Goal: Entertainment & Leisure: Browse casually

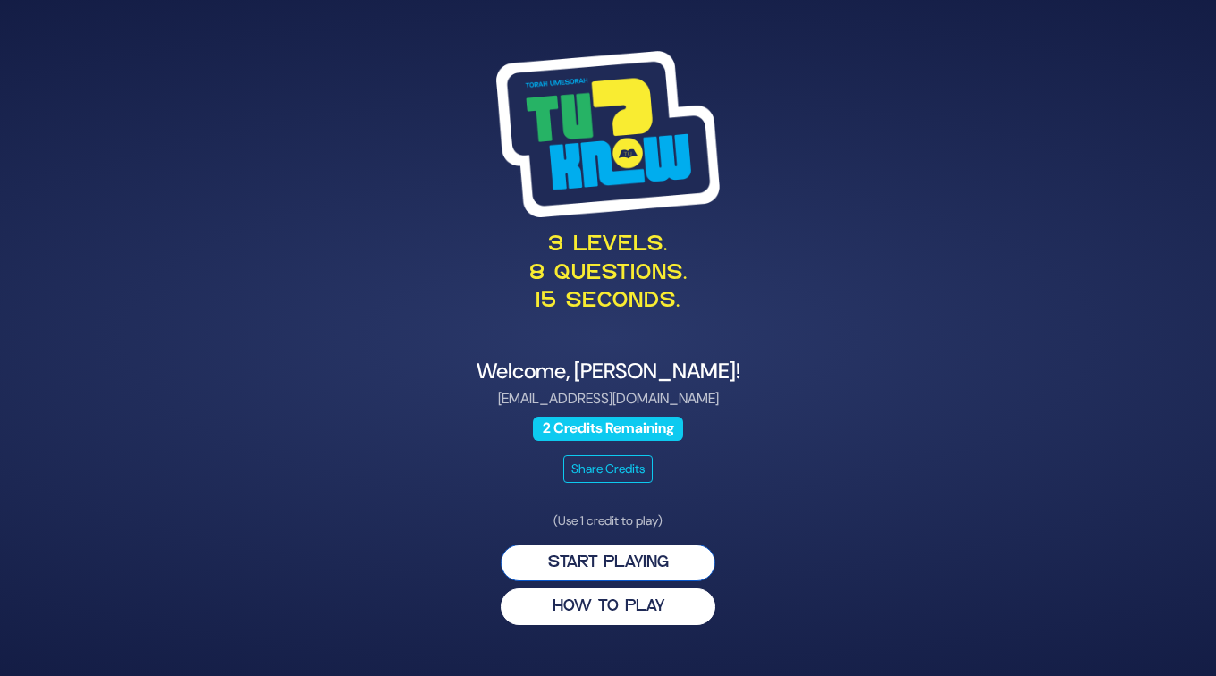
click at [568, 553] on button "Start Playing" at bounding box center [608, 562] width 215 height 37
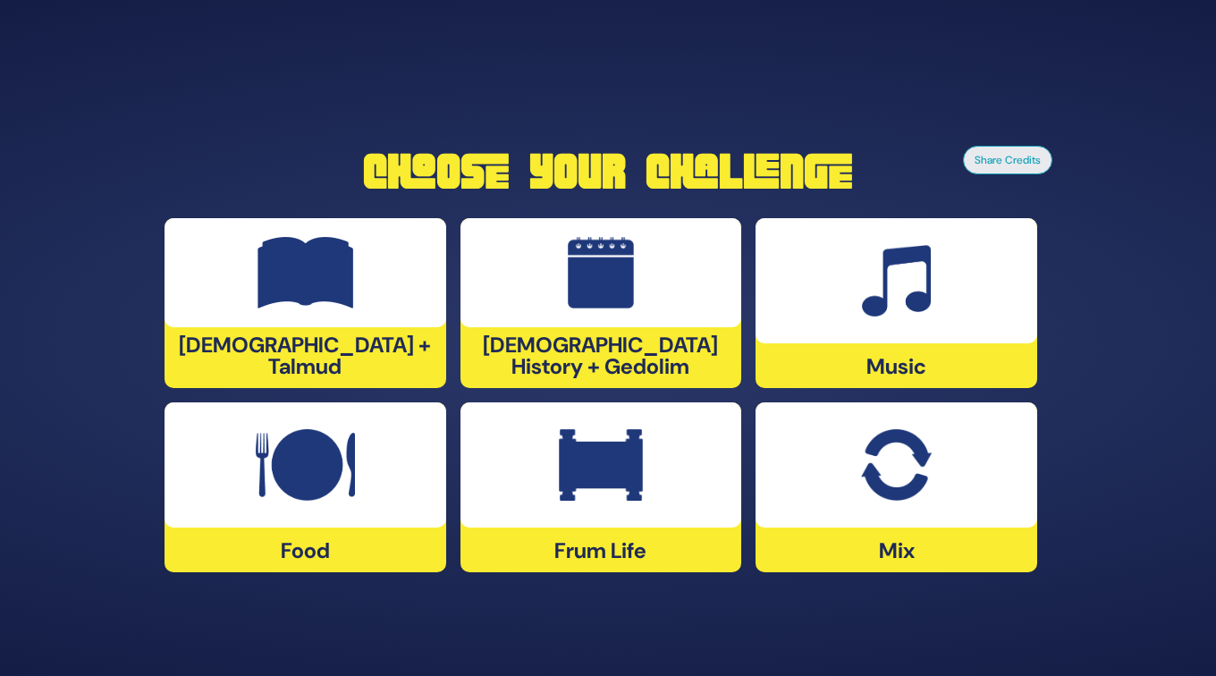
click at [281, 494] on img at bounding box center [305, 465] width 99 height 72
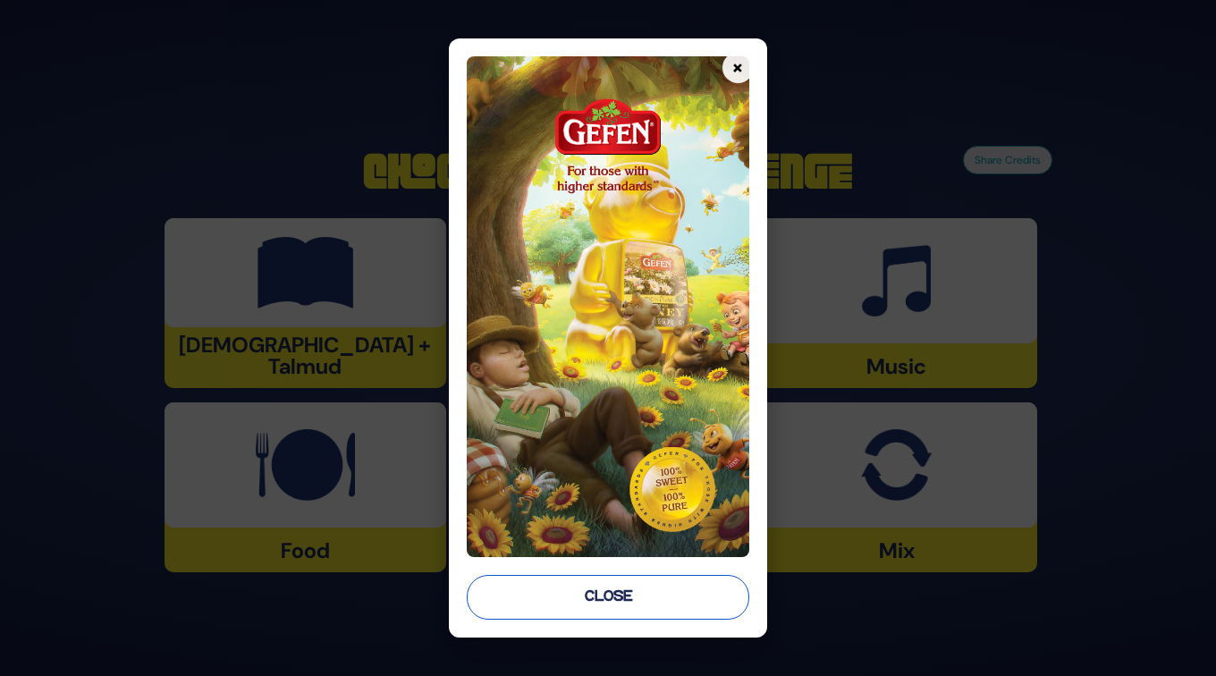
click at [590, 594] on button "Close" at bounding box center [608, 597] width 282 height 45
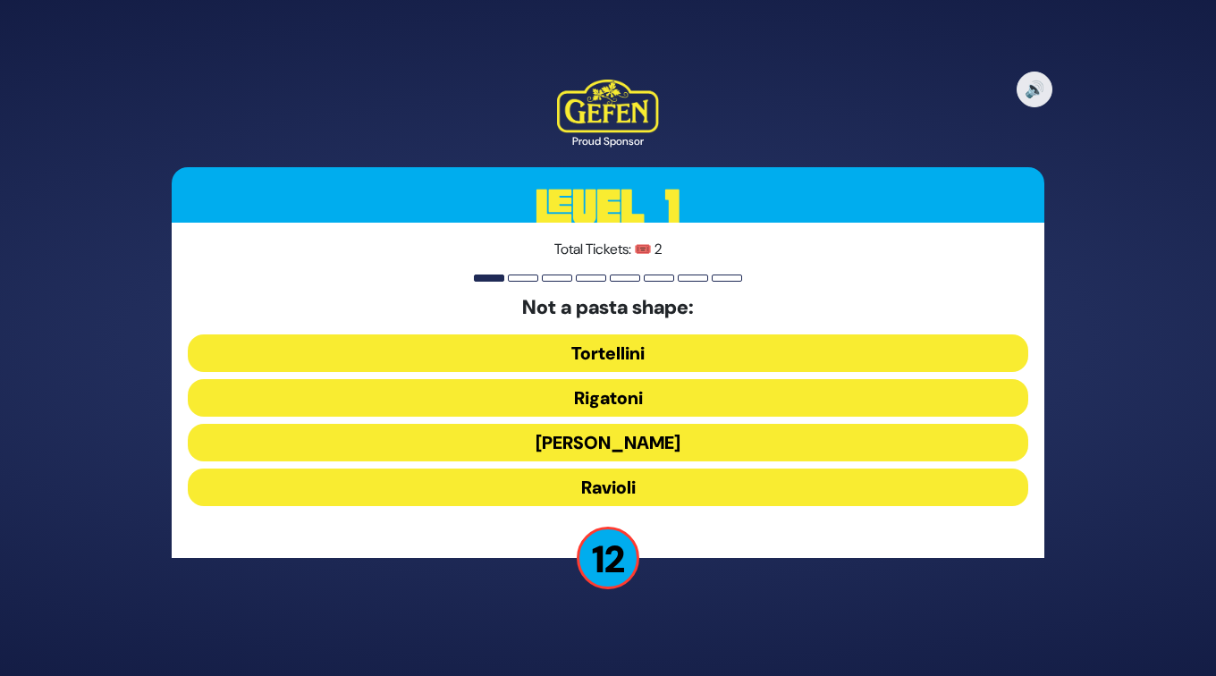
click at [644, 352] on button "Tortellini" at bounding box center [608, 353] width 840 height 38
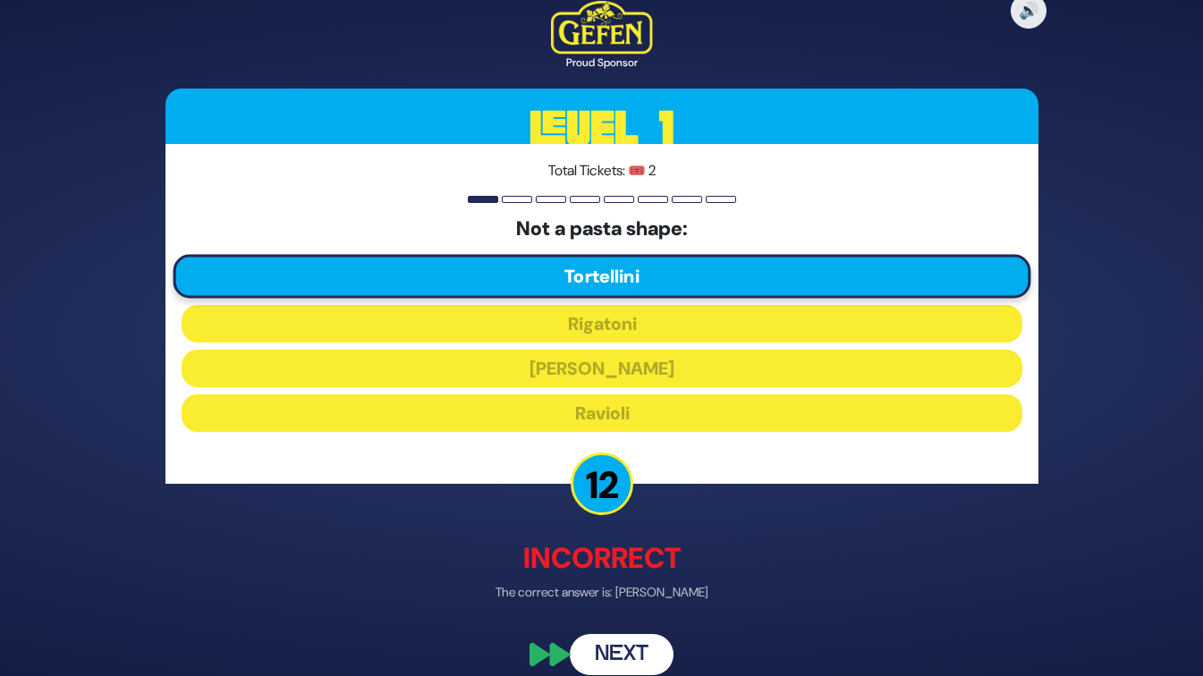
click at [619, 643] on button "Next" at bounding box center [622, 654] width 104 height 41
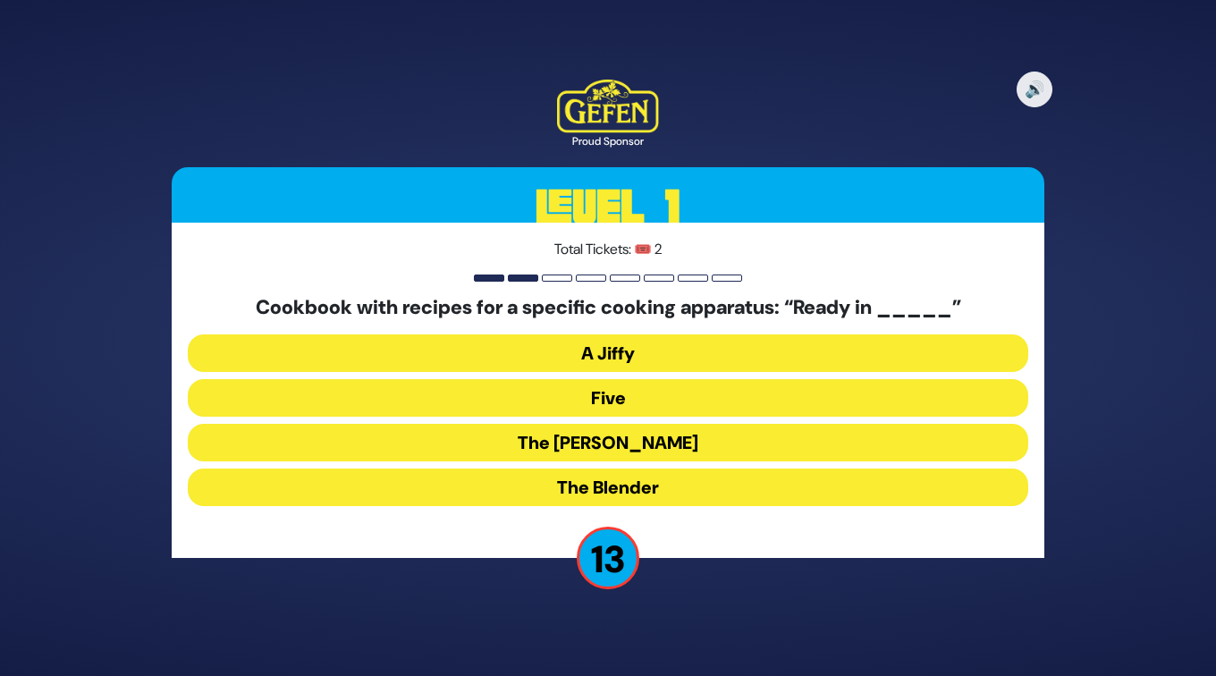
click at [616, 435] on button "The [PERSON_NAME]" at bounding box center [608, 443] width 840 height 38
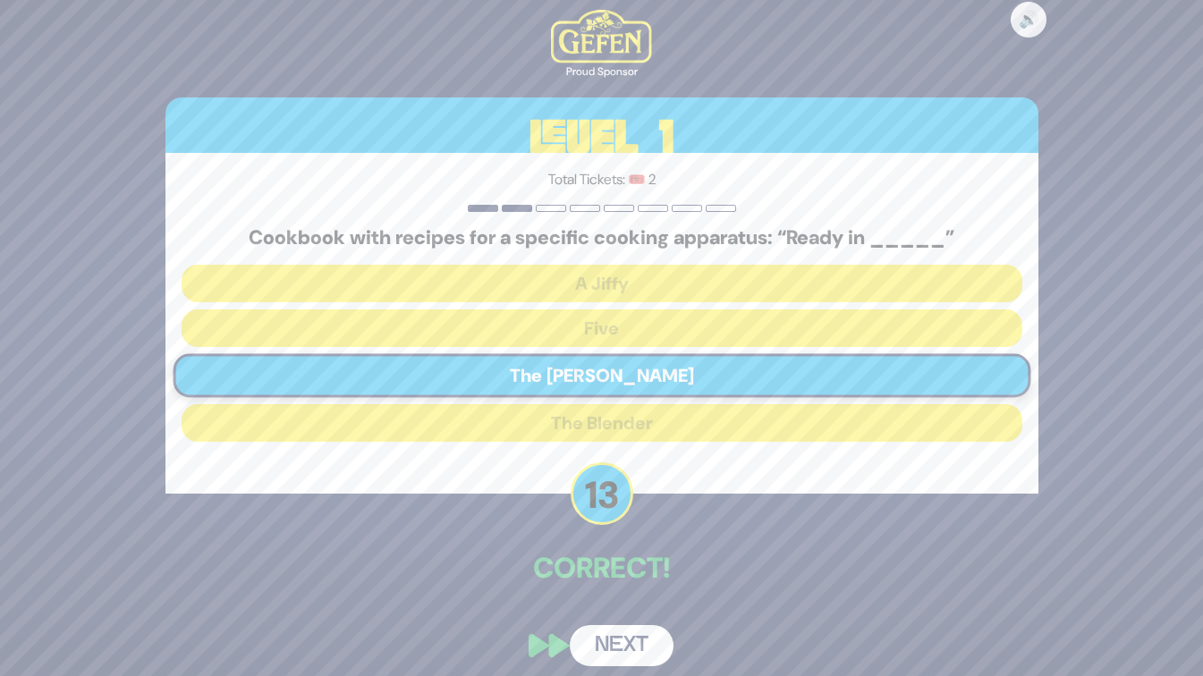
click at [611, 633] on button "Next" at bounding box center [622, 645] width 104 height 41
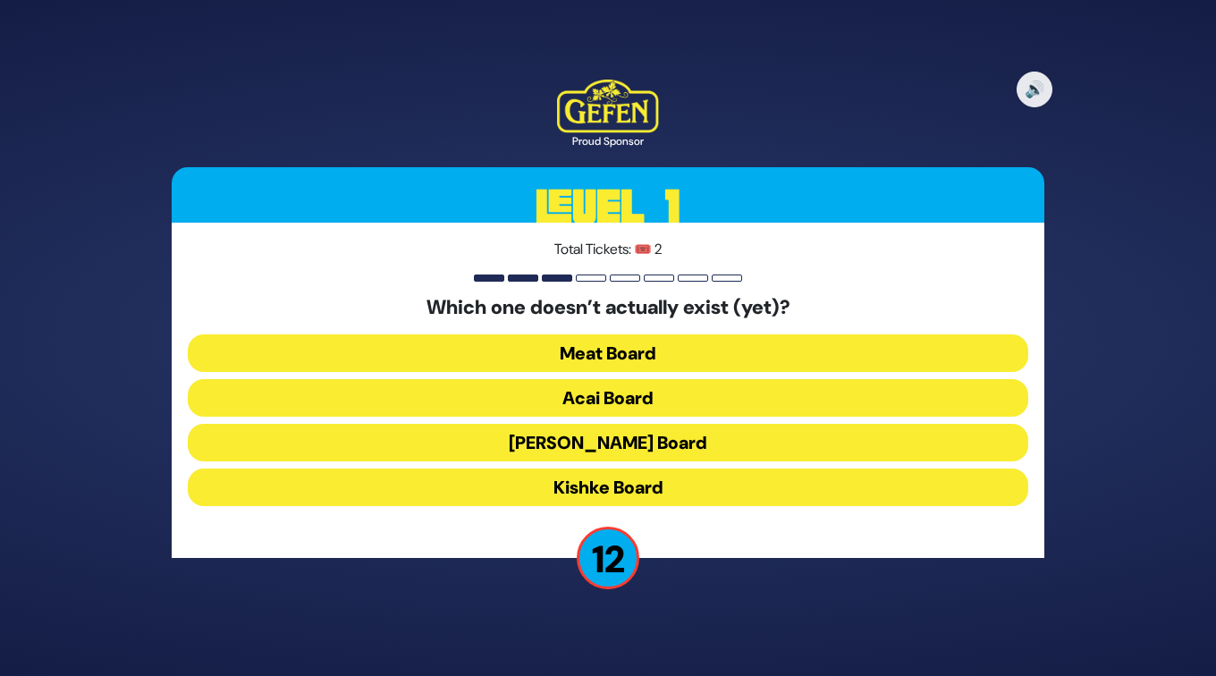
click at [567, 481] on button "Kishke Board" at bounding box center [608, 487] width 840 height 38
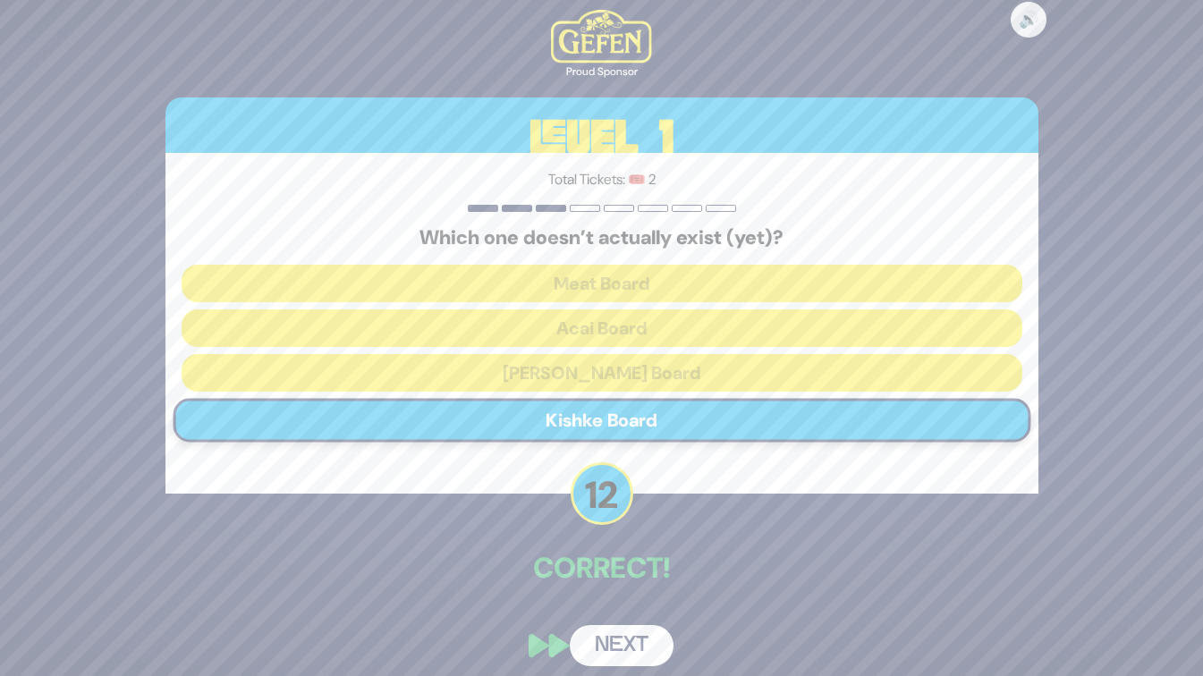
click at [600, 646] on button "Next" at bounding box center [622, 645] width 104 height 41
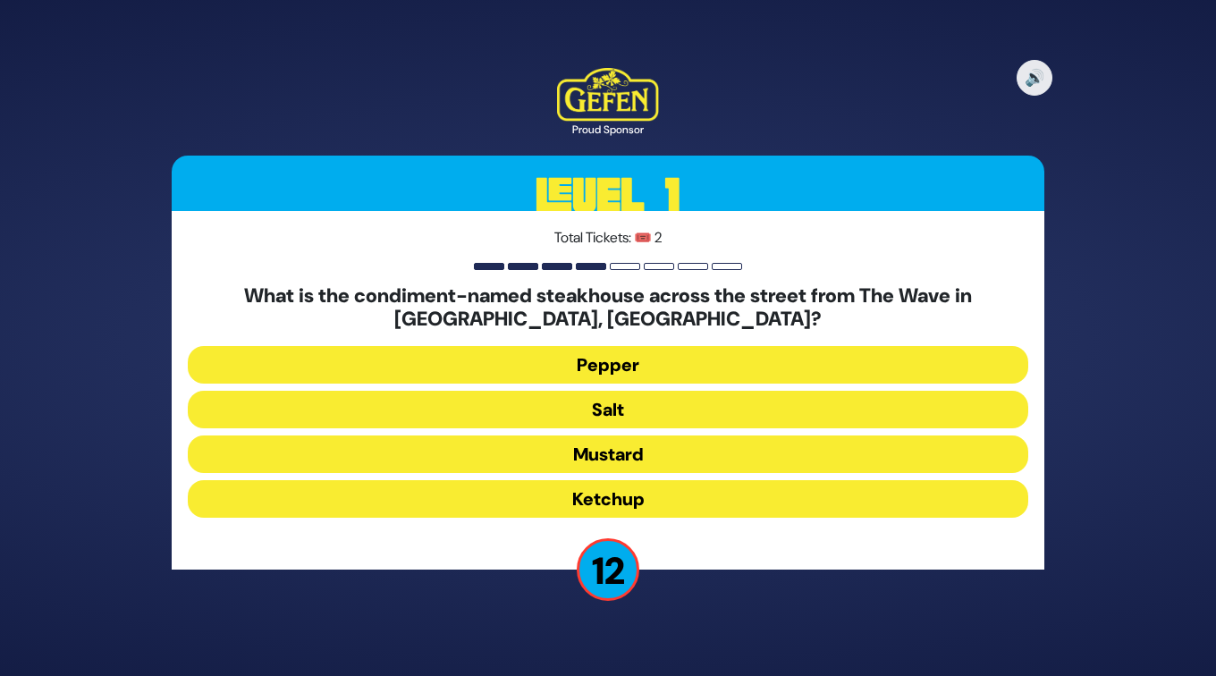
click at [619, 405] on button "Salt" at bounding box center [608, 410] width 840 height 38
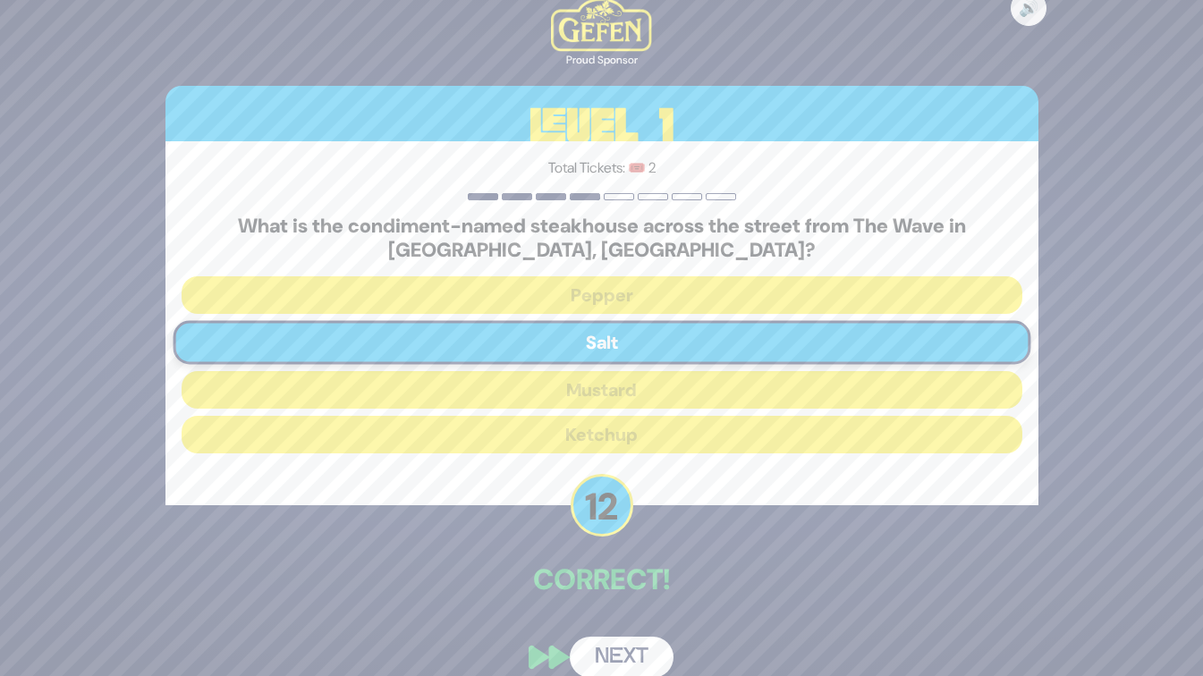
click at [622, 651] on button "Next" at bounding box center [622, 657] width 104 height 41
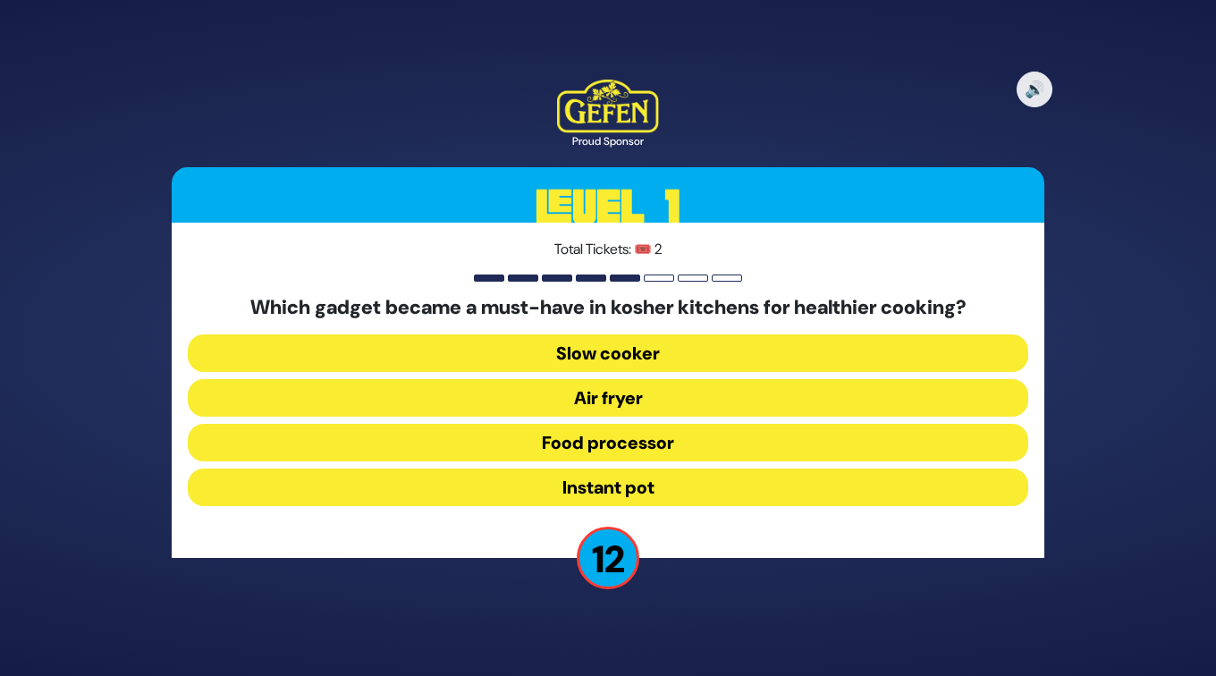
click at [608, 397] on button "Air fryer" at bounding box center [608, 398] width 840 height 38
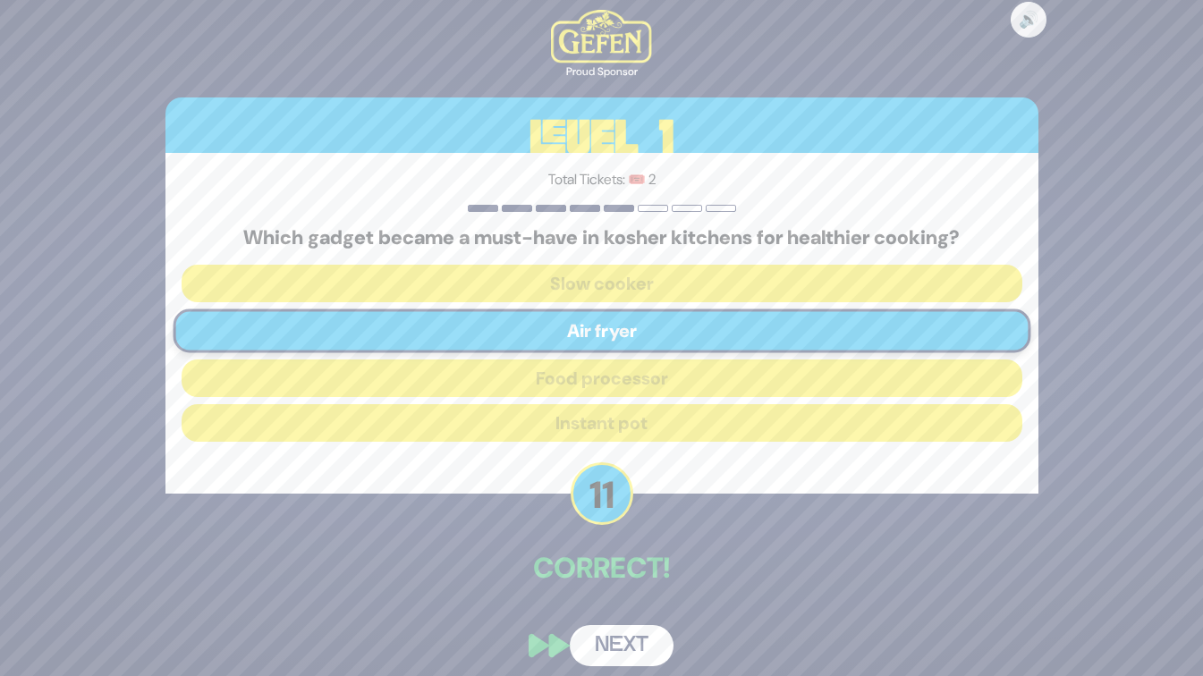
click at [602, 639] on button "Next" at bounding box center [622, 645] width 104 height 41
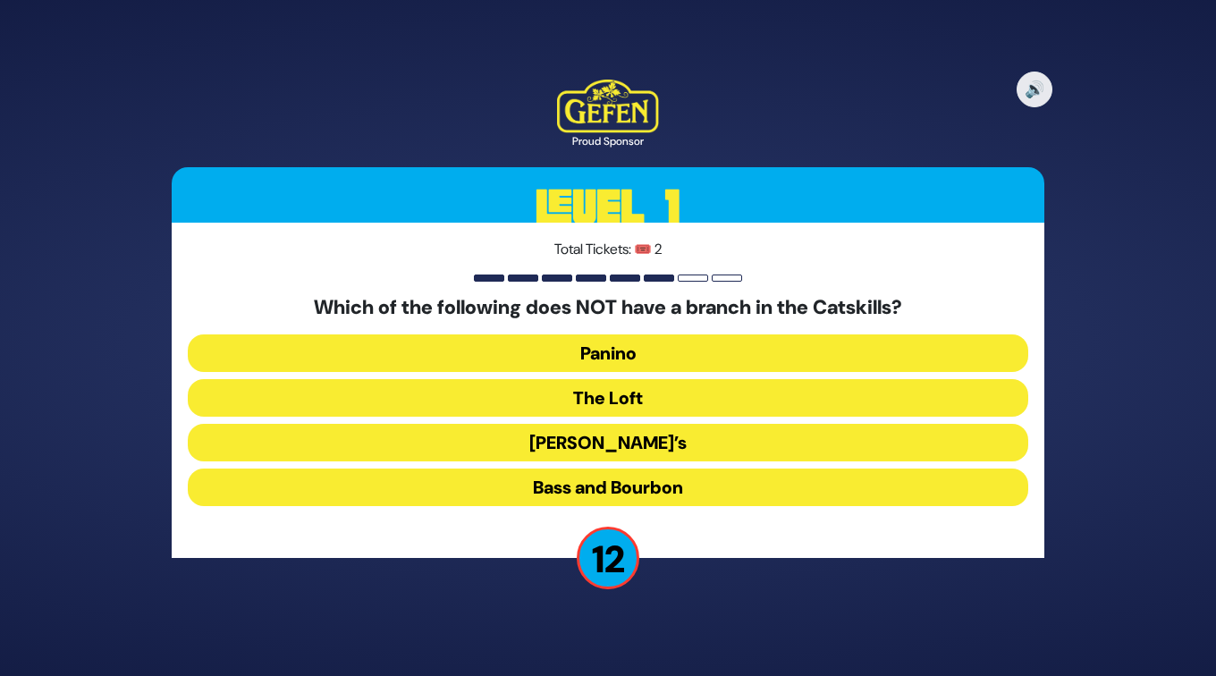
click at [629, 481] on button "Bass and Bourbon" at bounding box center [608, 487] width 840 height 38
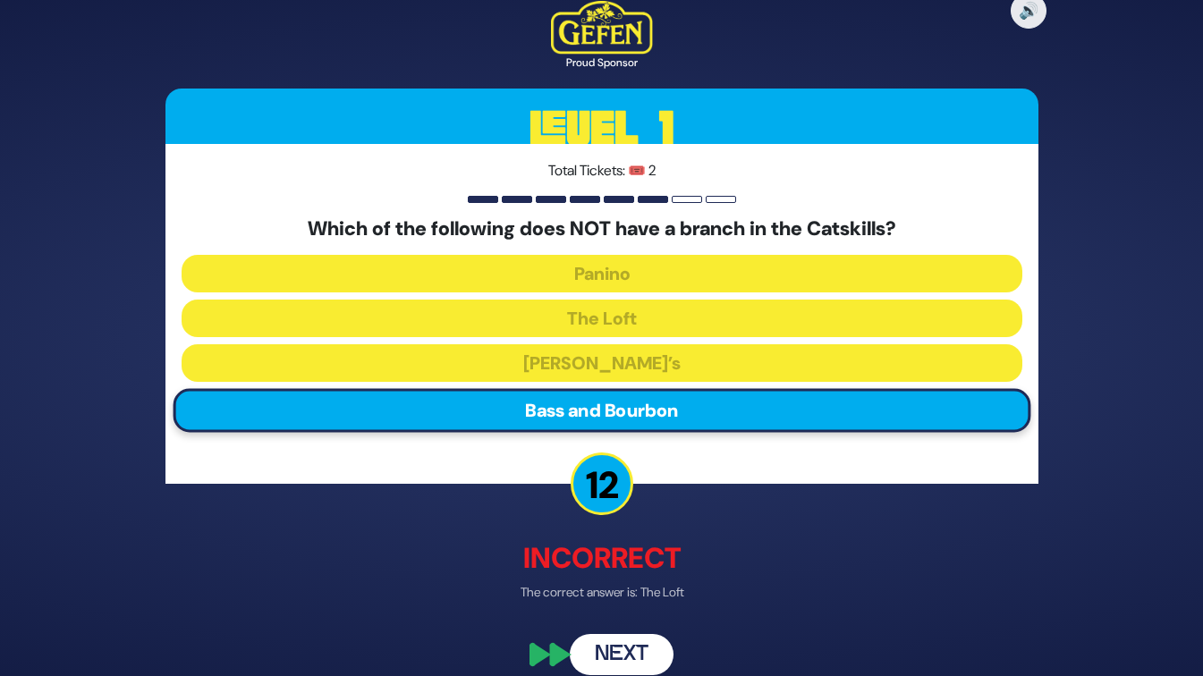
click at [606, 648] on button "Next" at bounding box center [622, 654] width 104 height 41
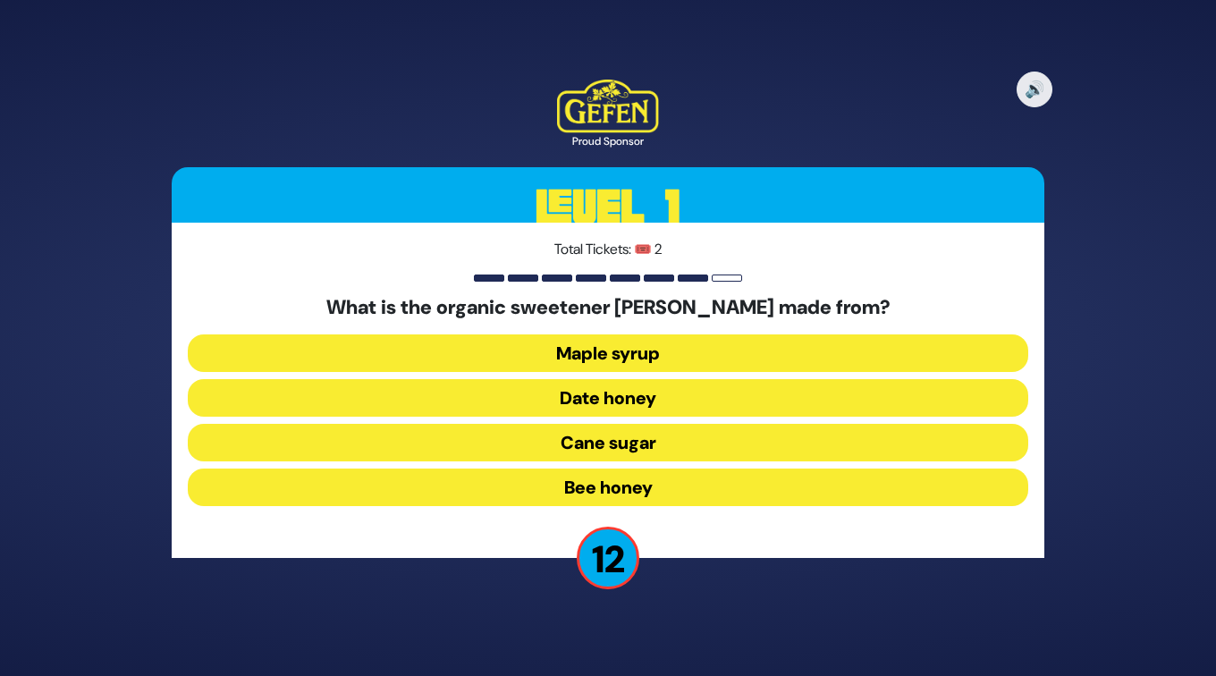
click at [662, 401] on button "Date honey" at bounding box center [608, 398] width 840 height 38
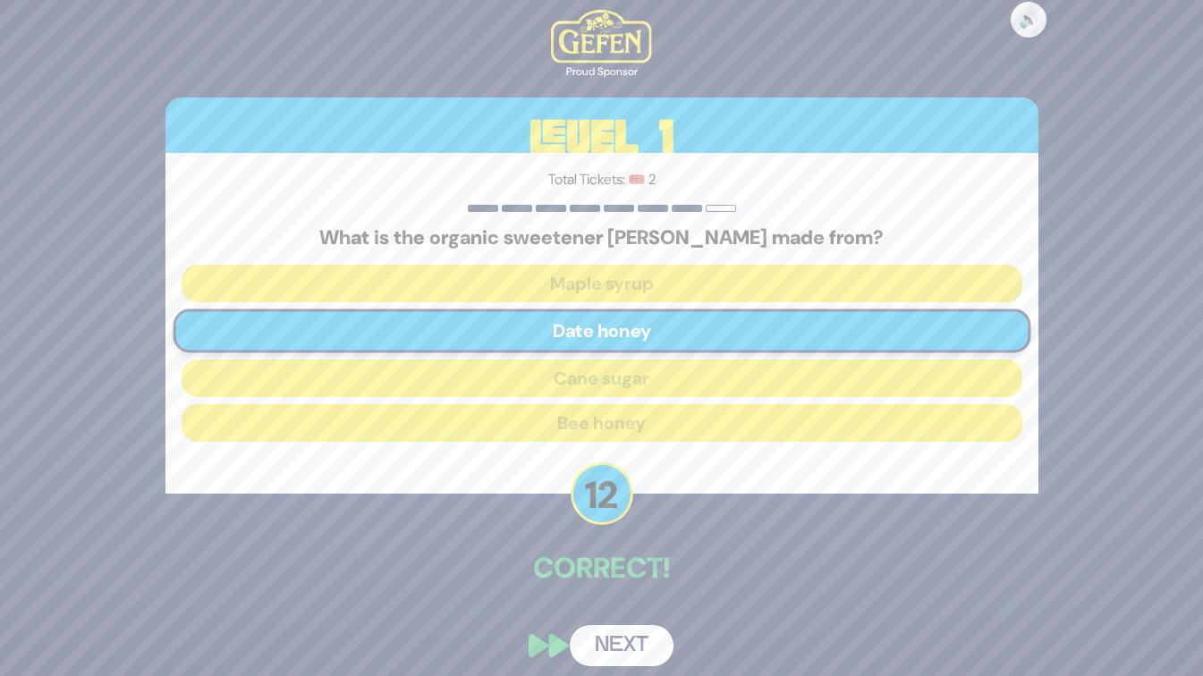
click at [632, 646] on button "Next" at bounding box center [622, 645] width 104 height 41
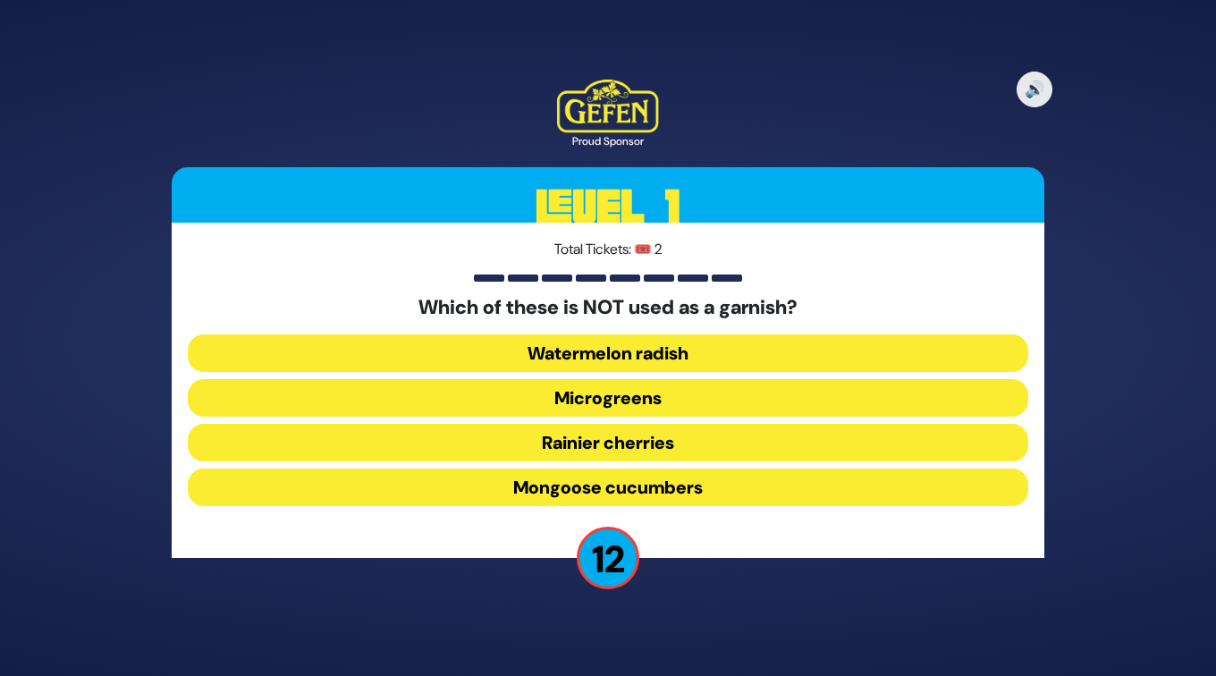
click at [641, 486] on button "Mongoose cucumbers" at bounding box center [608, 487] width 840 height 38
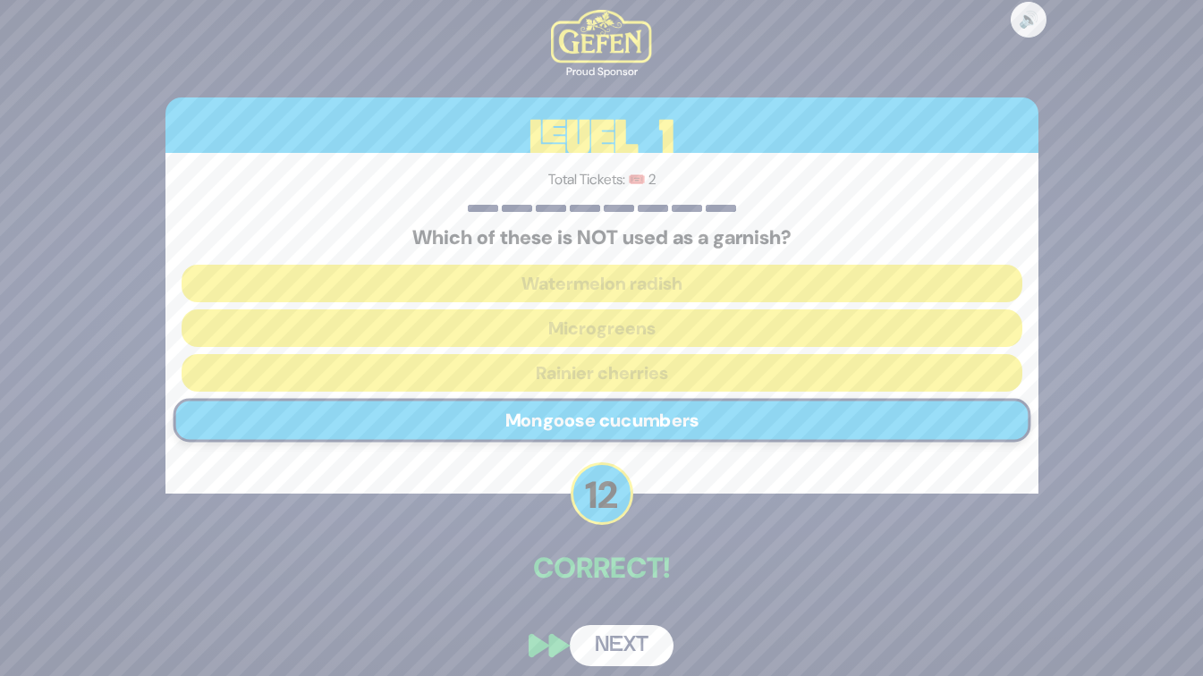
click at [625, 641] on button "Next" at bounding box center [622, 645] width 104 height 41
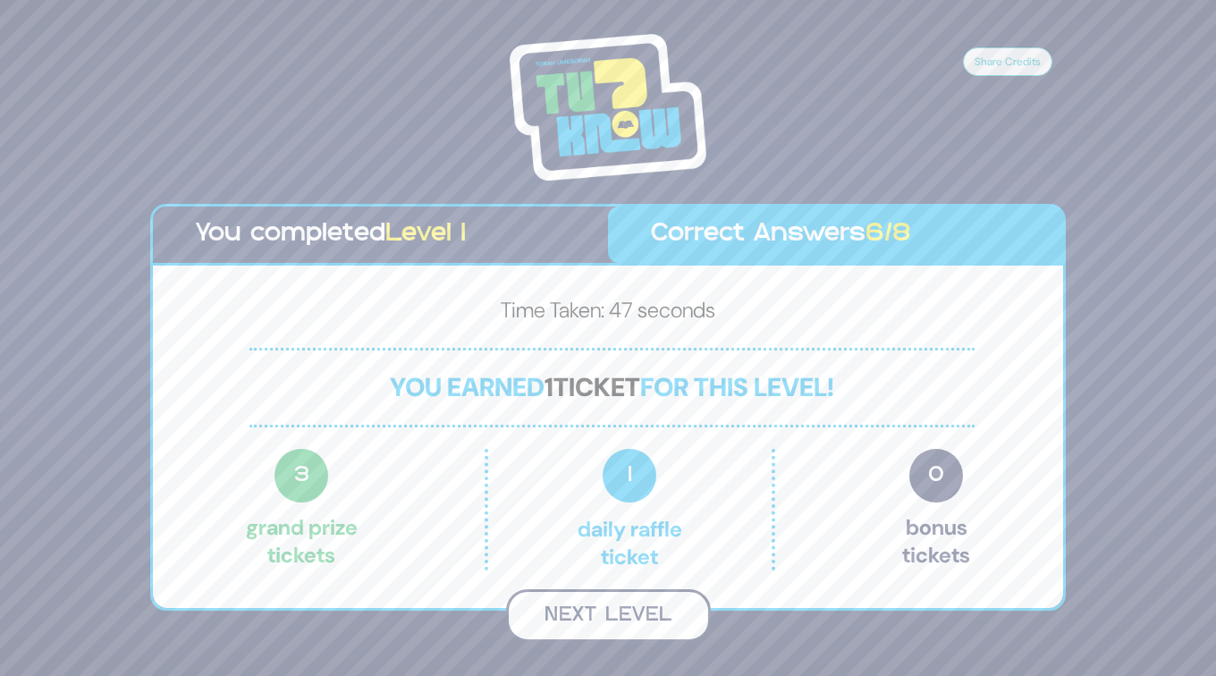
click at [624, 618] on button "Next Level" at bounding box center [608, 615] width 205 height 53
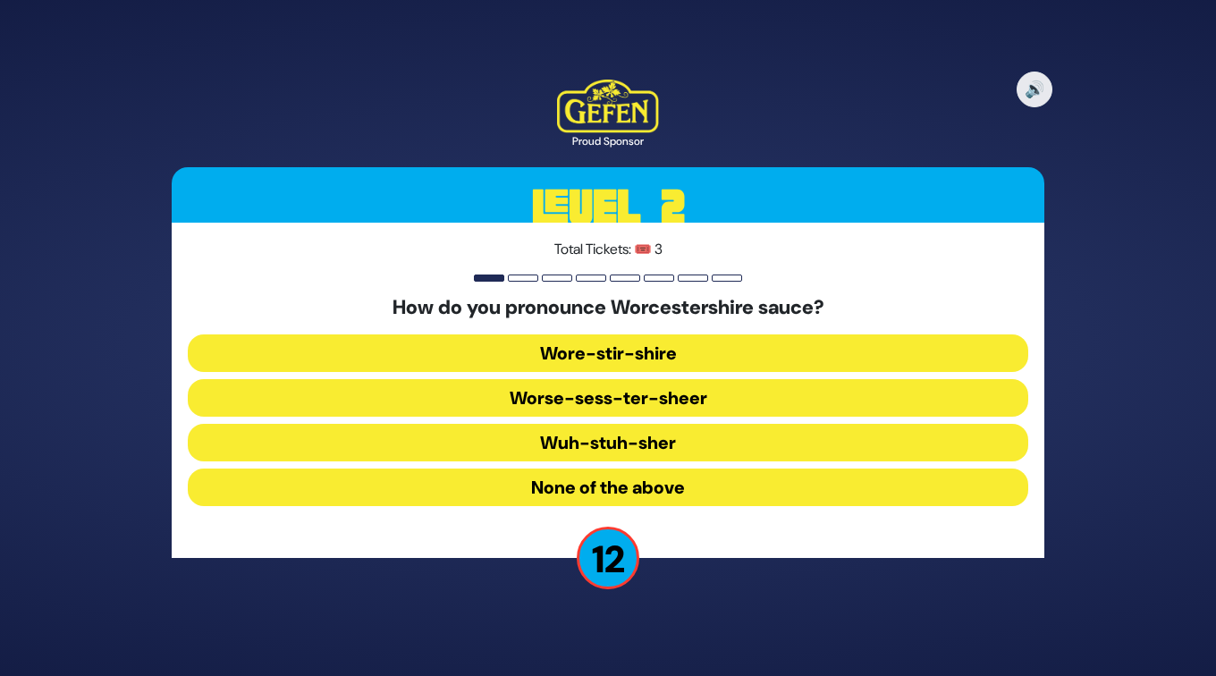
click at [696, 351] on button "Wore-stir-shire" at bounding box center [608, 353] width 840 height 38
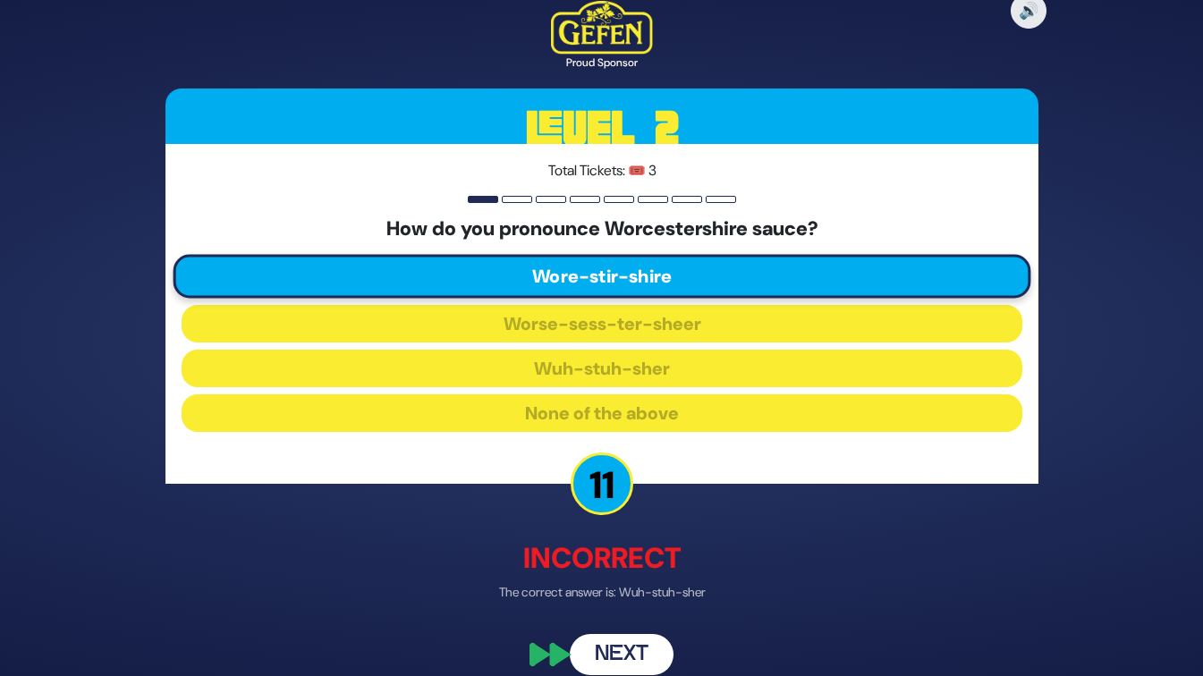
click at [619, 649] on button "Next" at bounding box center [622, 654] width 104 height 41
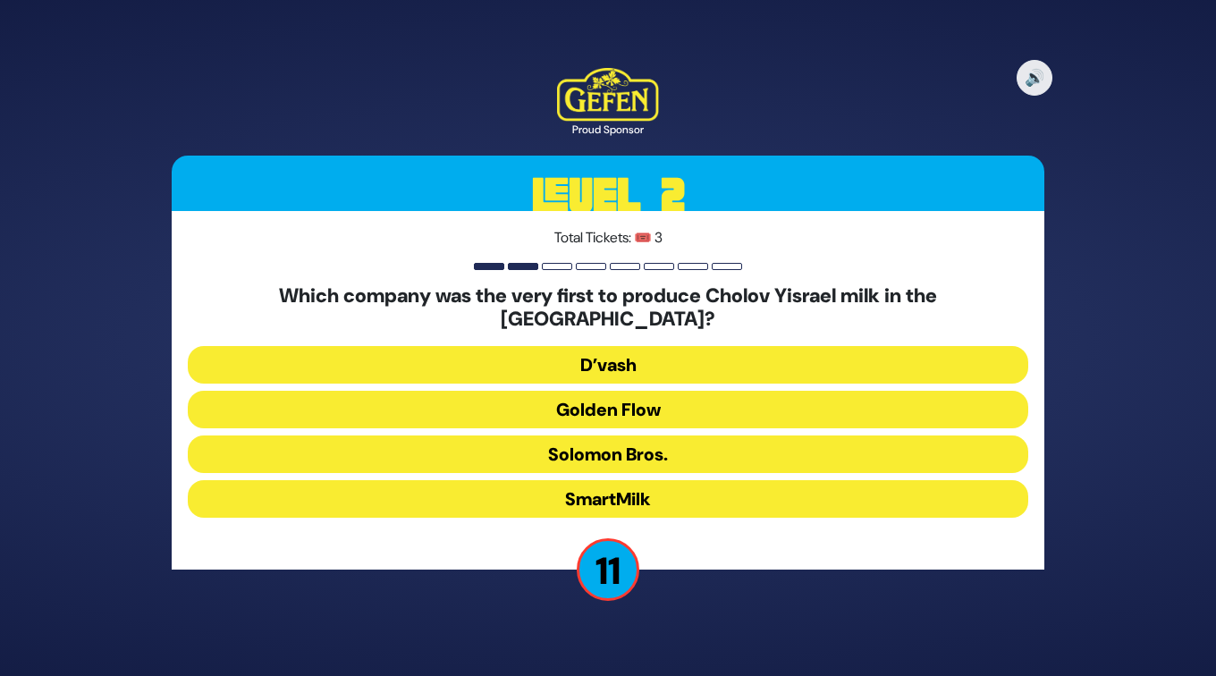
click at [644, 392] on button "Golden Flow" at bounding box center [608, 410] width 840 height 38
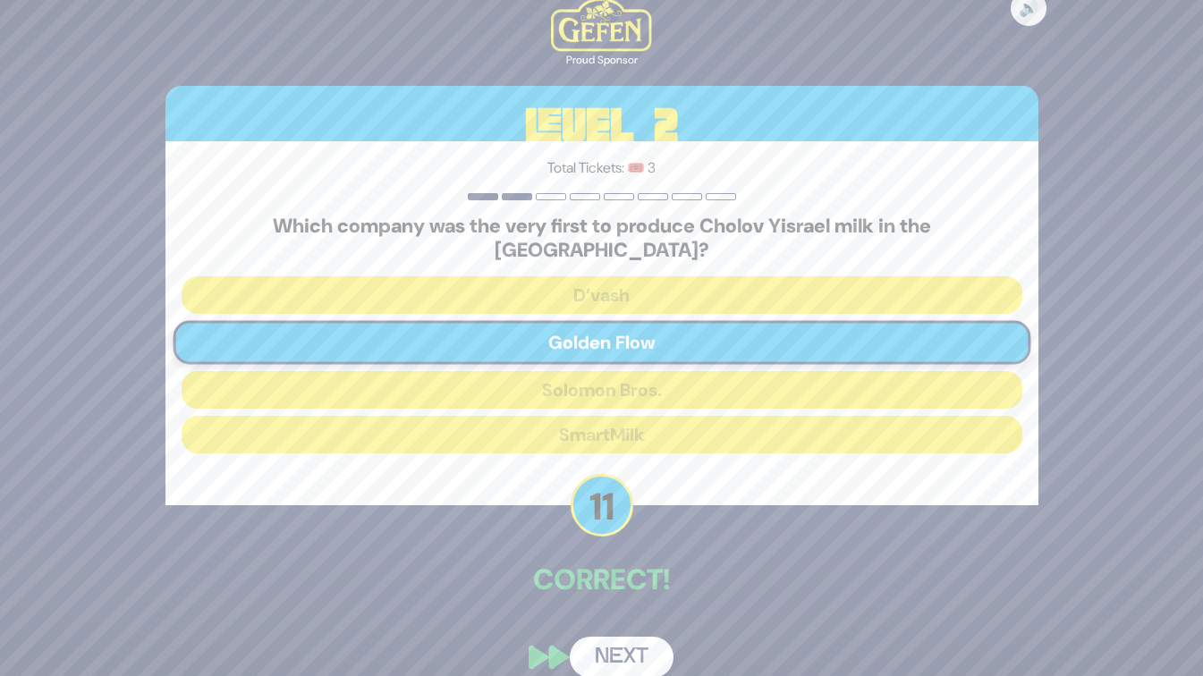
click at [619, 648] on button "Next" at bounding box center [622, 657] width 104 height 41
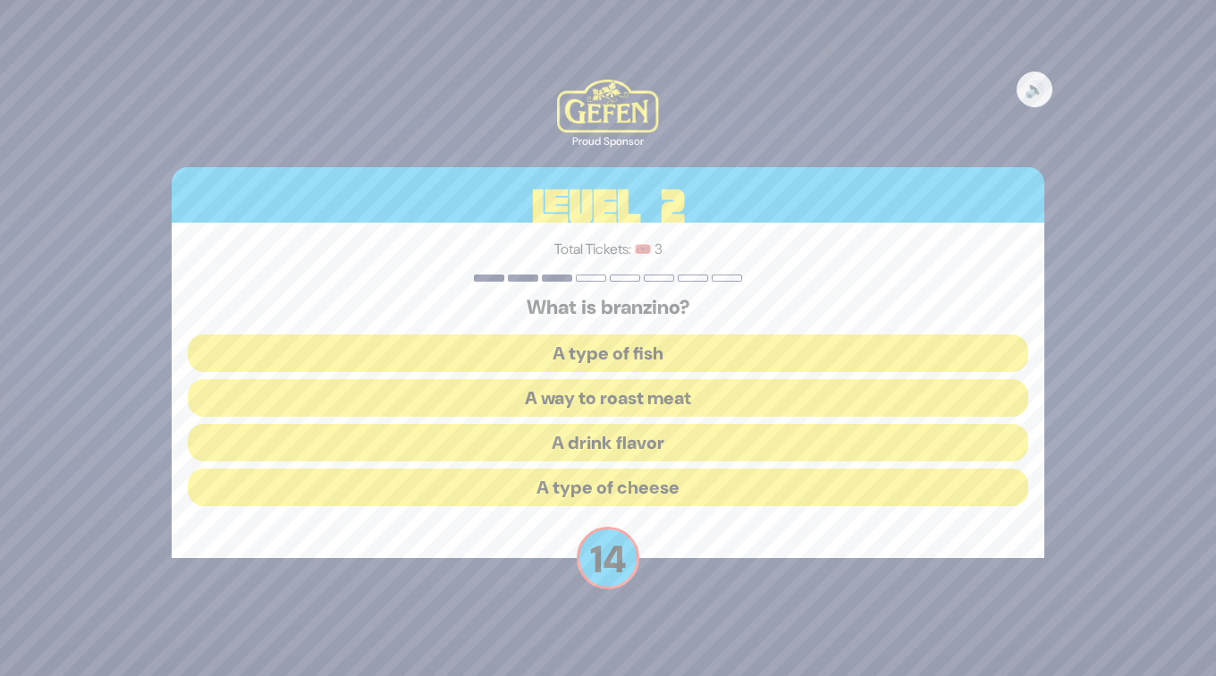
click at [578, 351] on button "A type of fish" at bounding box center [608, 353] width 840 height 38
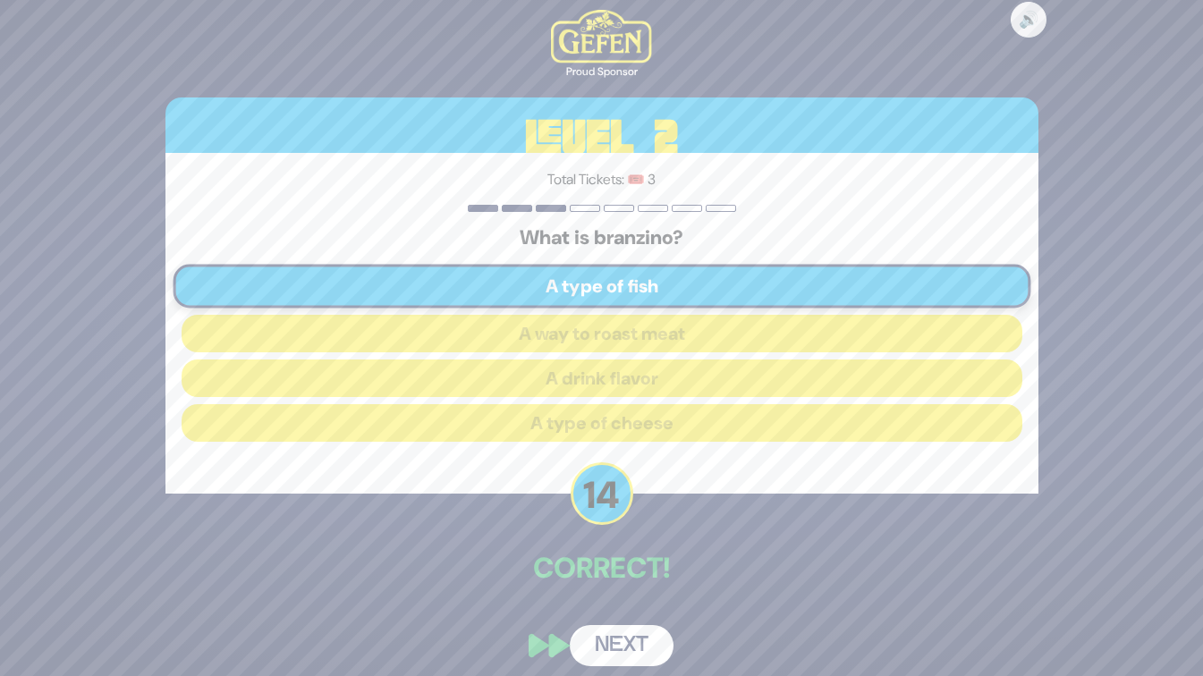
click at [596, 643] on button "Next" at bounding box center [622, 645] width 104 height 41
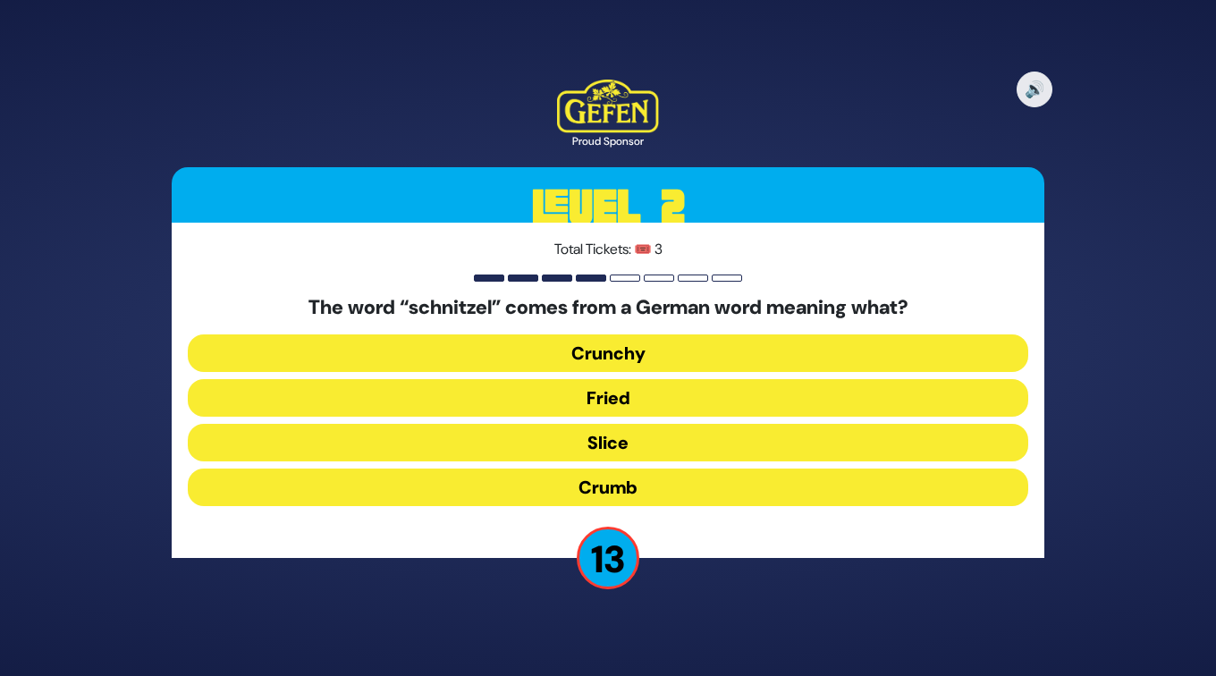
click at [644, 443] on button "Slice" at bounding box center [608, 443] width 840 height 38
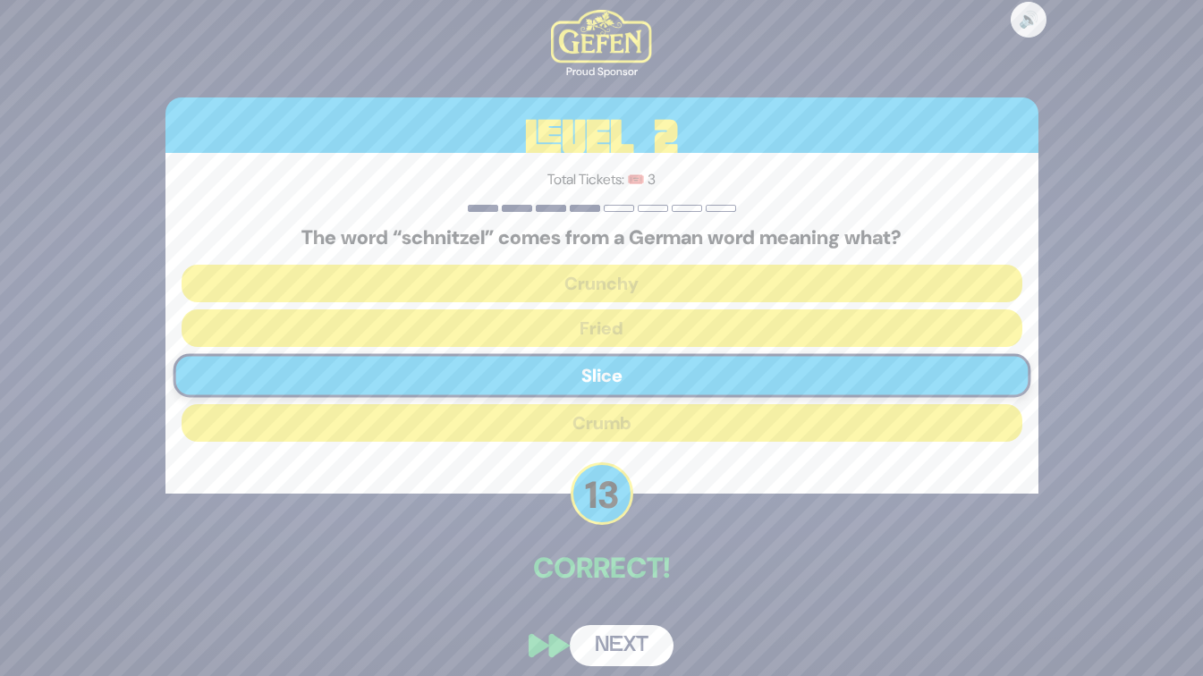
click at [624, 629] on button "Next" at bounding box center [622, 645] width 104 height 41
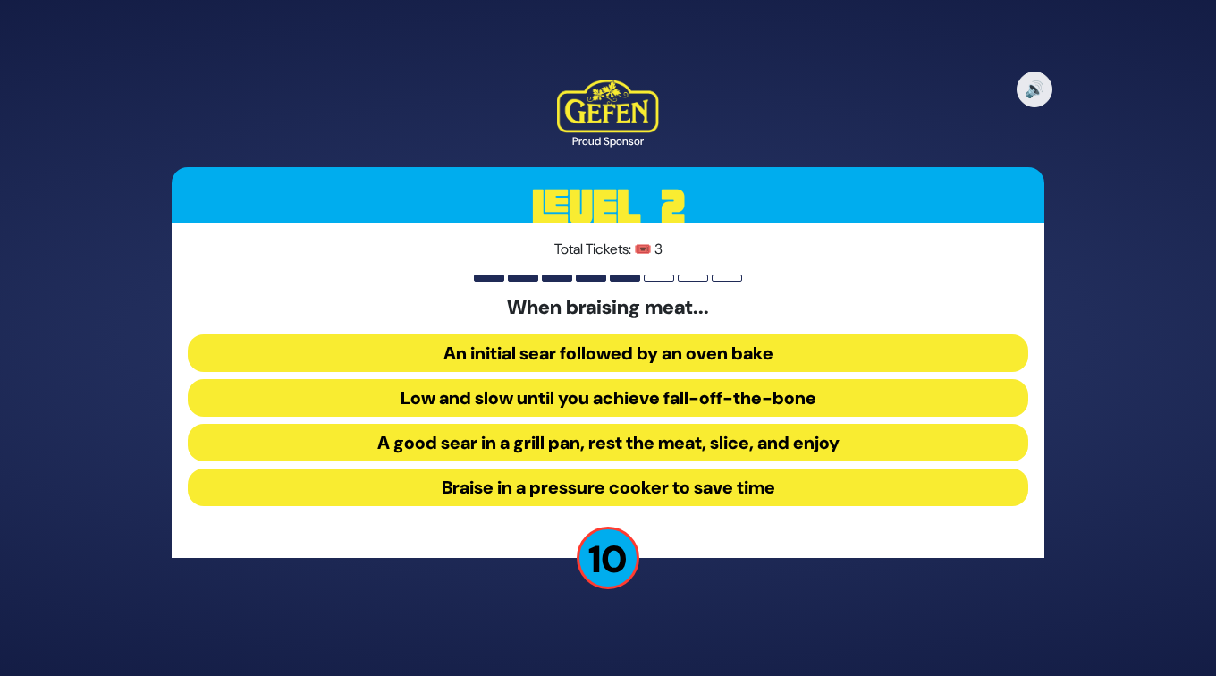
click at [552, 358] on button "An initial sear followed by an oven bake" at bounding box center [608, 353] width 840 height 38
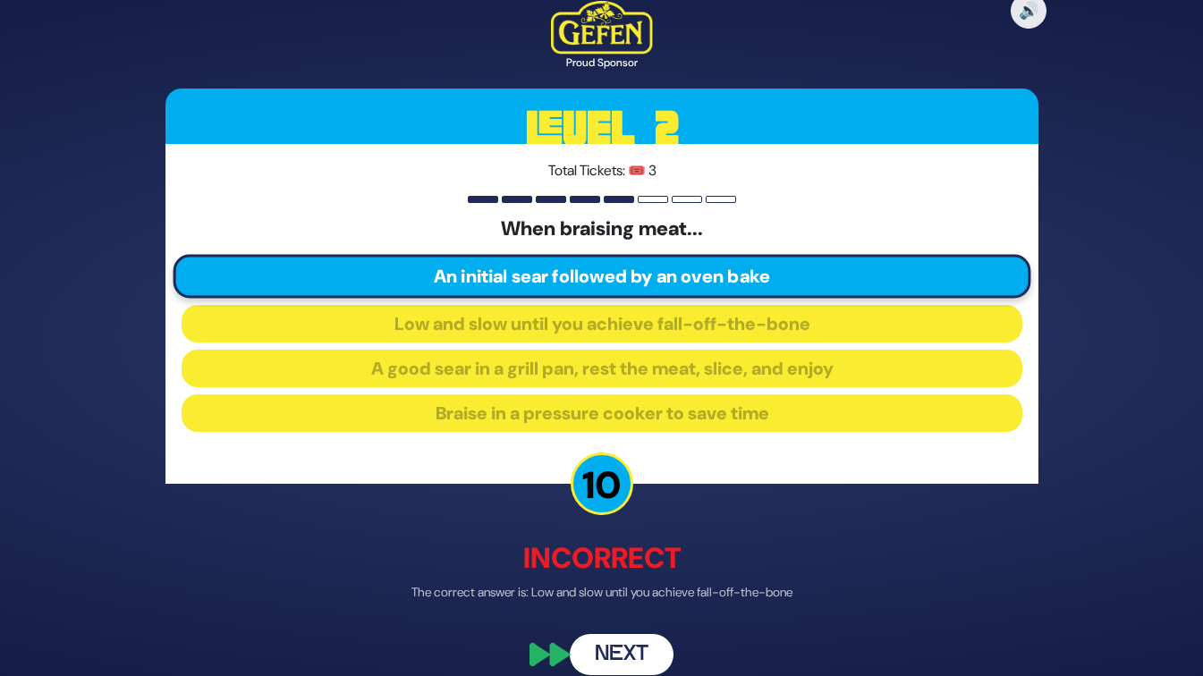
click at [595, 644] on button "Next" at bounding box center [622, 654] width 104 height 41
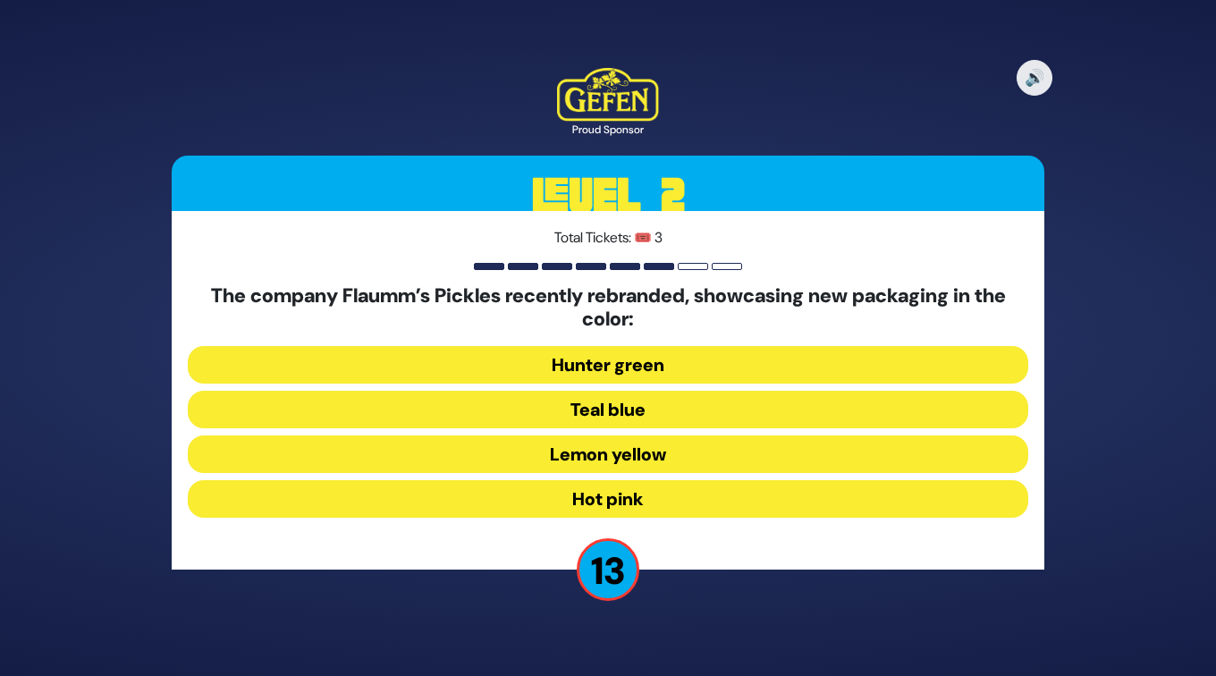
click at [598, 495] on button "Hot pink" at bounding box center [608, 499] width 840 height 38
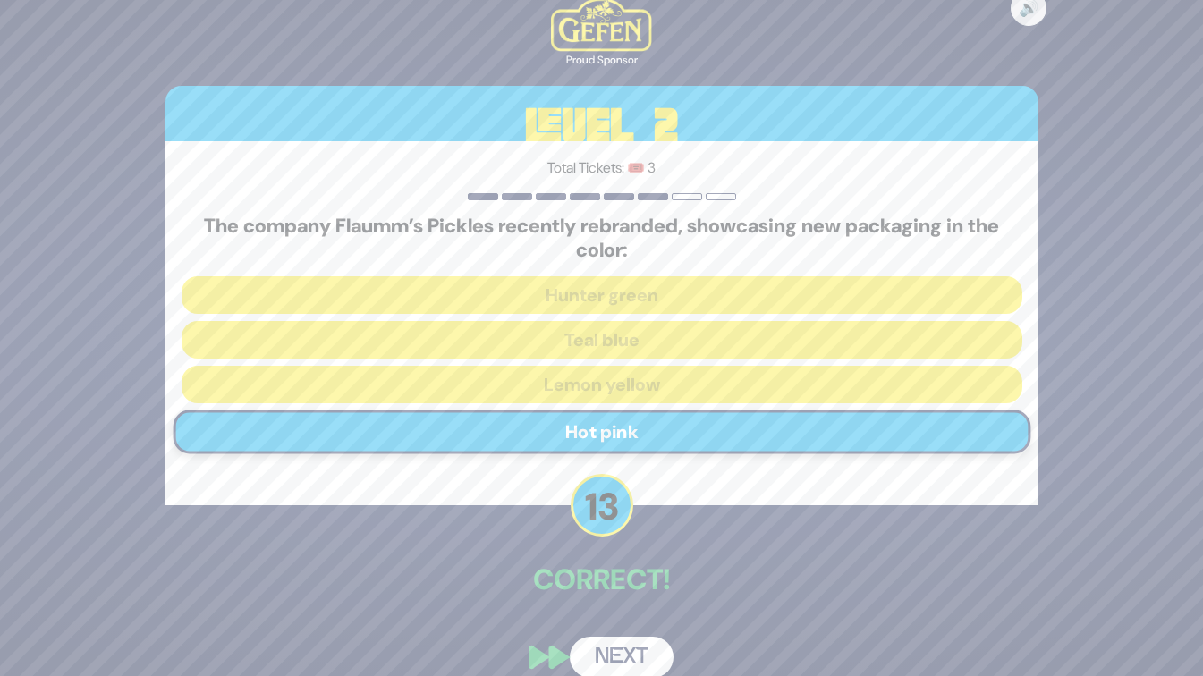
click at [595, 637] on button "Next" at bounding box center [622, 657] width 104 height 41
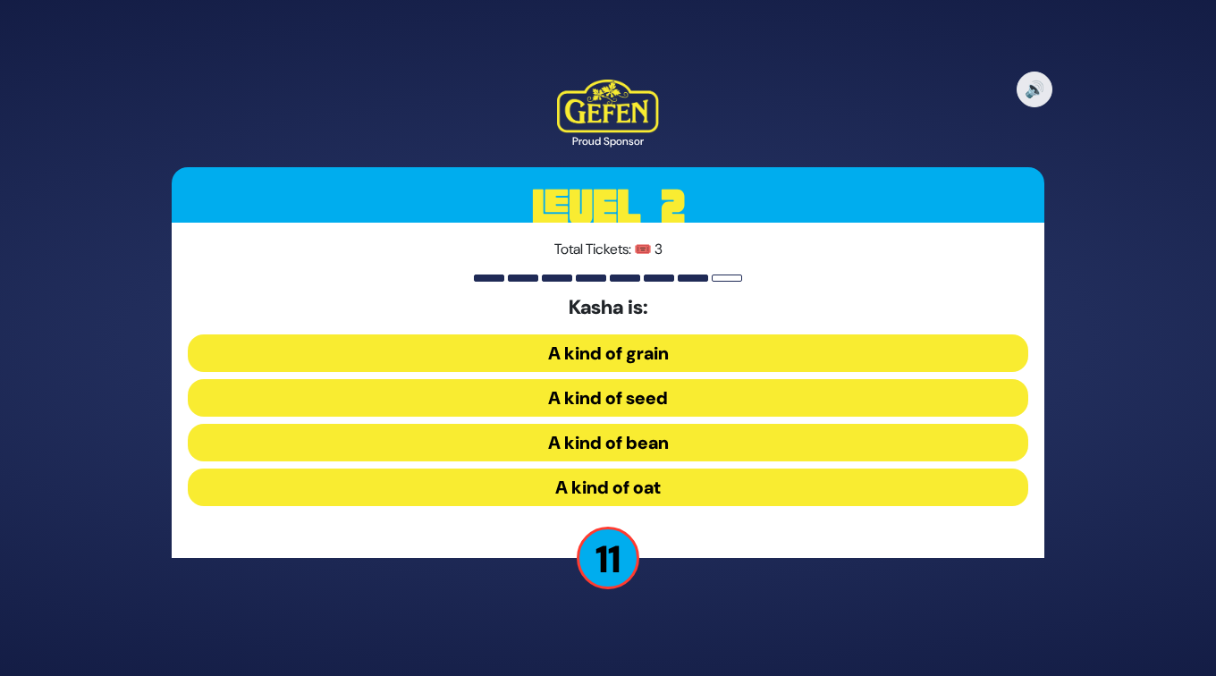
click at [630, 388] on button "A kind of seed" at bounding box center [608, 398] width 840 height 38
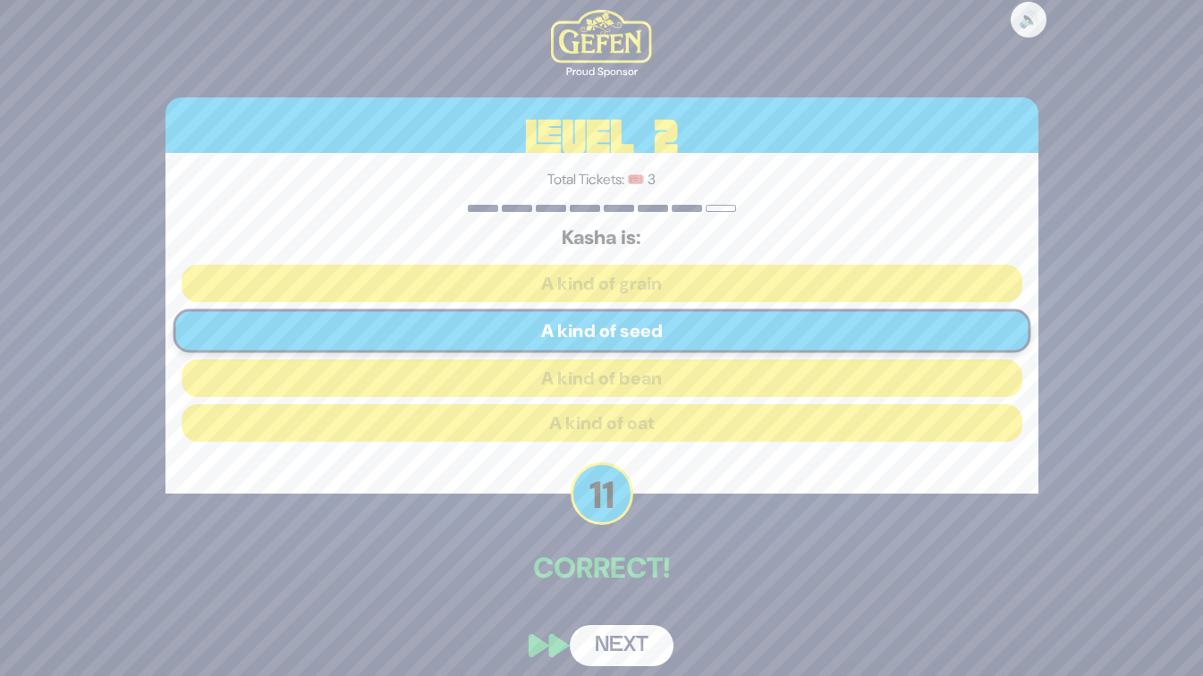
click at [635, 641] on button "Next" at bounding box center [622, 645] width 104 height 41
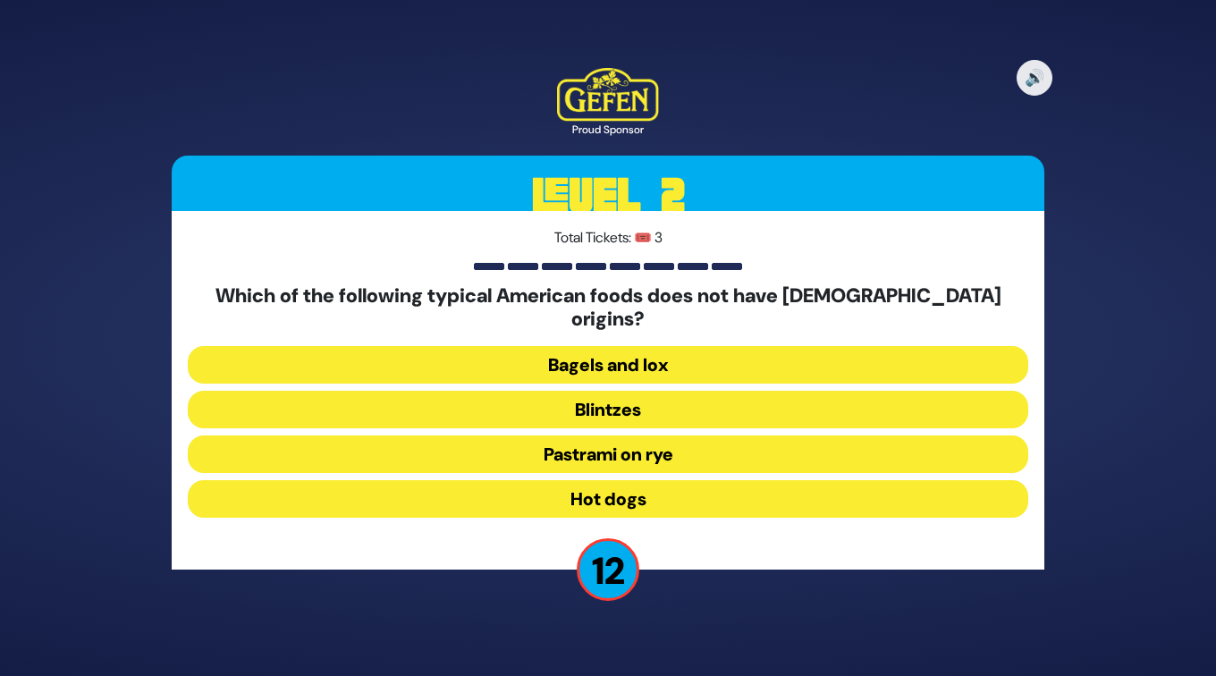
click at [636, 486] on button "Hot dogs" at bounding box center [608, 499] width 840 height 38
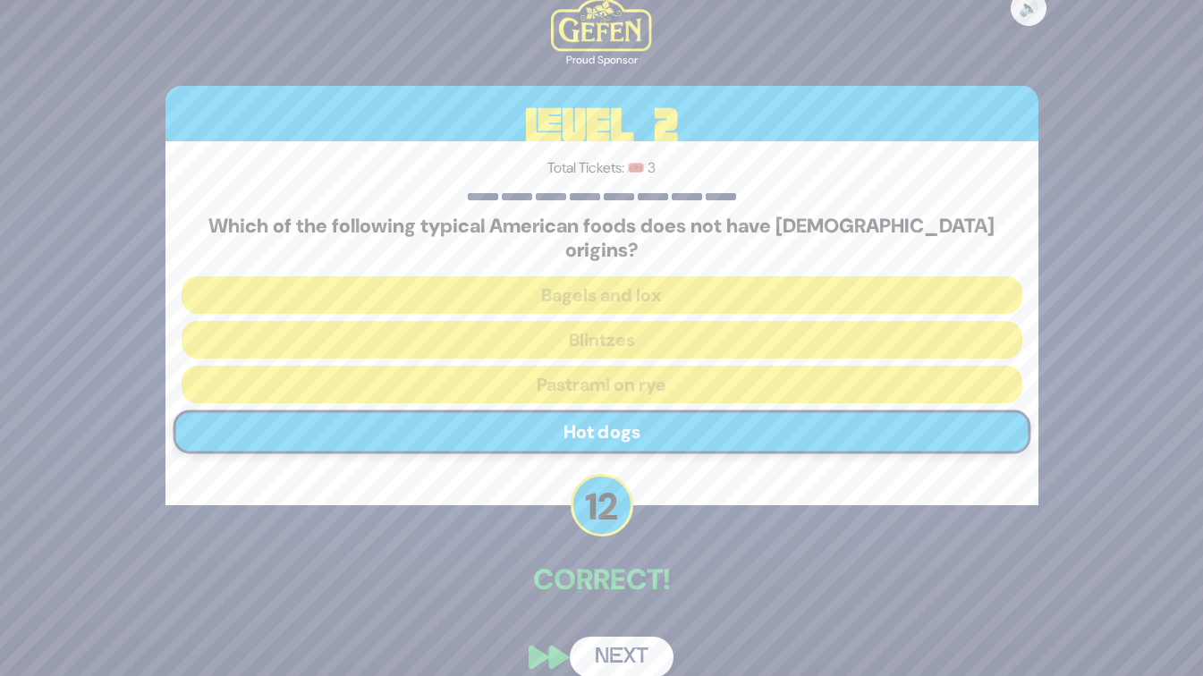
click at [609, 637] on button "Next" at bounding box center [622, 657] width 104 height 41
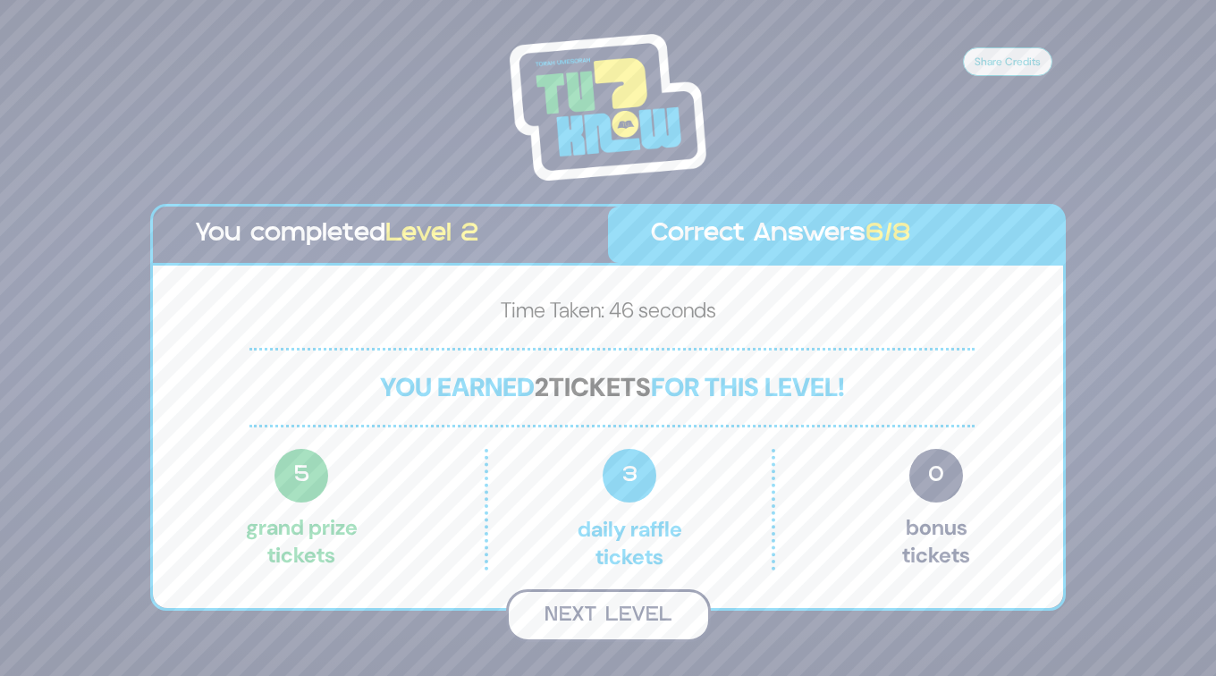
click at [601, 619] on button "Next Level" at bounding box center [608, 615] width 205 height 53
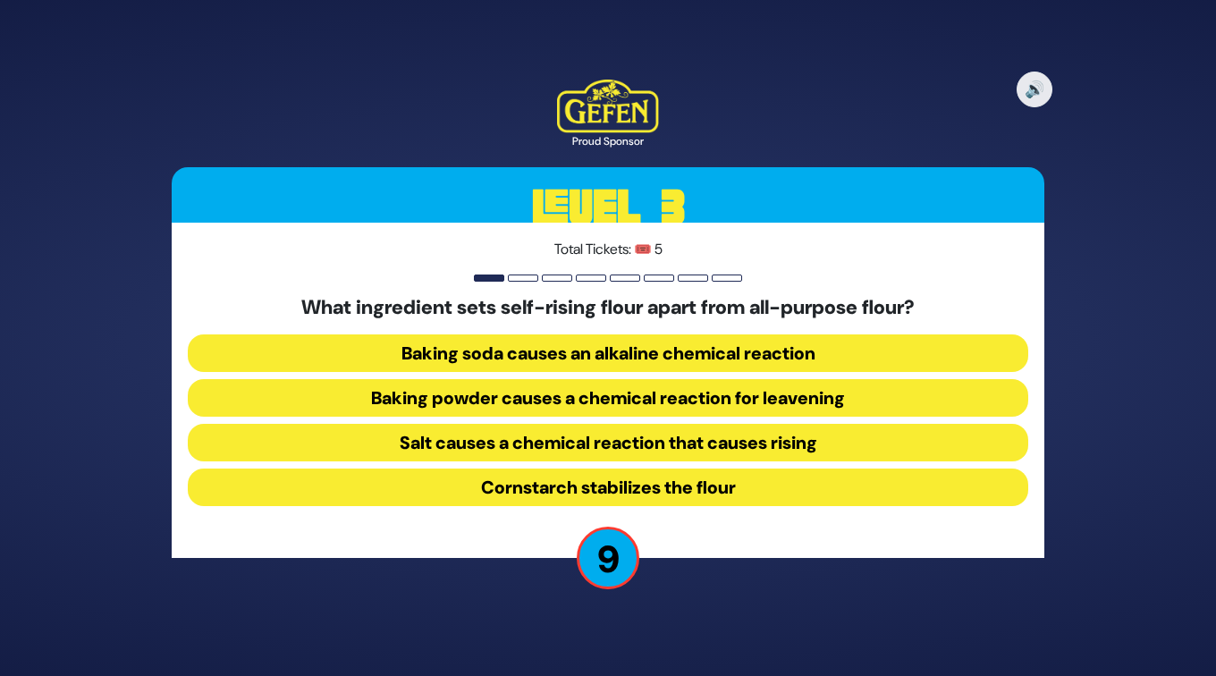
click at [609, 346] on button "Baking soda causes an alkaline chemical reaction" at bounding box center [608, 353] width 840 height 38
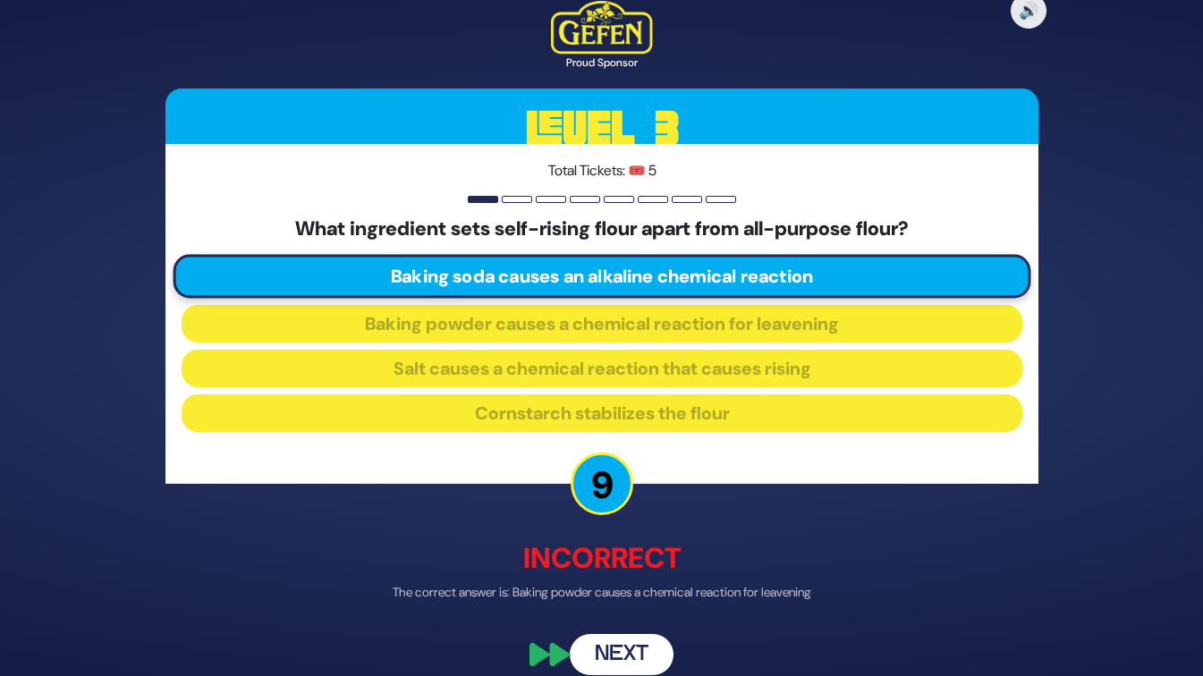
click at [616, 649] on button "Next" at bounding box center [622, 654] width 104 height 41
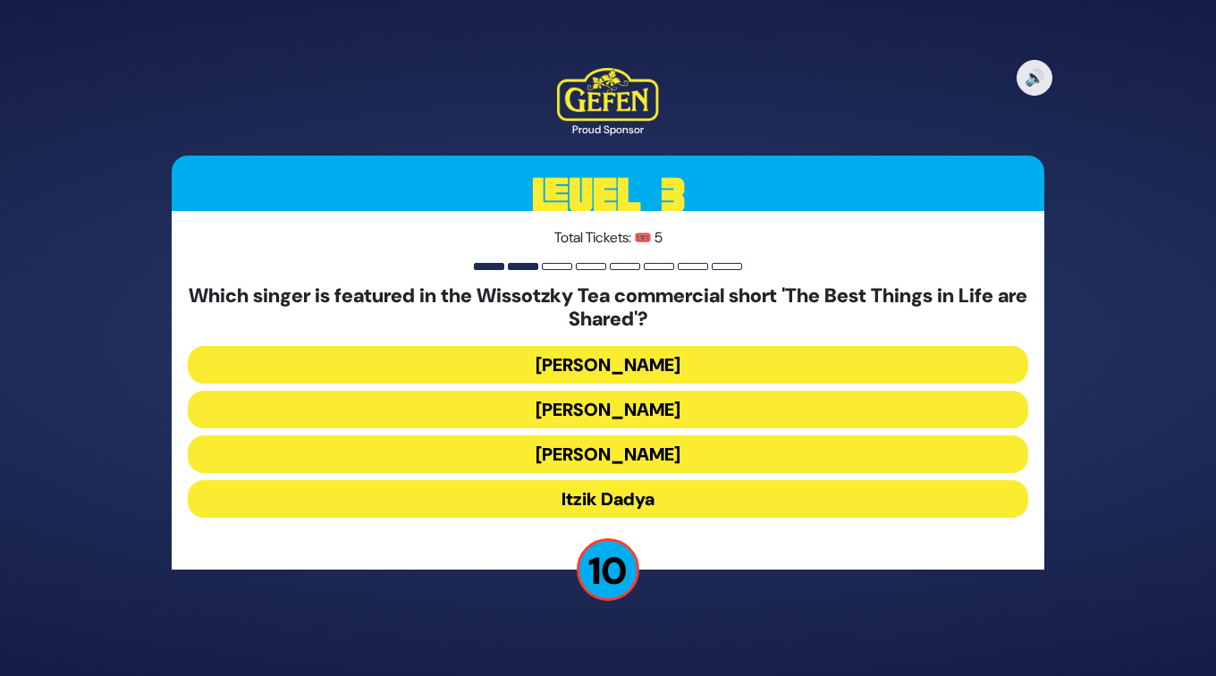
click at [657, 456] on button "[PERSON_NAME]" at bounding box center [608, 454] width 840 height 38
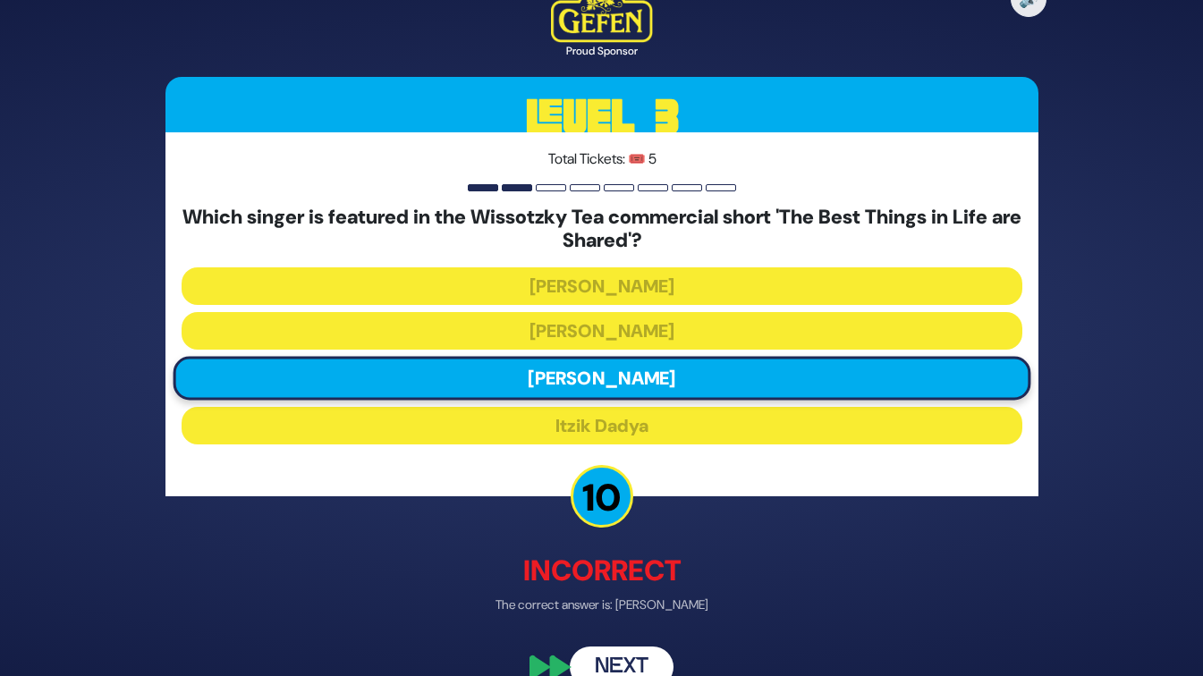
click at [629, 660] on button "Next" at bounding box center [622, 666] width 104 height 41
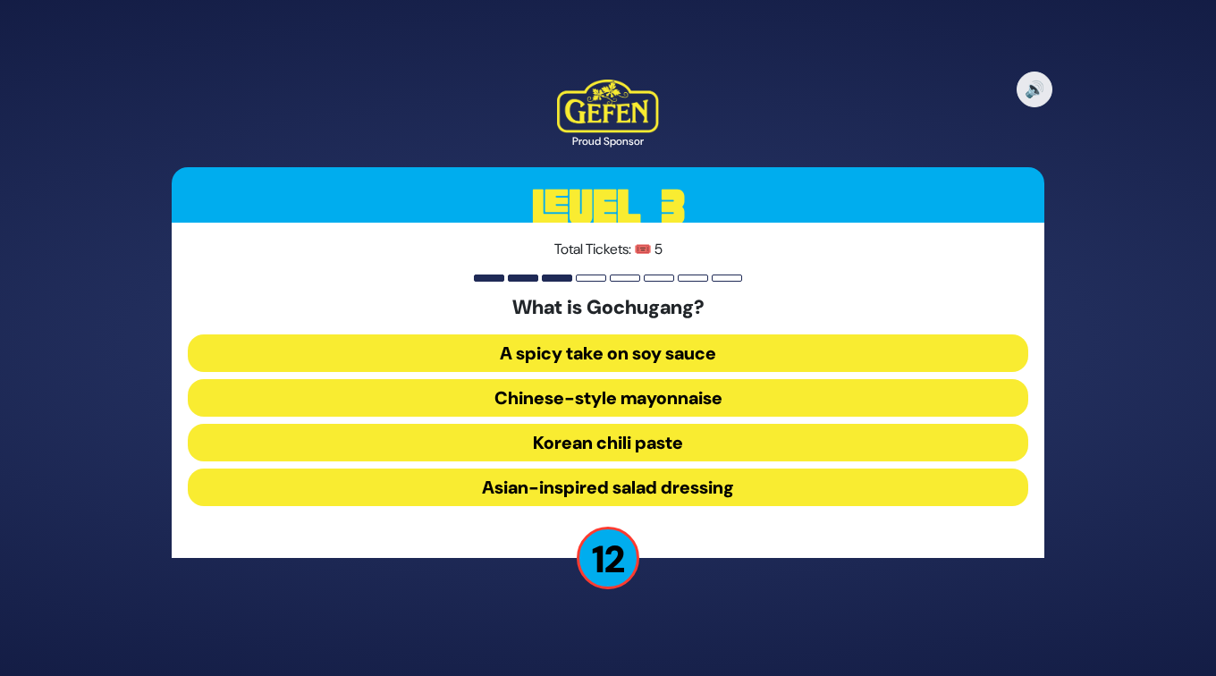
click at [654, 439] on button "Korean chili paste" at bounding box center [608, 443] width 840 height 38
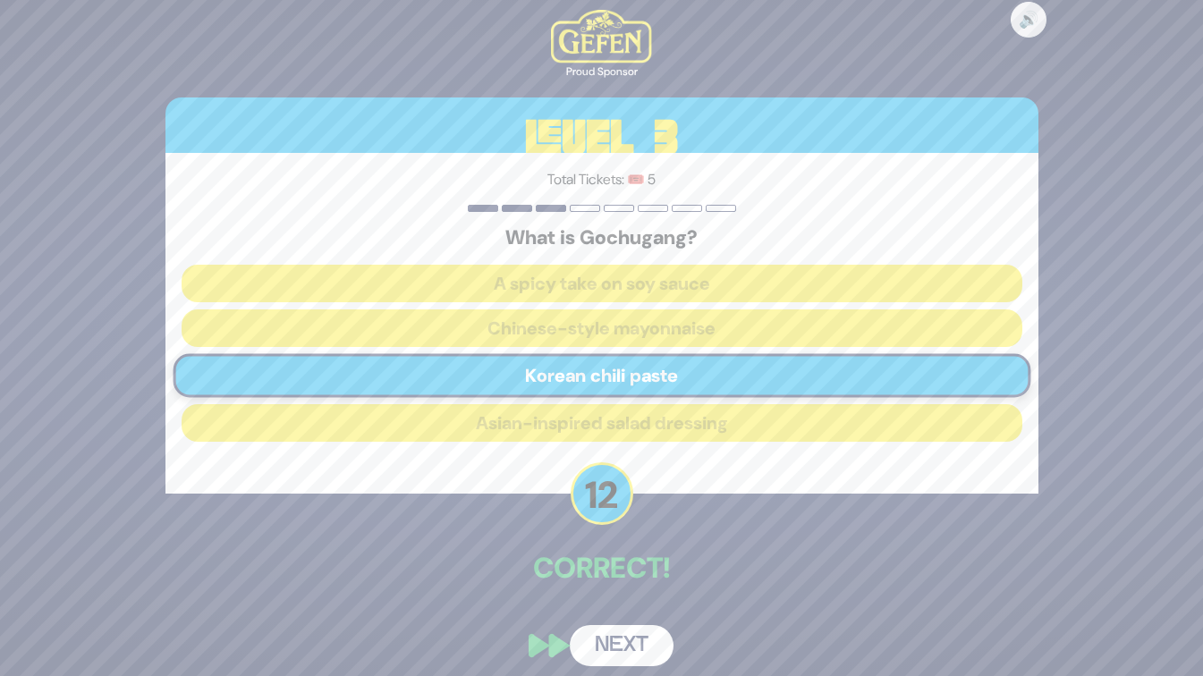
click at [632, 636] on button "Next" at bounding box center [622, 645] width 104 height 41
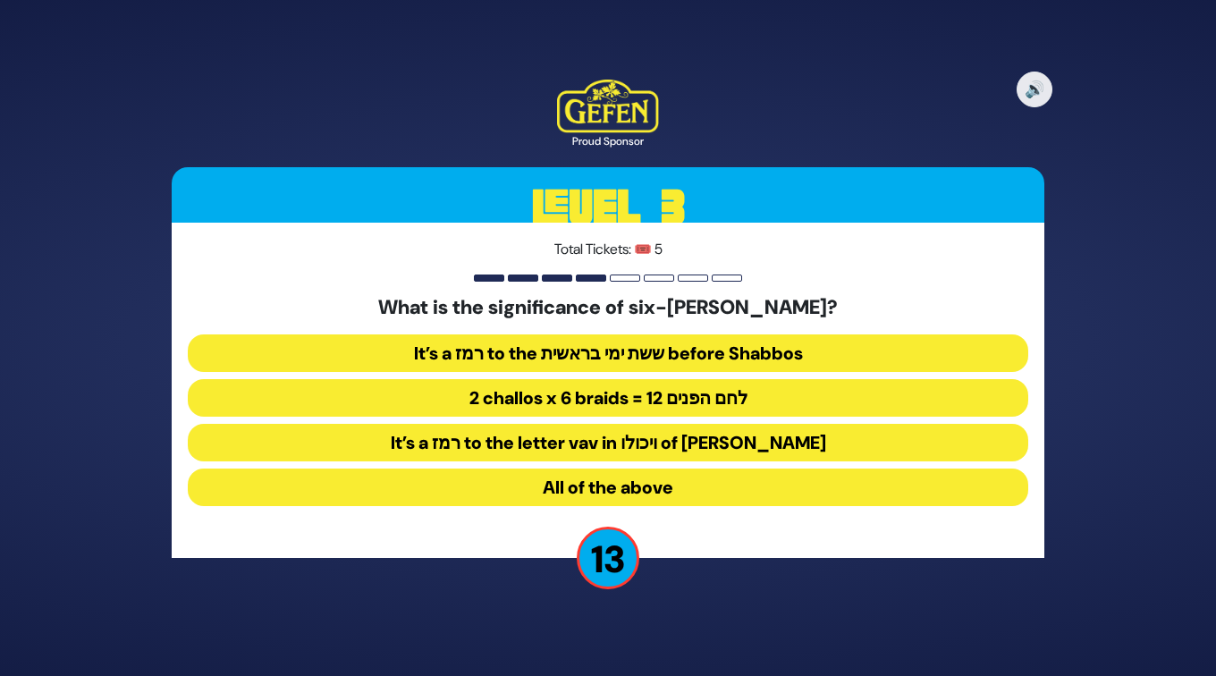
click at [543, 398] on button "2 challos x 6 braids = 12 לחם הפנים" at bounding box center [608, 398] width 840 height 38
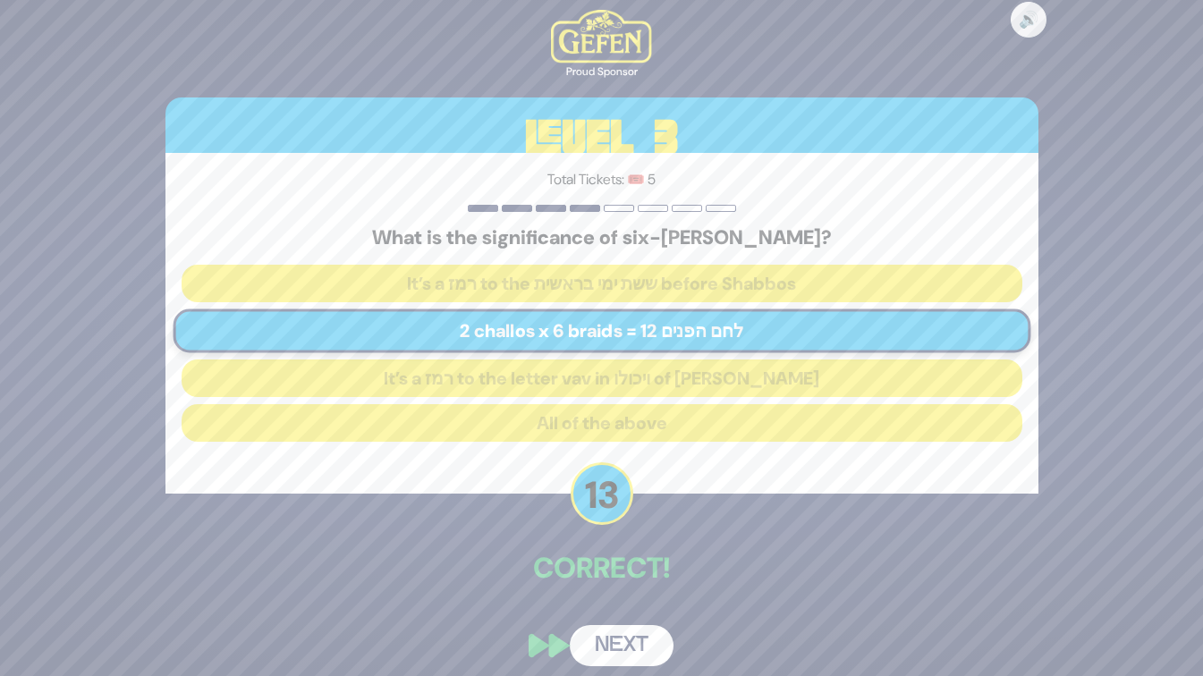
click at [617, 637] on button "Next" at bounding box center [622, 645] width 104 height 41
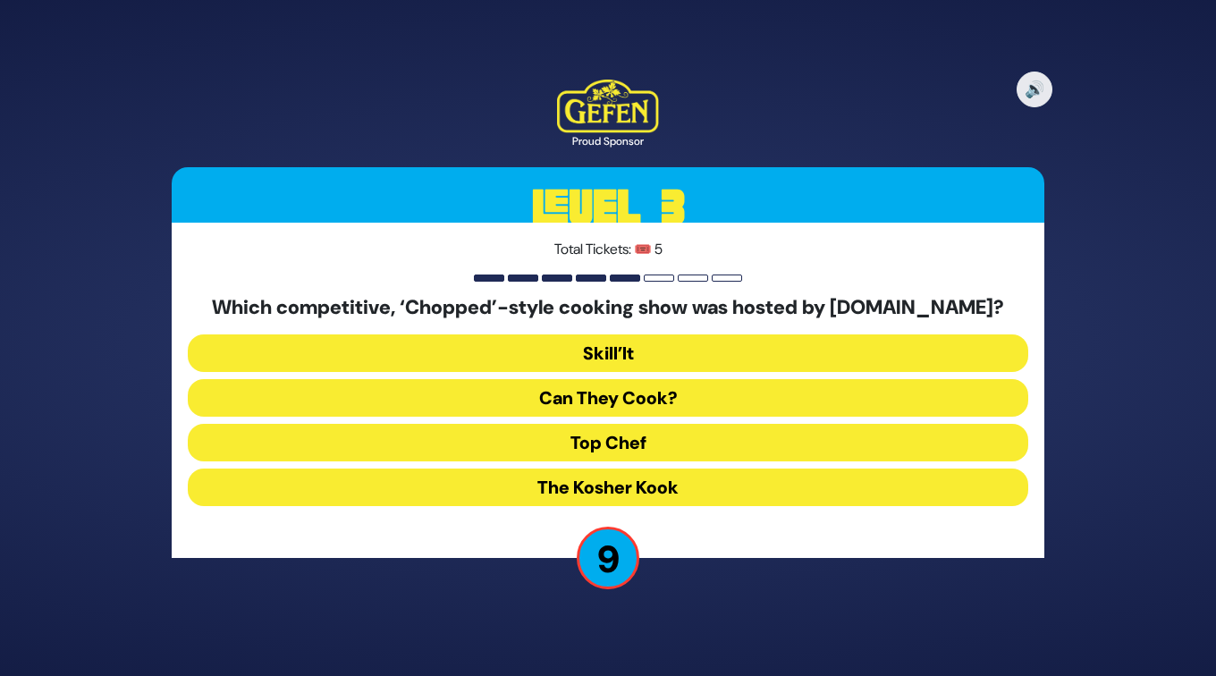
click at [619, 495] on button "The Kosher Kook" at bounding box center [608, 487] width 840 height 38
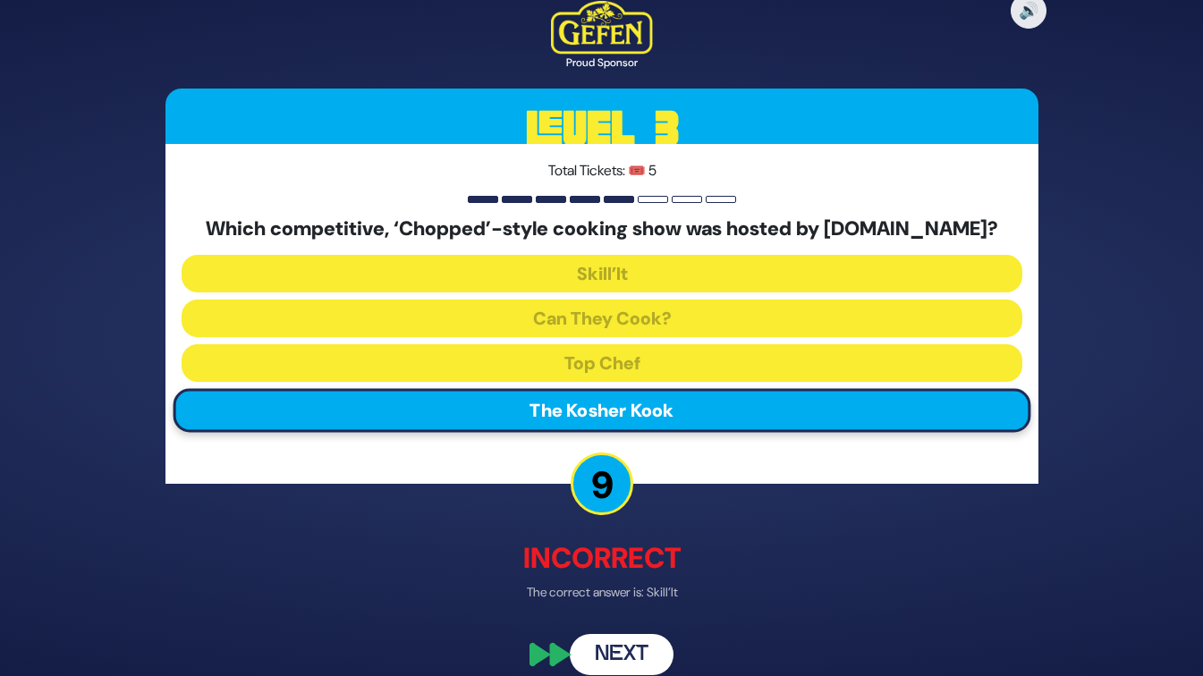
click at [613, 640] on button "Next" at bounding box center [622, 654] width 104 height 41
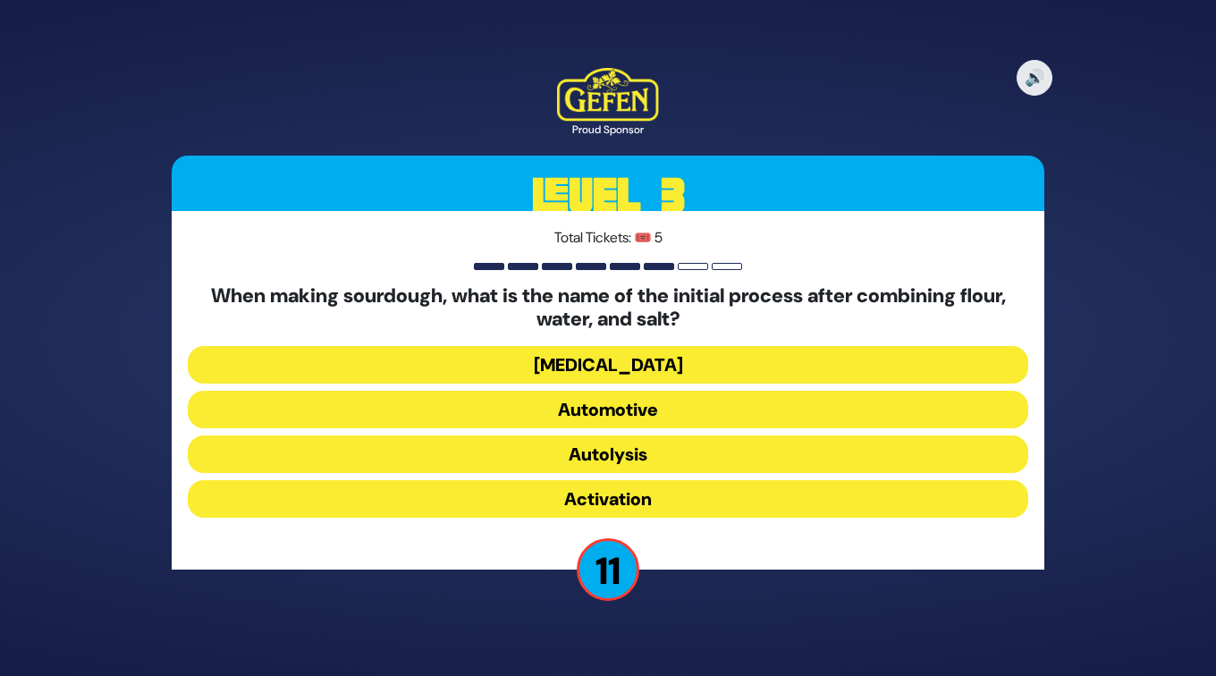
click at [645, 490] on button "Activation" at bounding box center [608, 499] width 840 height 38
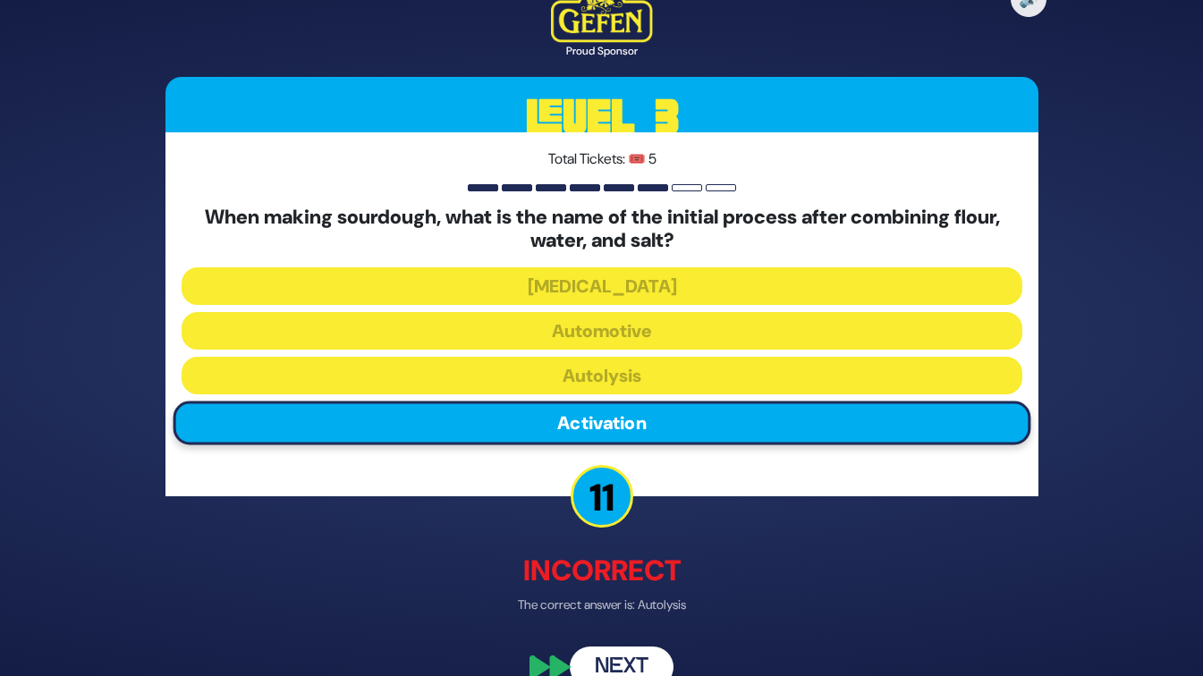
click at [622, 660] on button "Next" at bounding box center [622, 666] width 104 height 41
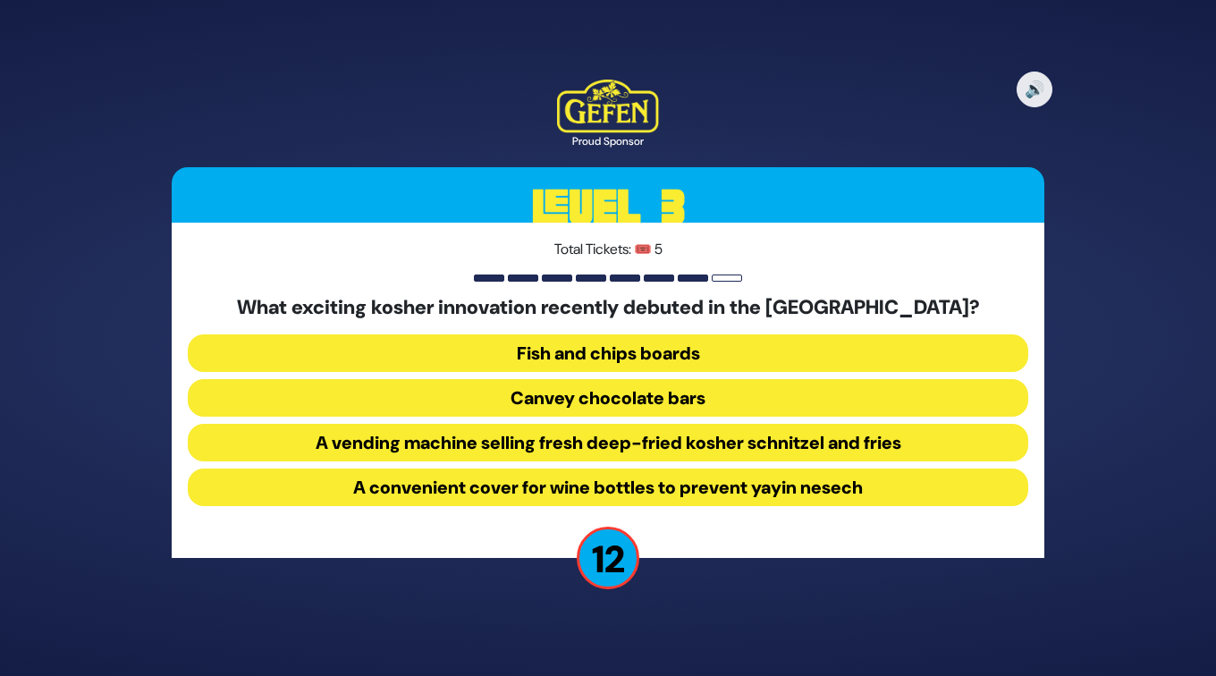
click at [607, 443] on button "A vending machine selling fresh deep-fried kosher schnitzel and fries" at bounding box center [608, 443] width 840 height 38
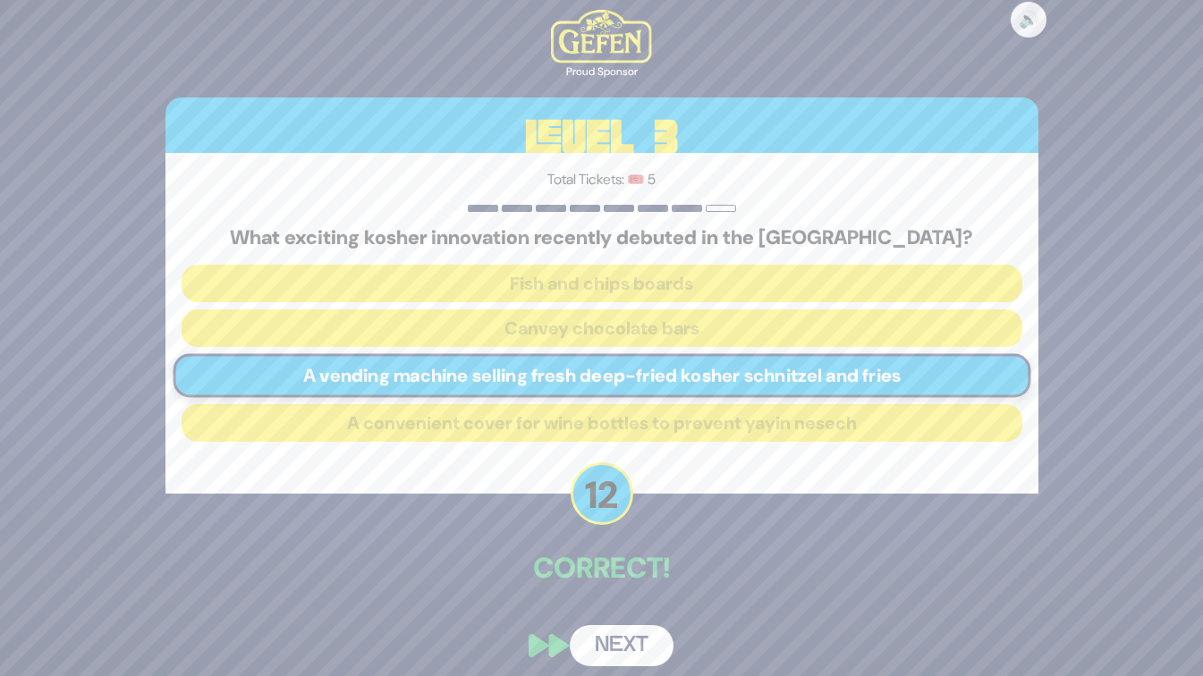
click at [618, 650] on button "Next" at bounding box center [622, 645] width 104 height 41
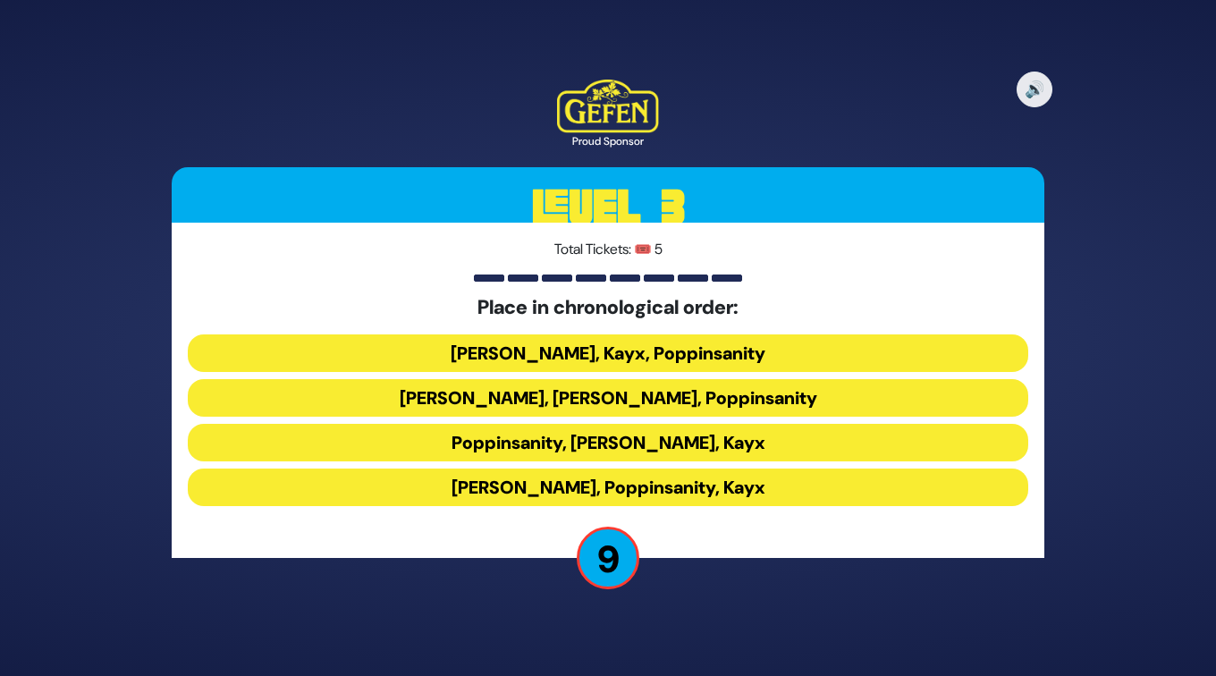
click at [588, 352] on button "[PERSON_NAME], Kayx, Poppinsanity" at bounding box center [608, 353] width 840 height 38
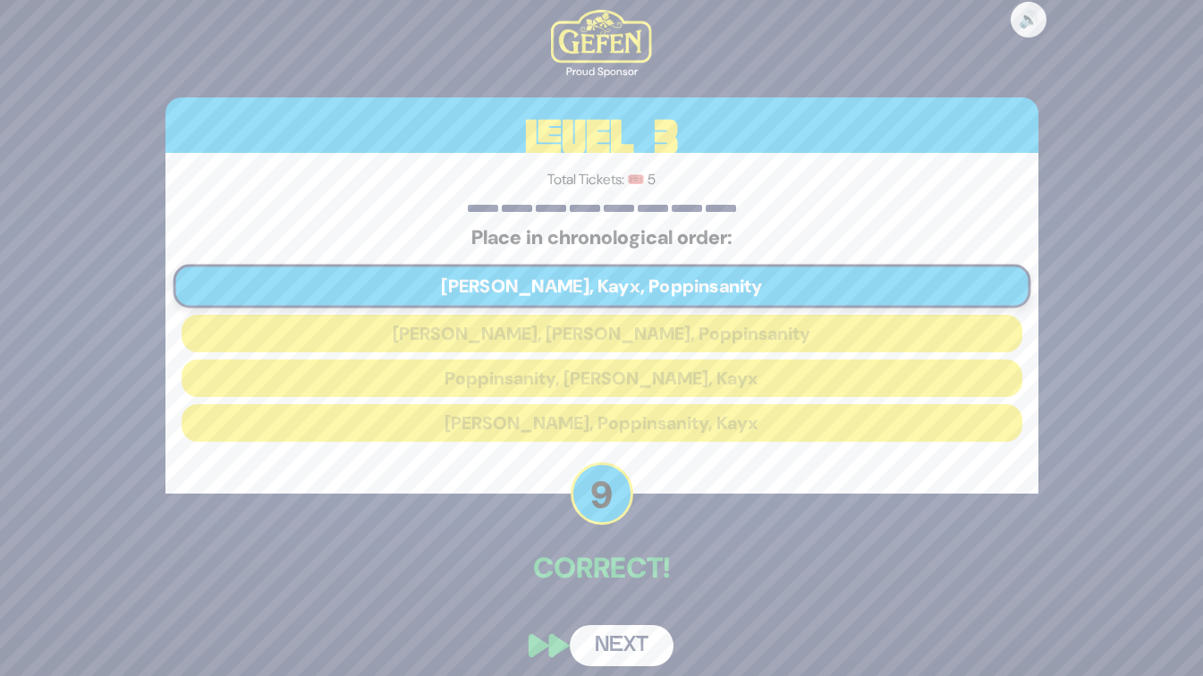
click at [609, 643] on button "Next" at bounding box center [622, 645] width 104 height 41
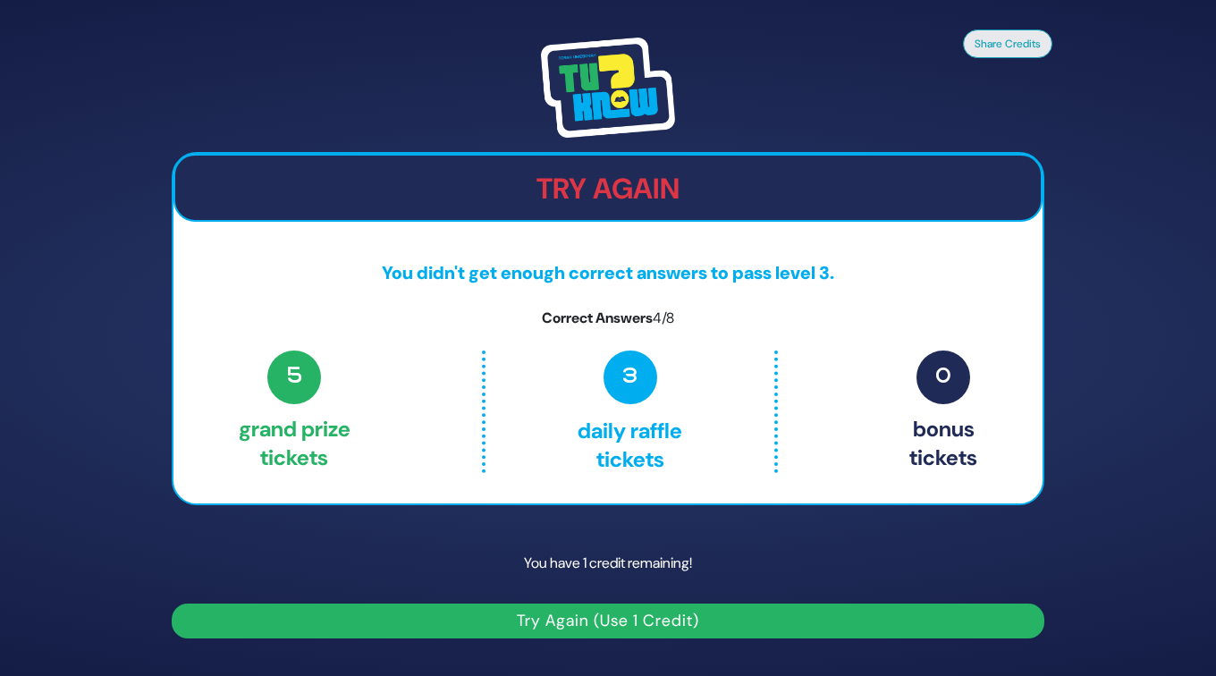
click at [360, 617] on button "Try Again (Use 1 Credit)" at bounding box center [608, 621] width 873 height 35
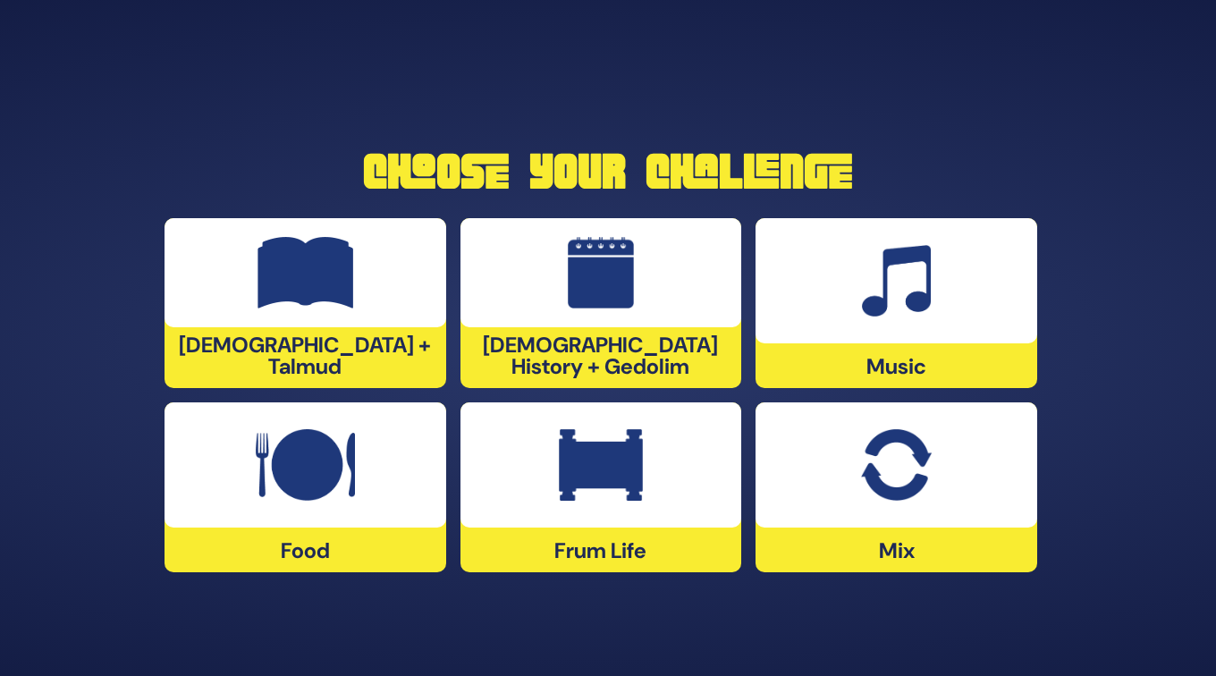
click at [604, 304] on img at bounding box center [601, 273] width 67 height 72
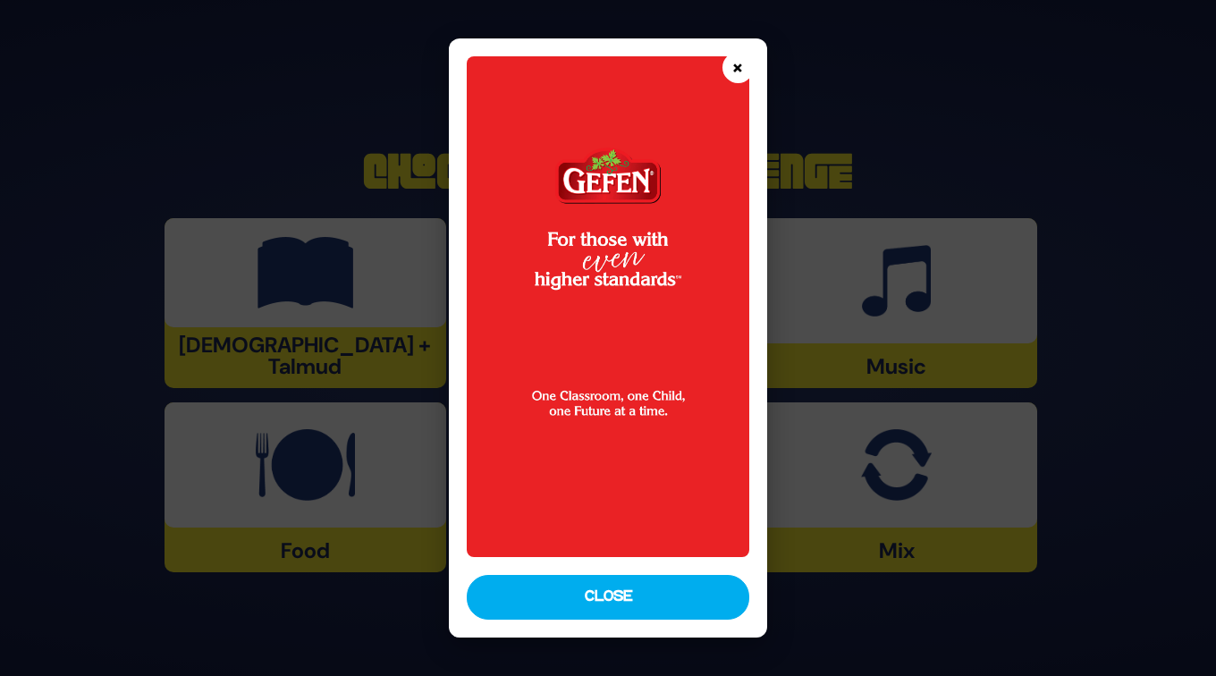
click at [732, 72] on button "×" at bounding box center [737, 67] width 31 height 31
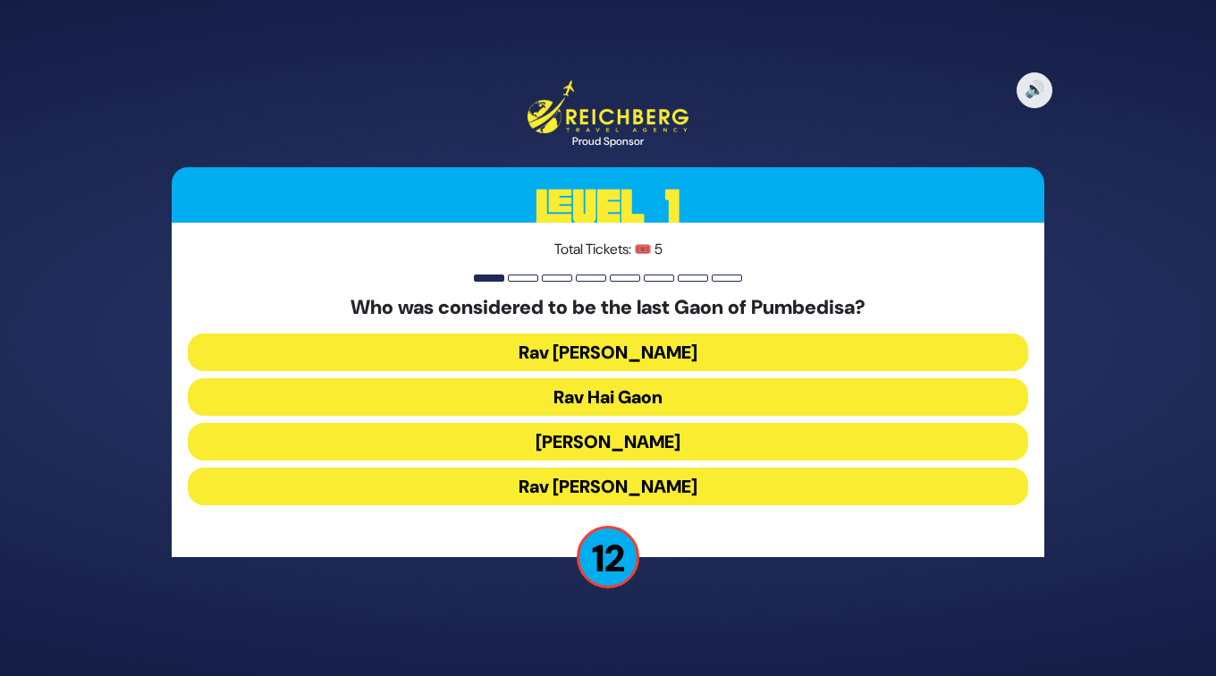
click at [652, 484] on button "Rav Amram Gaon" at bounding box center [608, 487] width 840 height 38
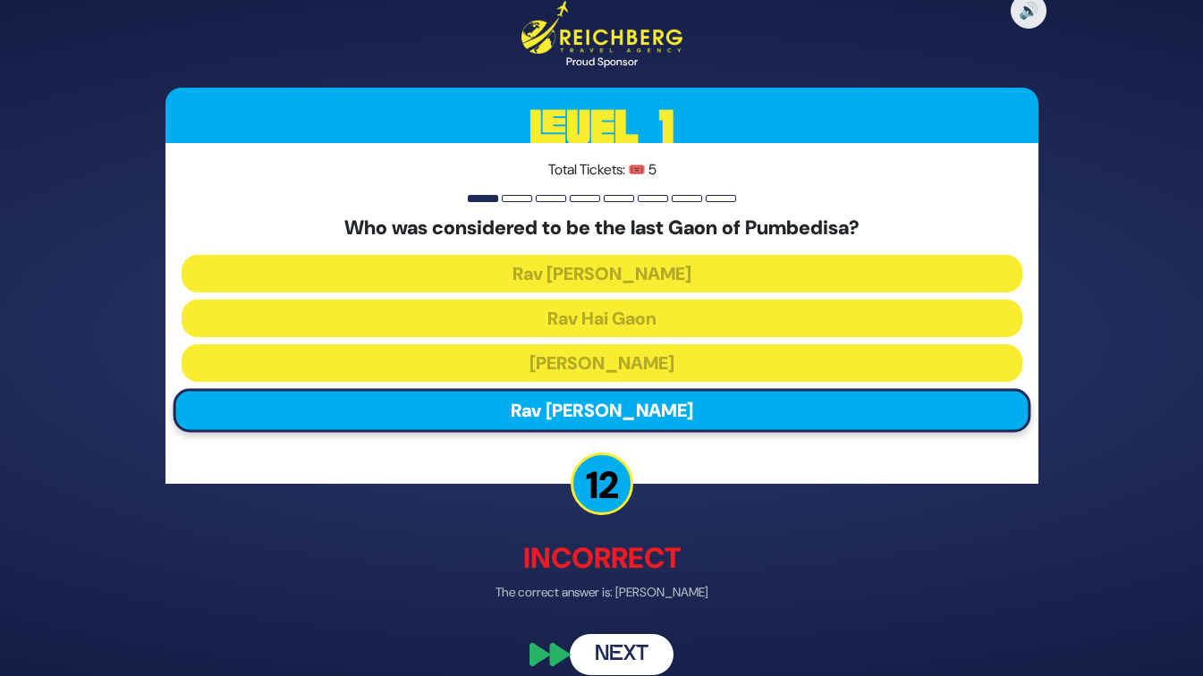
click at [613, 651] on button "Next" at bounding box center [622, 654] width 104 height 41
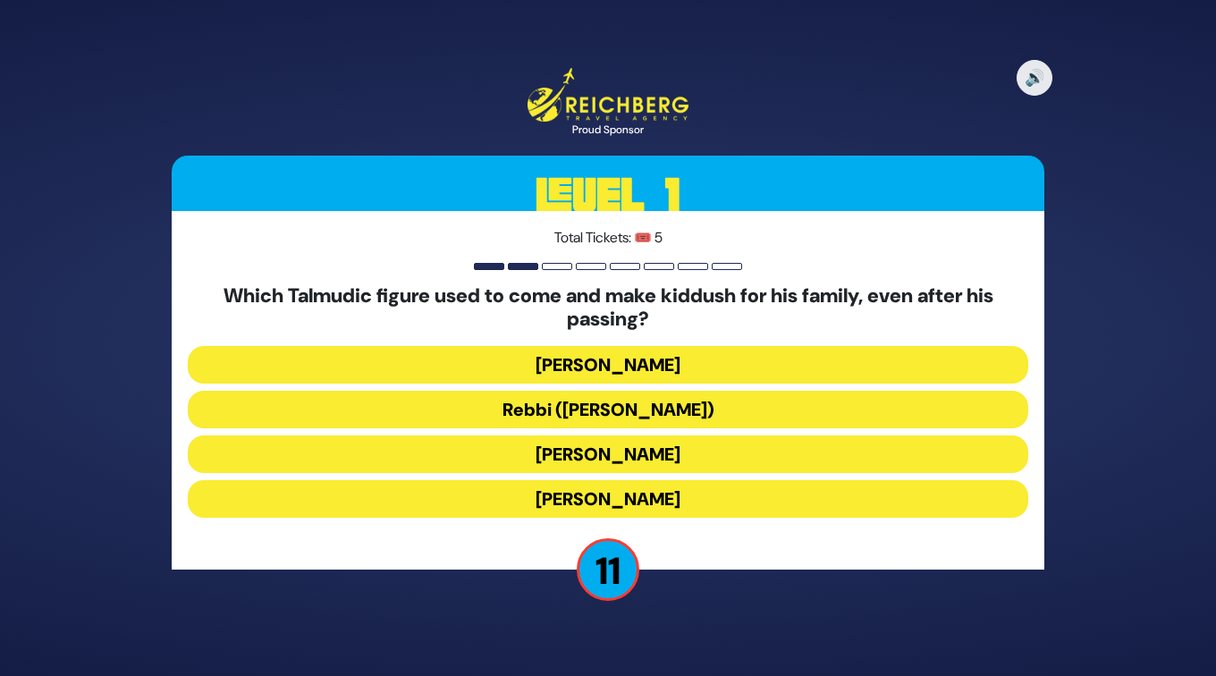
click at [561, 403] on button "Rebbi (Rabbi Yehuda HaNasi)" at bounding box center [608, 410] width 840 height 38
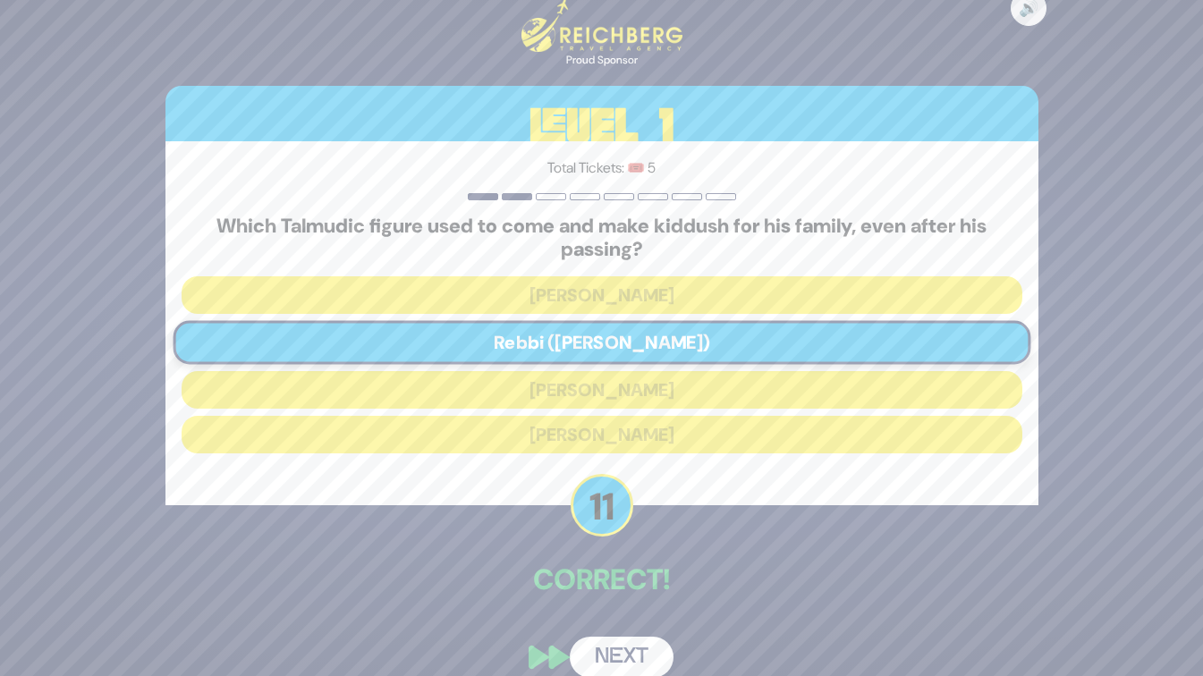
click at [617, 663] on button "Next" at bounding box center [622, 657] width 104 height 41
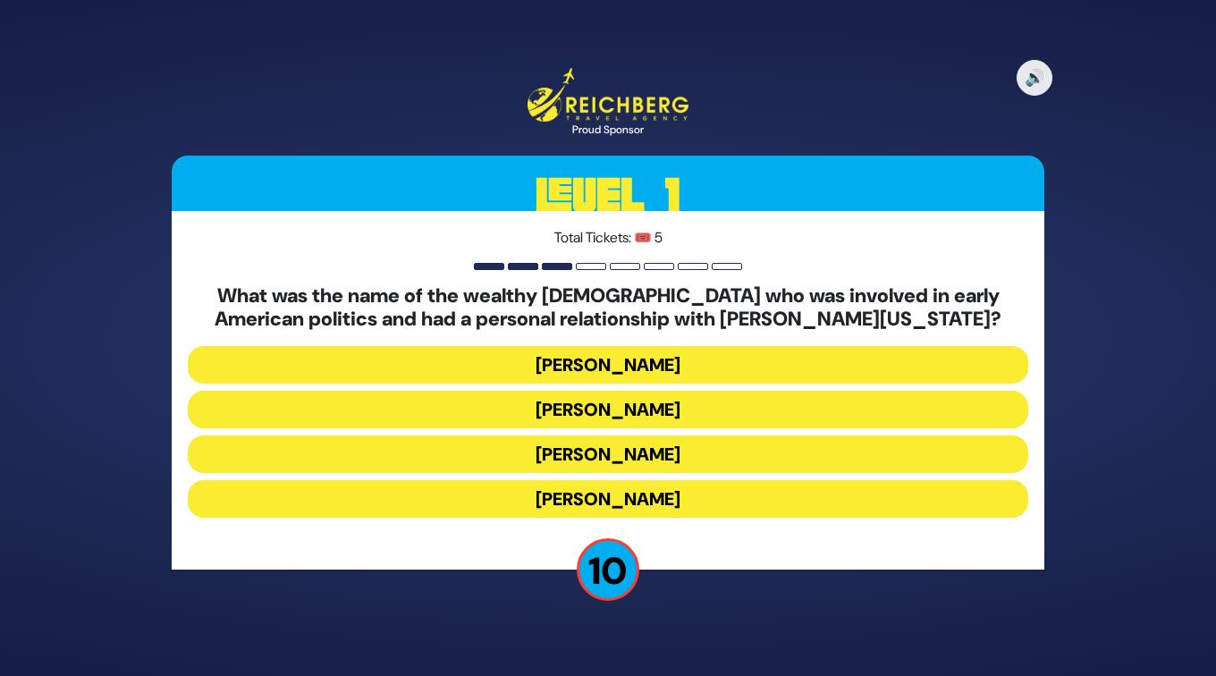
click at [609, 404] on button "Haym Salomon" at bounding box center [608, 410] width 840 height 38
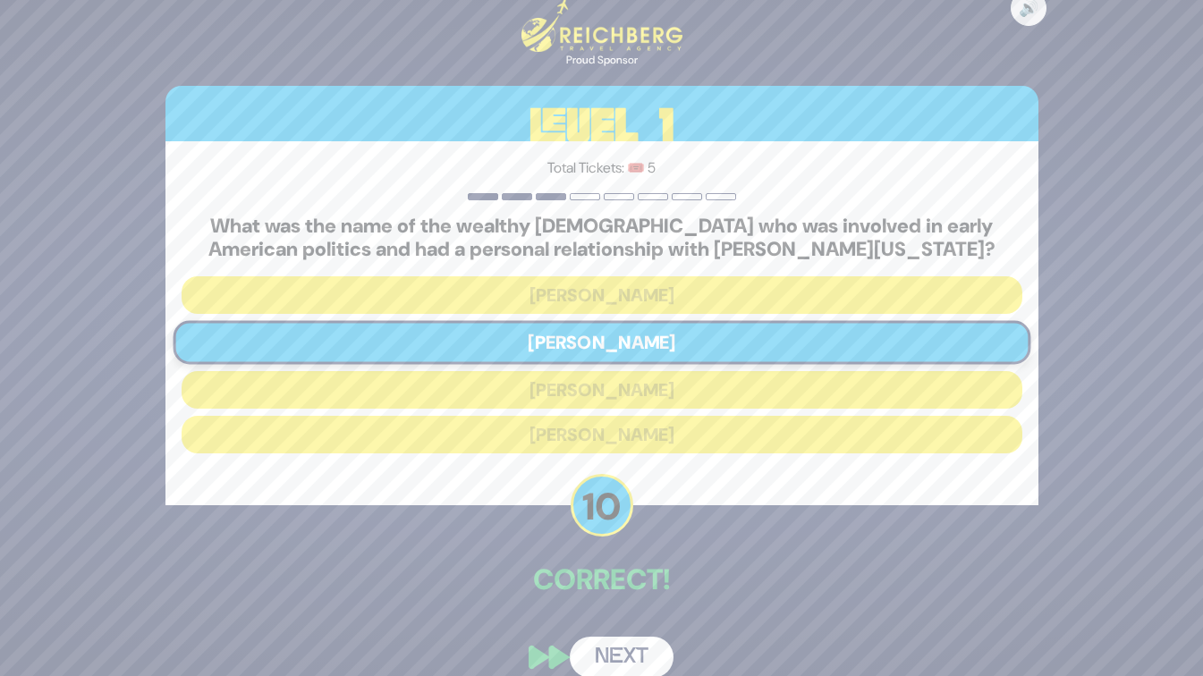
click at [610, 642] on button "Next" at bounding box center [622, 657] width 104 height 41
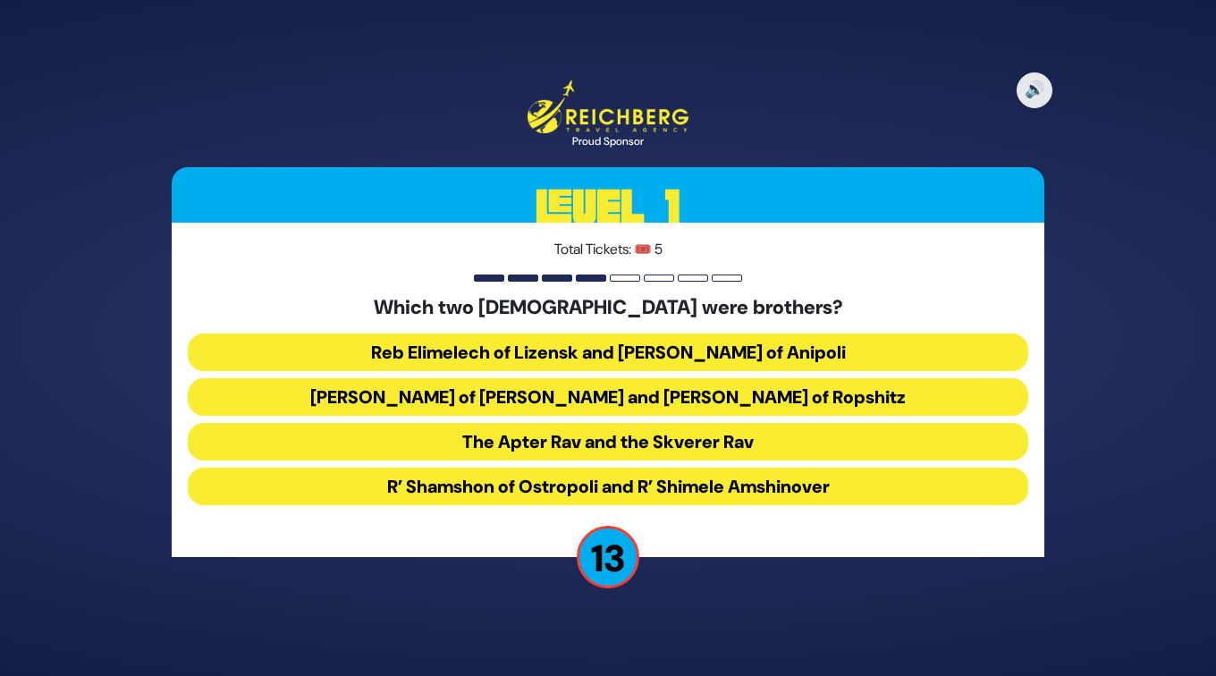
click at [521, 353] on button "Reb Elimelech of Lizensk and Reb Zusha of Anipoli" at bounding box center [608, 352] width 840 height 38
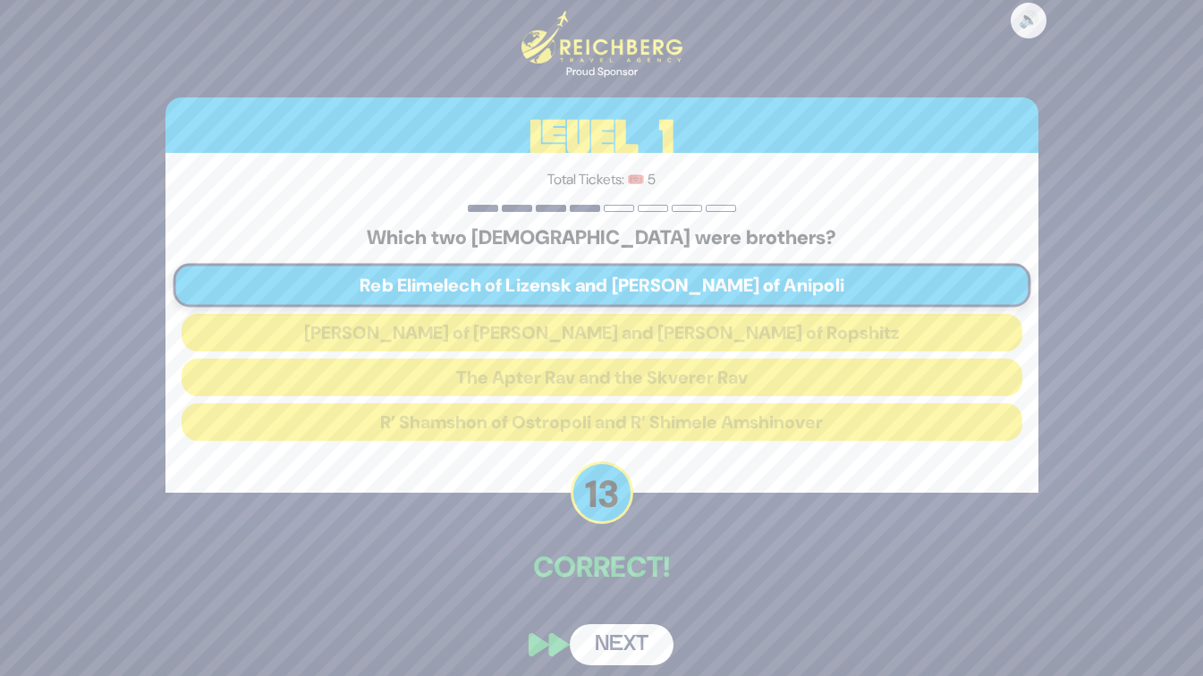
click at [612, 647] on button "Next" at bounding box center [622, 644] width 104 height 41
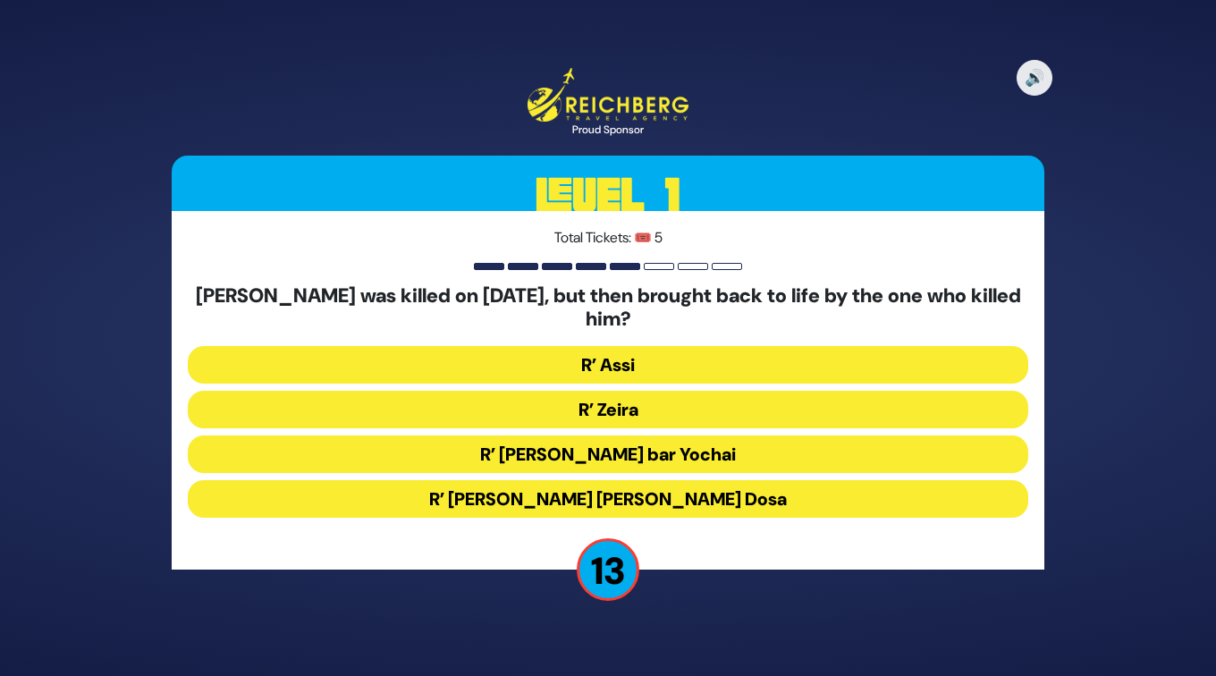
click at [628, 401] on button "R’ Zeira" at bounding box center [608, 410] width 840 height 38
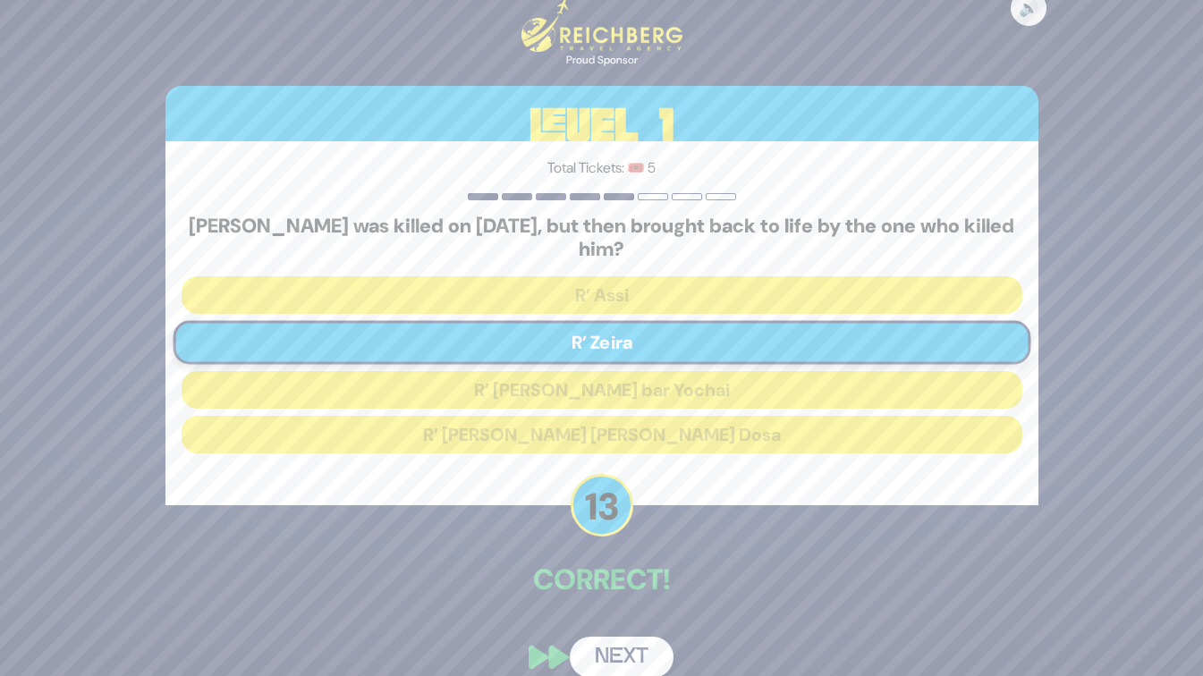
click at [608, 646] on button "Next" at bounding box center [622, 657] width 104 height 41
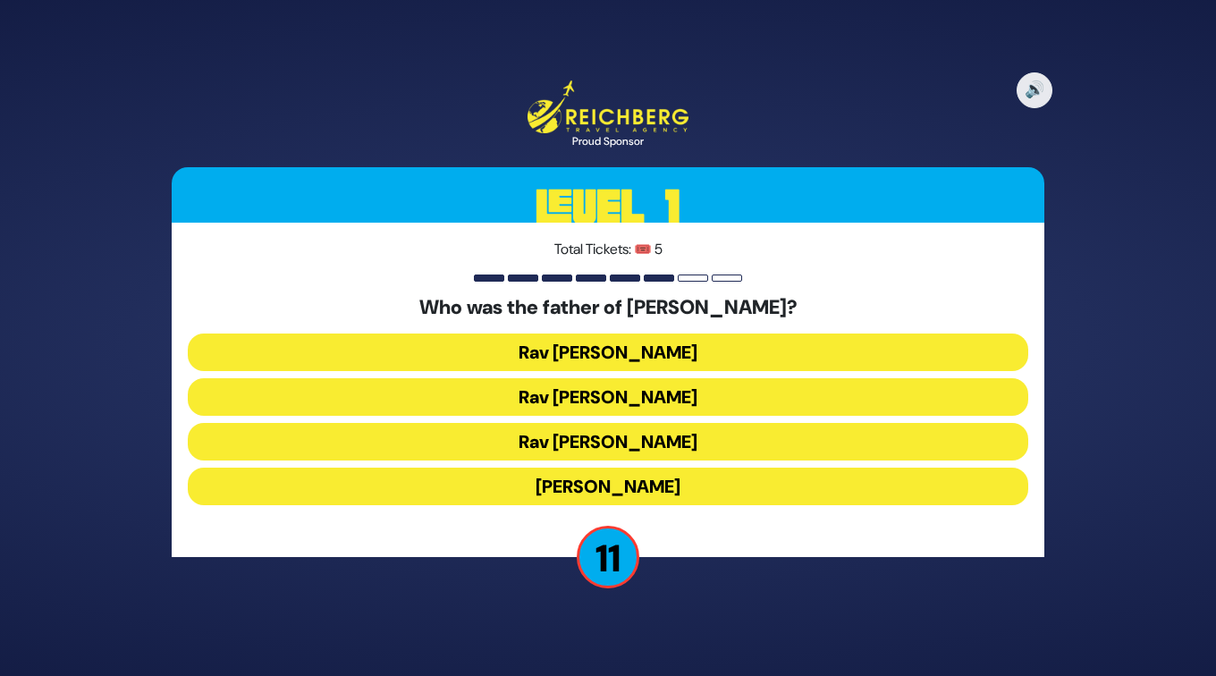
click at [633, 477] on button "Rav Yitzchok Hutner" at bounding box center [608, 487] width 840 height 38
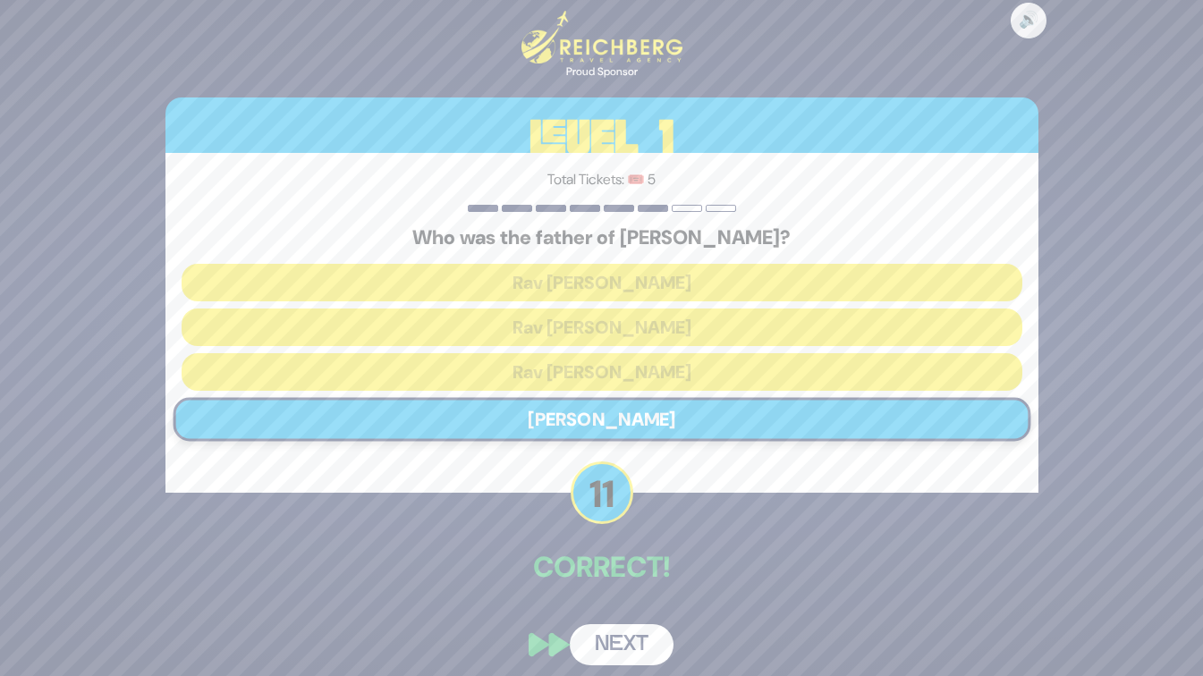
click at [619, 636] on button "Next" at bounding box center [622, 644] width 104 height 41
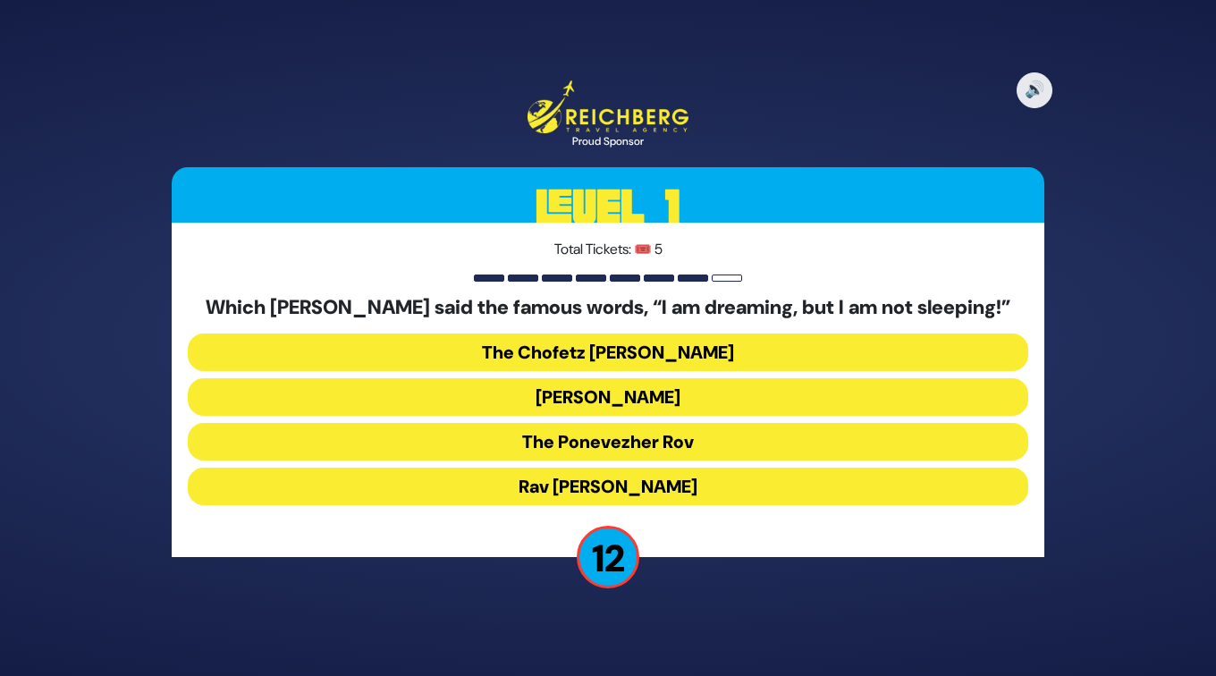
click at [671, 443] on button "The Ponevezher Rov" at bounding box center [608, 442] width 840 height 38
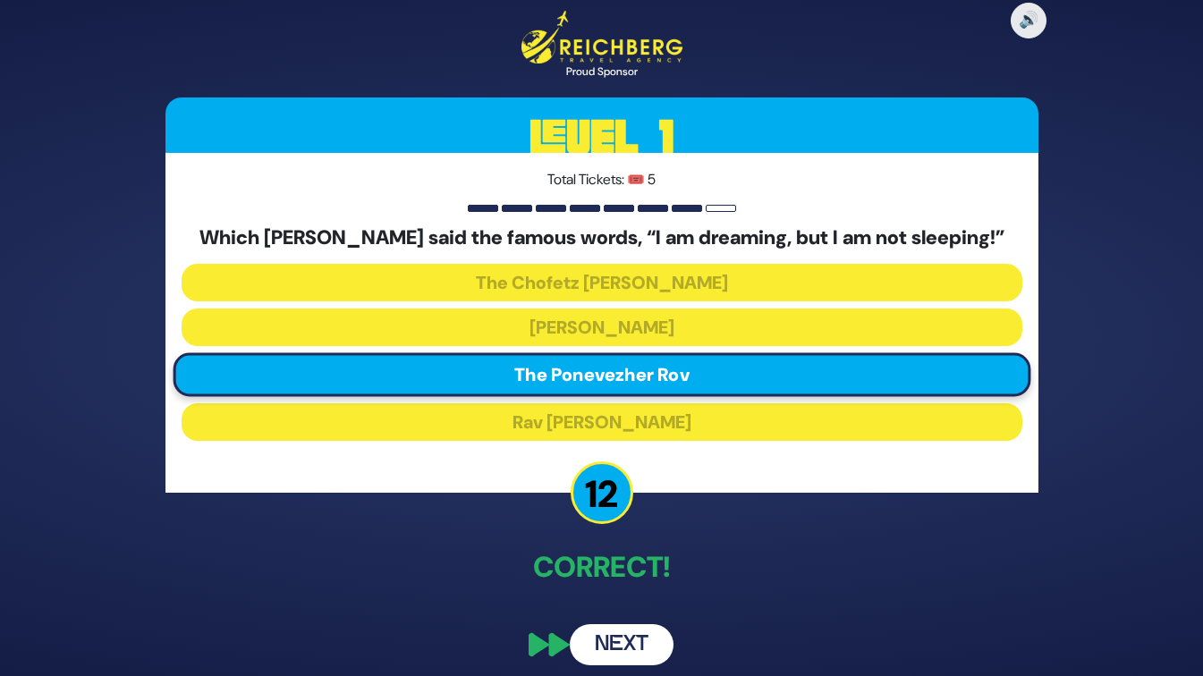
click at [639, 645] on button "Next" at bounding box center [622, 644] width 104 height 41
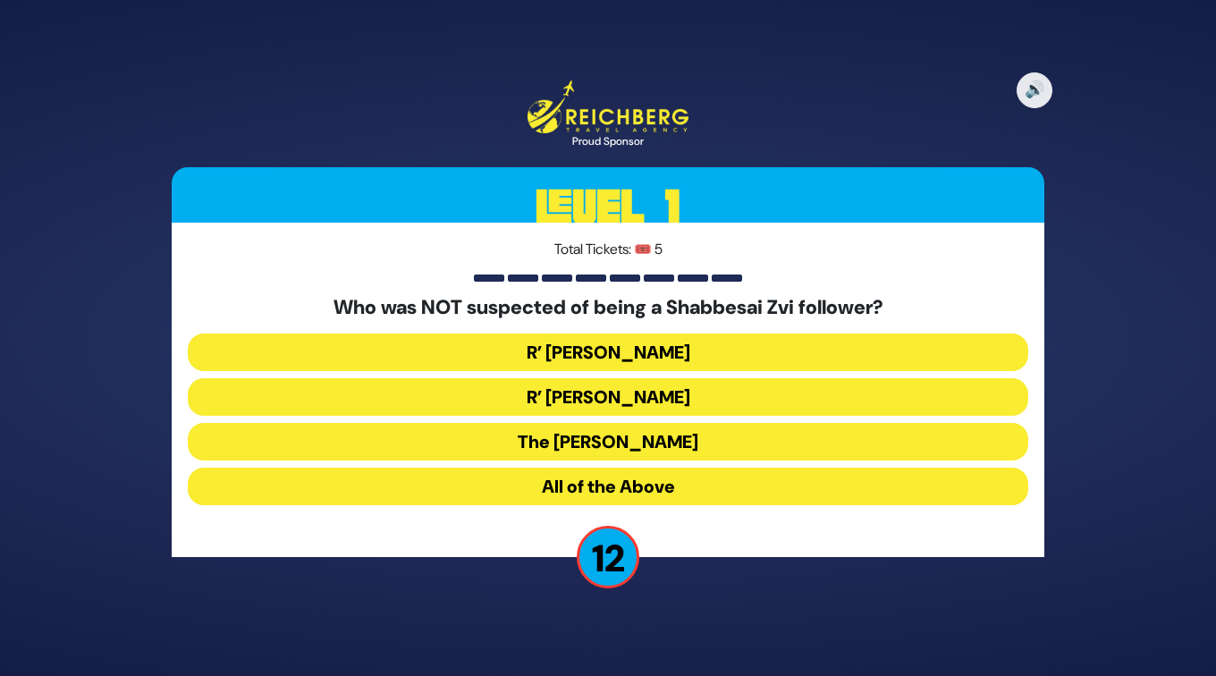
click at [658, 391] on button "R’ Moshe Chaim Luzzato" at bounding box center [608, 397] width 840 height 38
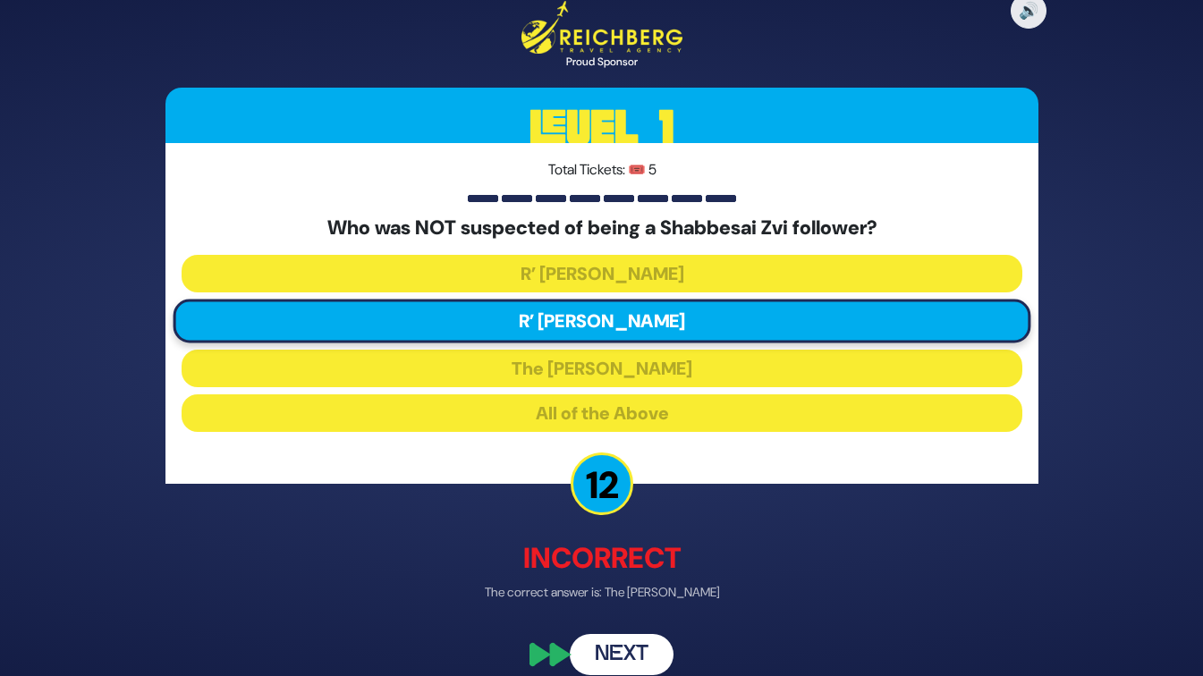
click at [629, 646] on button "Next" at bounding box center [622, 654] width 104 height 41
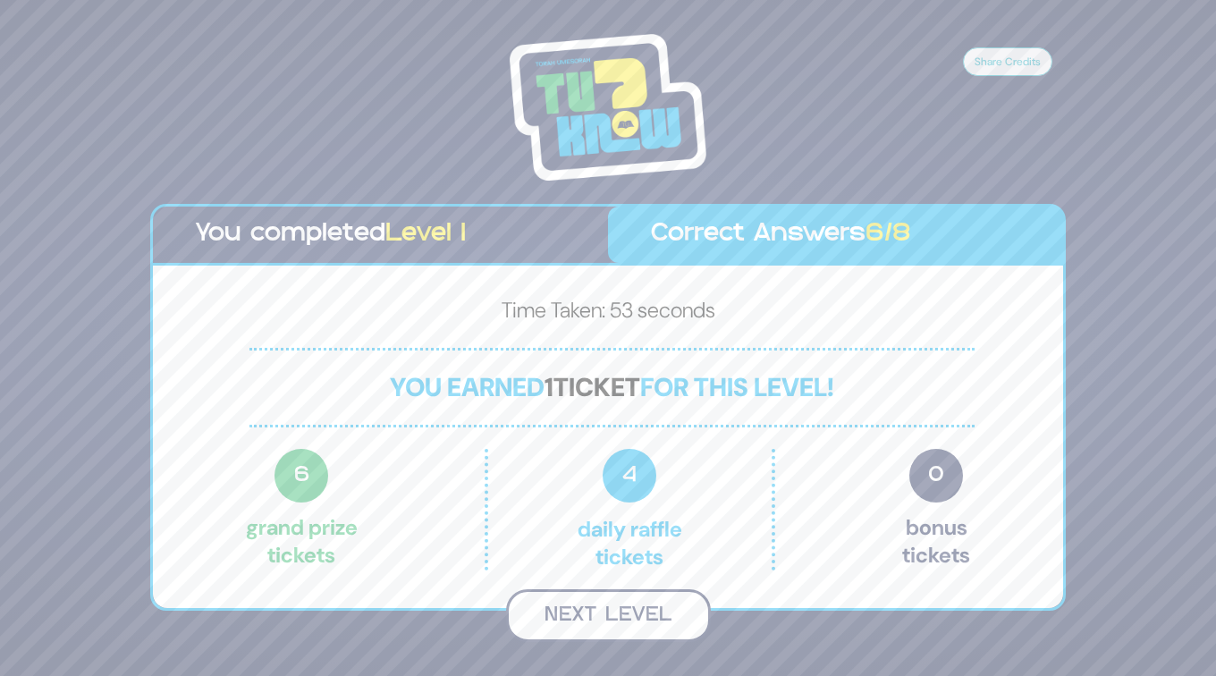
click at [603, 607] on button "Next Level" at bounding box center [608, 615] width 205 height 53
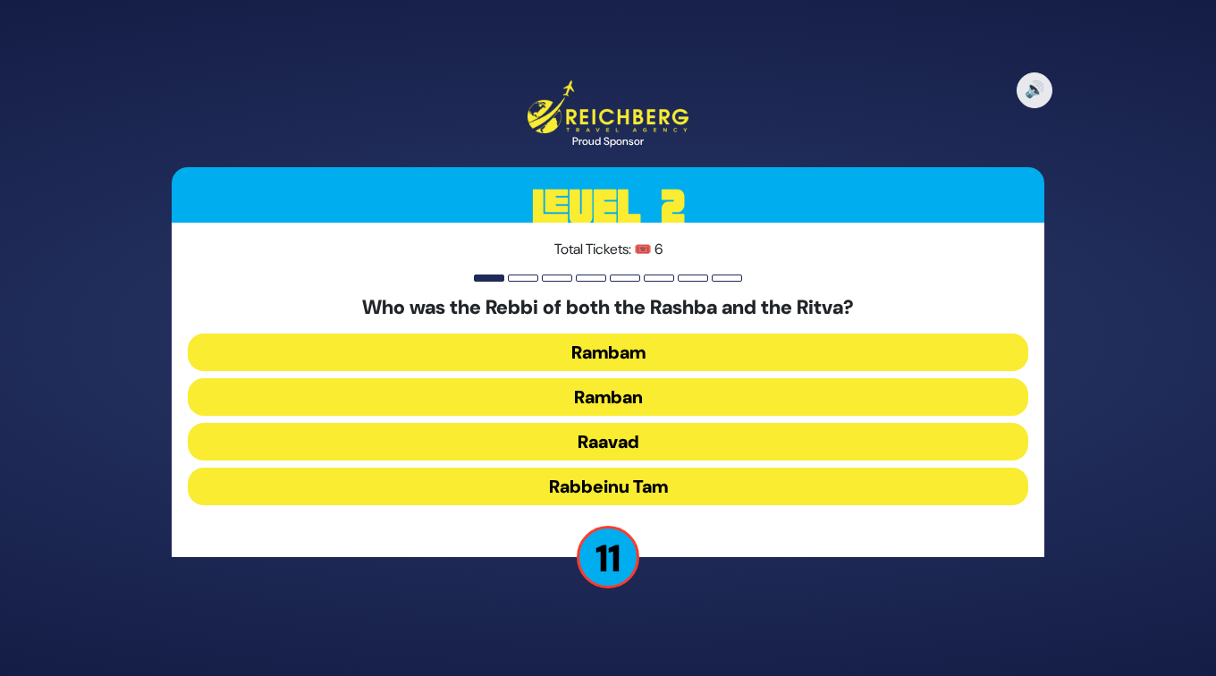
click at [651, 482] on button "Rabbeinu Tam" at bounding box center [608, 487] width 840 height 38
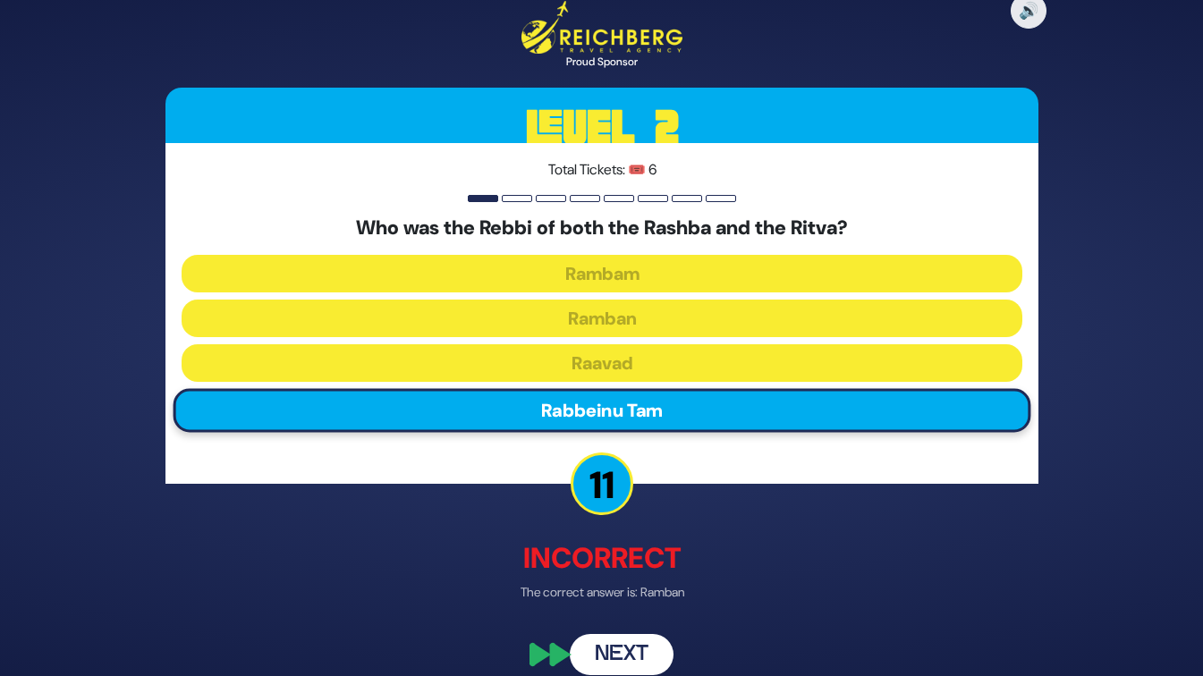
click at [620, 653] on button "Next" at bounding box center [622, 654] width 104 height 41
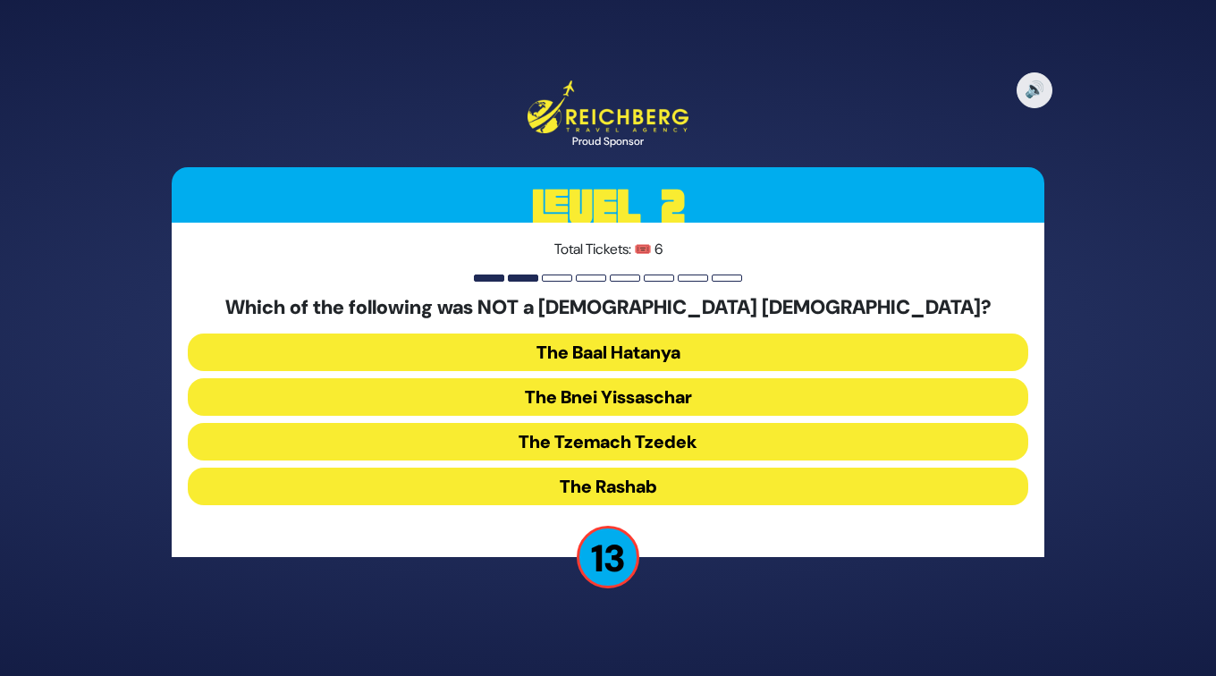
click at [678, 393] on button "The Bnei Yissaschar" at bounding box center [608, 397] width 840 height 38
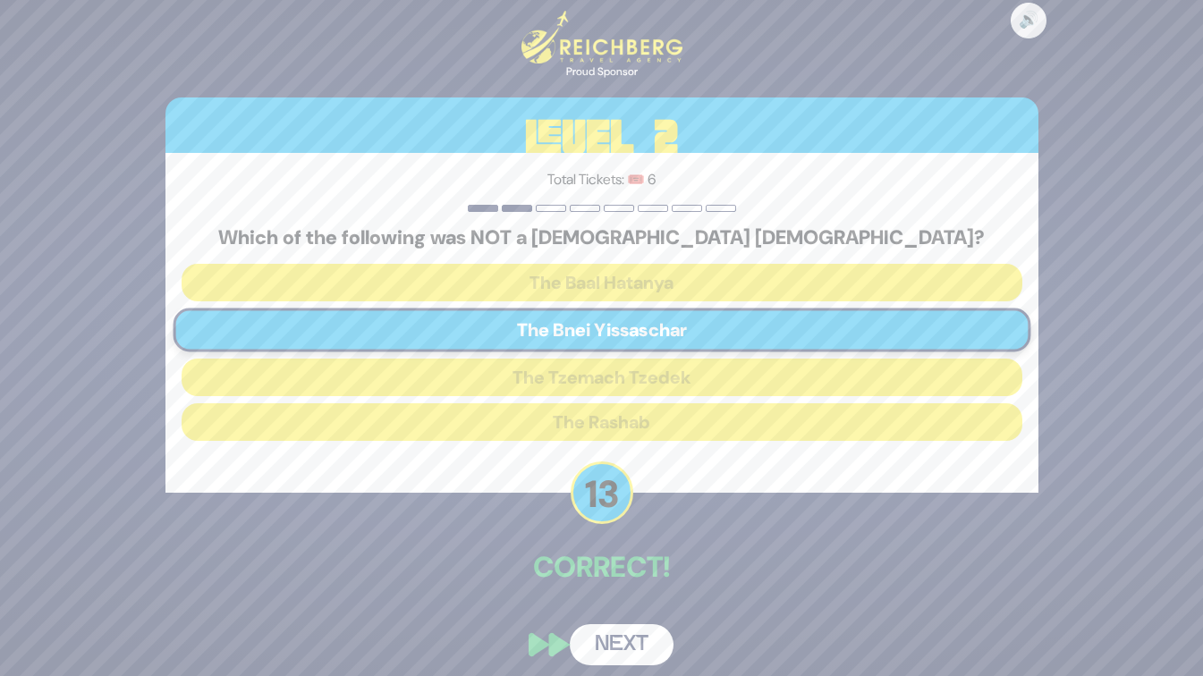
click at [642, 645] on button "Next" at bounding box center [622, 644] width 104 height 41
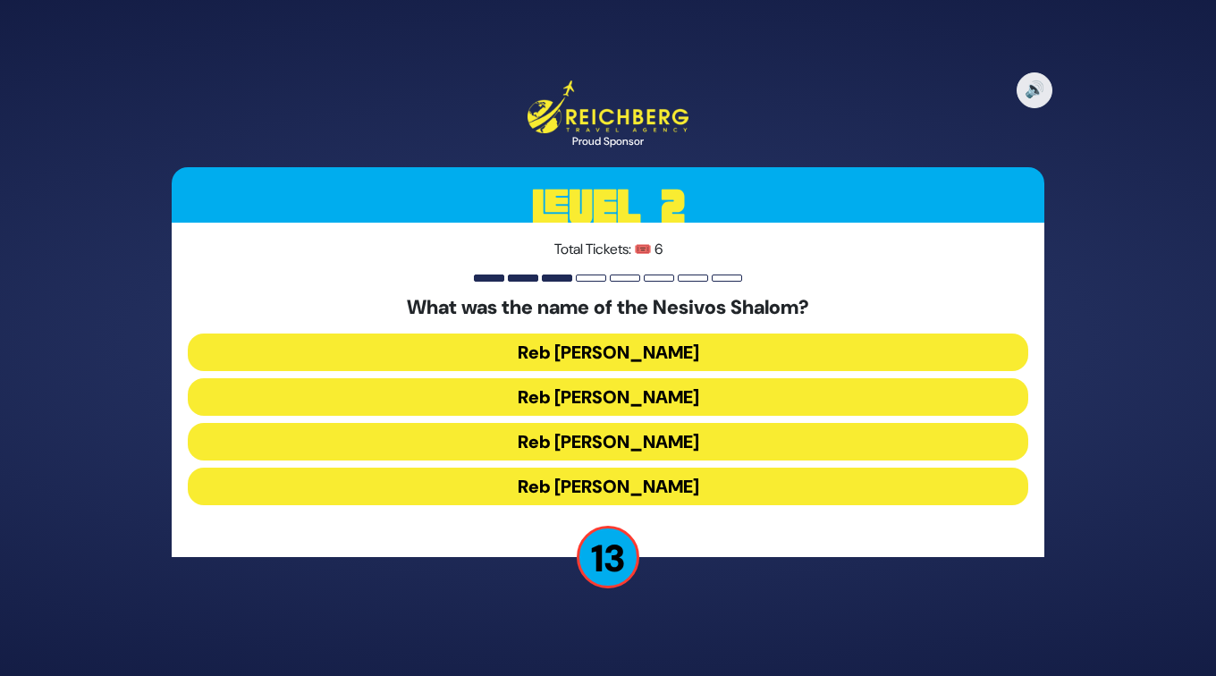
click at [612, 426] on button "Reb Shulem Noach" at bounding box center [608, 442] width 840 height 38
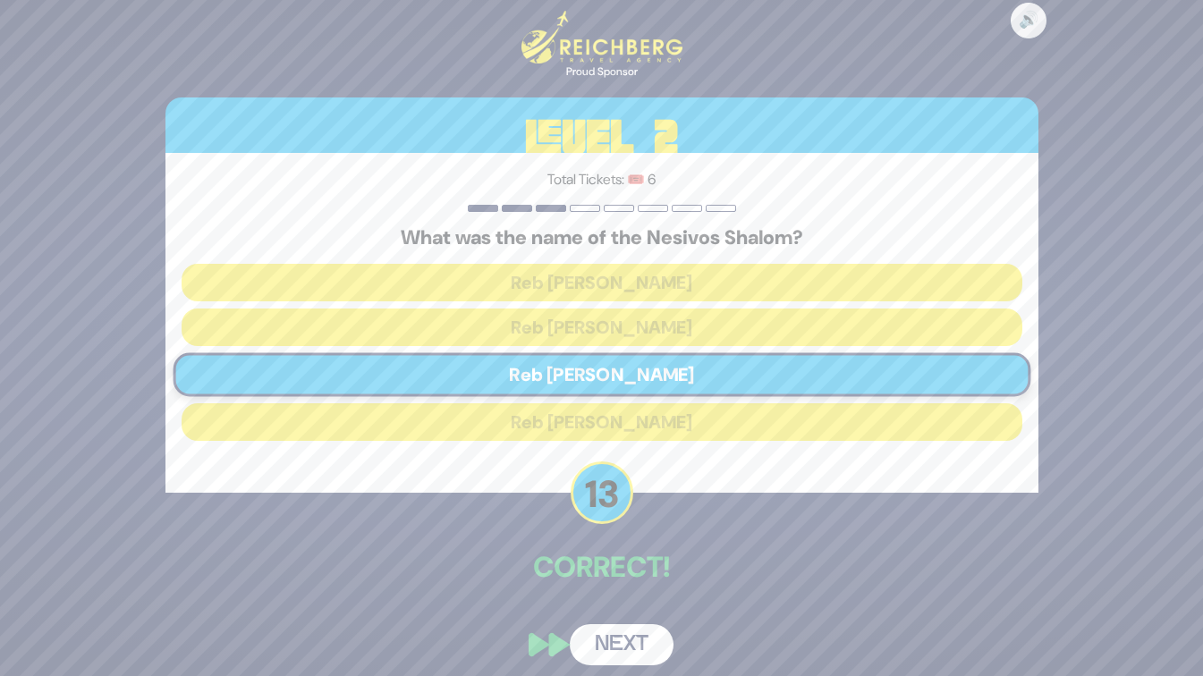
click at [604, 644] on button "Next" at bounding box center [622, 644] width 104 height 41
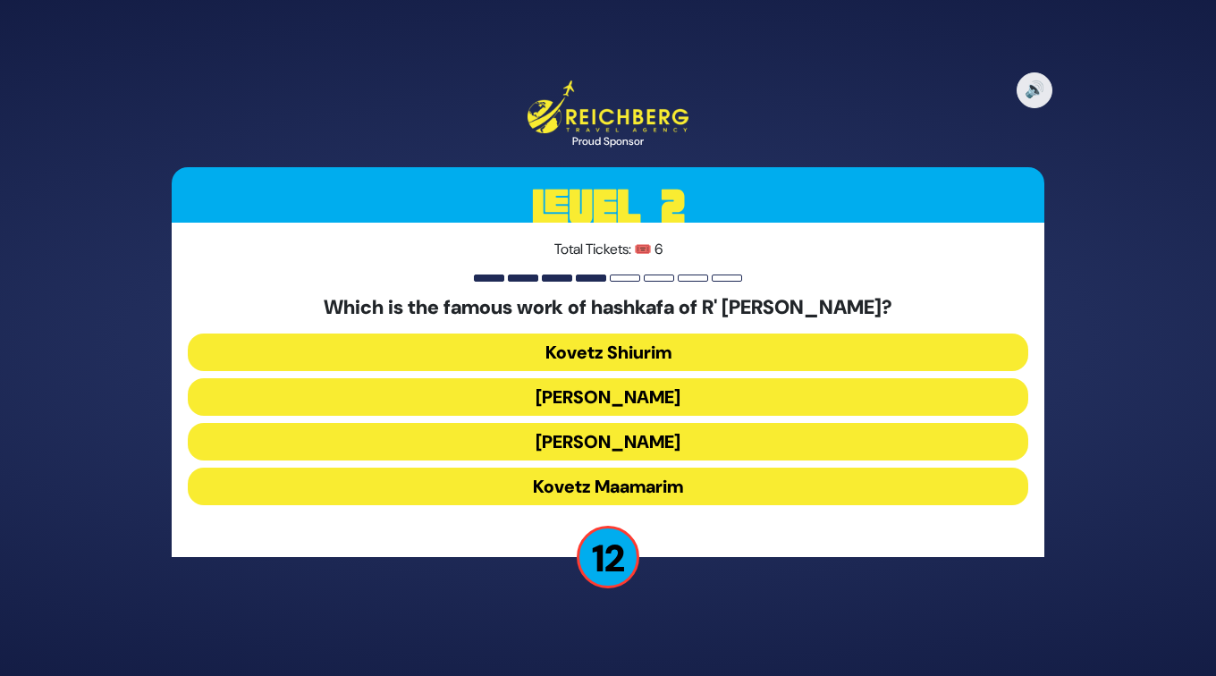
click at [620, 479] on button "Kovetz Maamarim" at bounding box center [608, 487] width 840 height 38
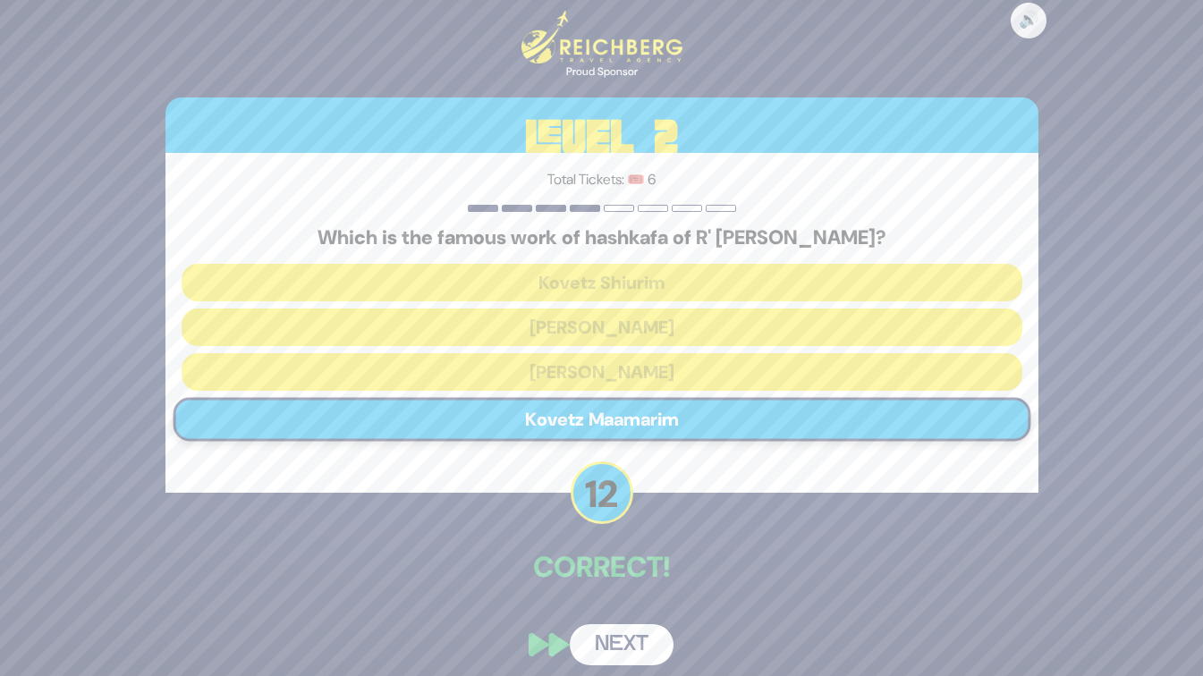
click at [614, 632] on button "Next" at bounding box center [622, 644] width 104 height 41
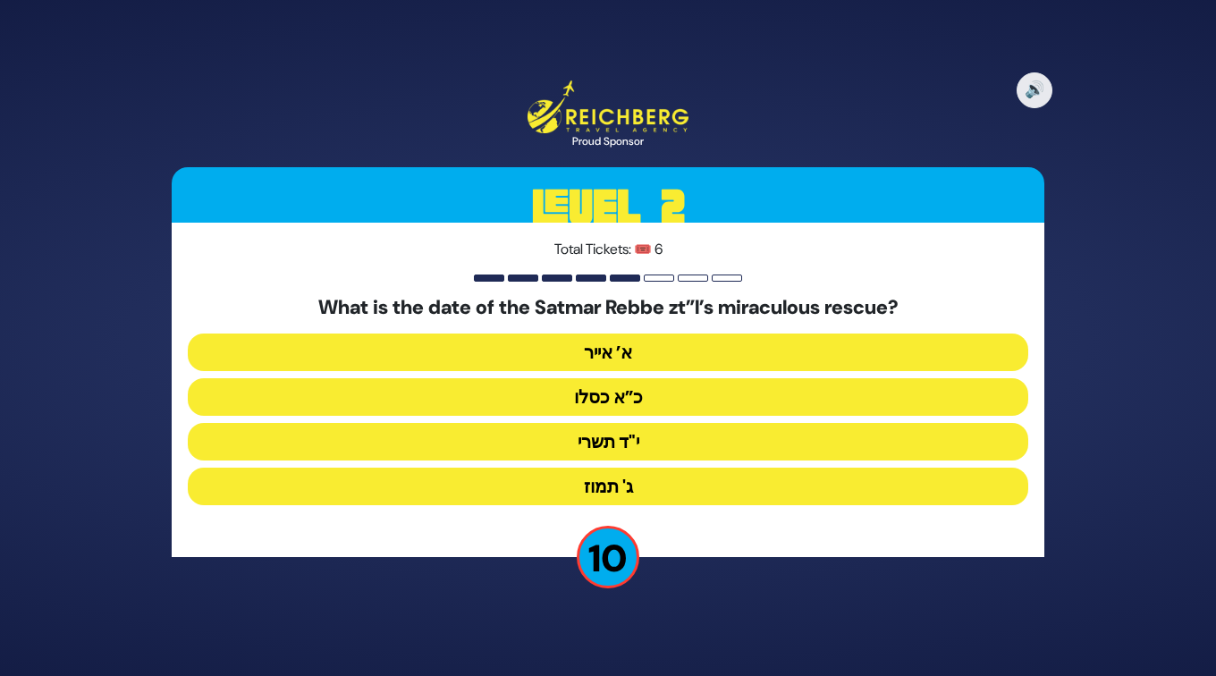
click at [673, 401] on button "כ”א כסלו" at bounding box center [608, 397] width 840 height 38
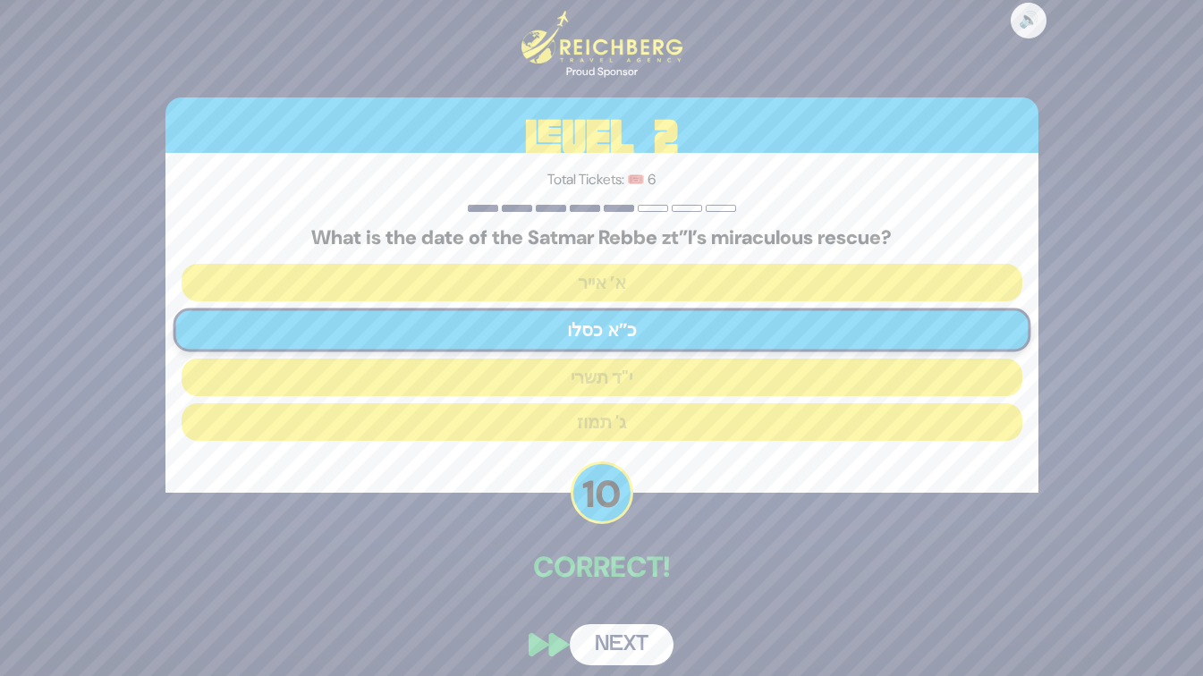
click at [605, 636] on button "Next" at bounding box center [622, 644] width 104 height 41
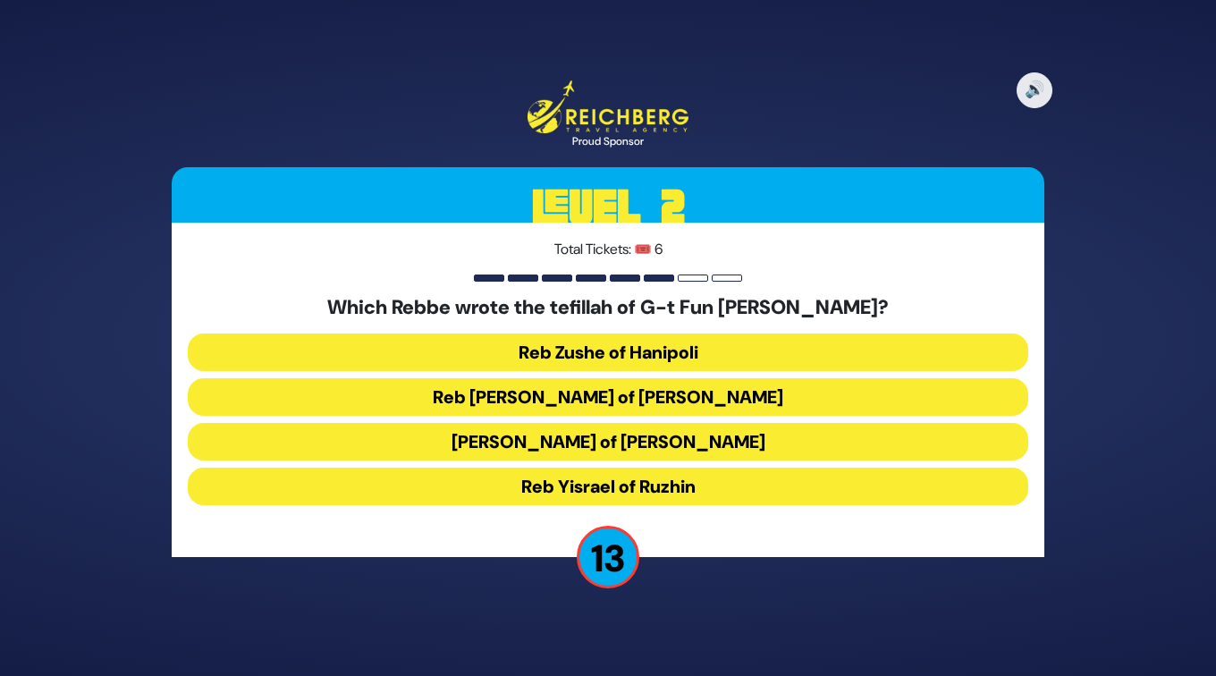
click at [598, 383] on button "Reb Levi Yitzchok of Berditchev" at bounding box center [608, 397] width 840 height 38
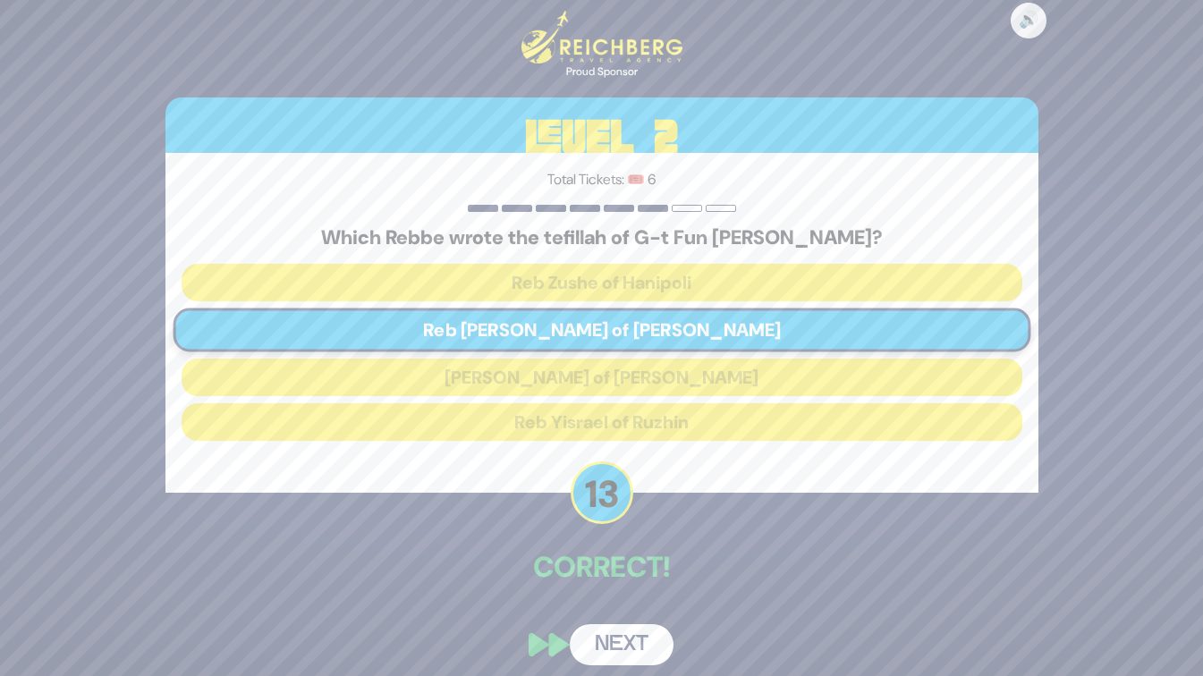
click at [610, 642] on button "Next" at bounding box center [622, 644] width 104 height 41
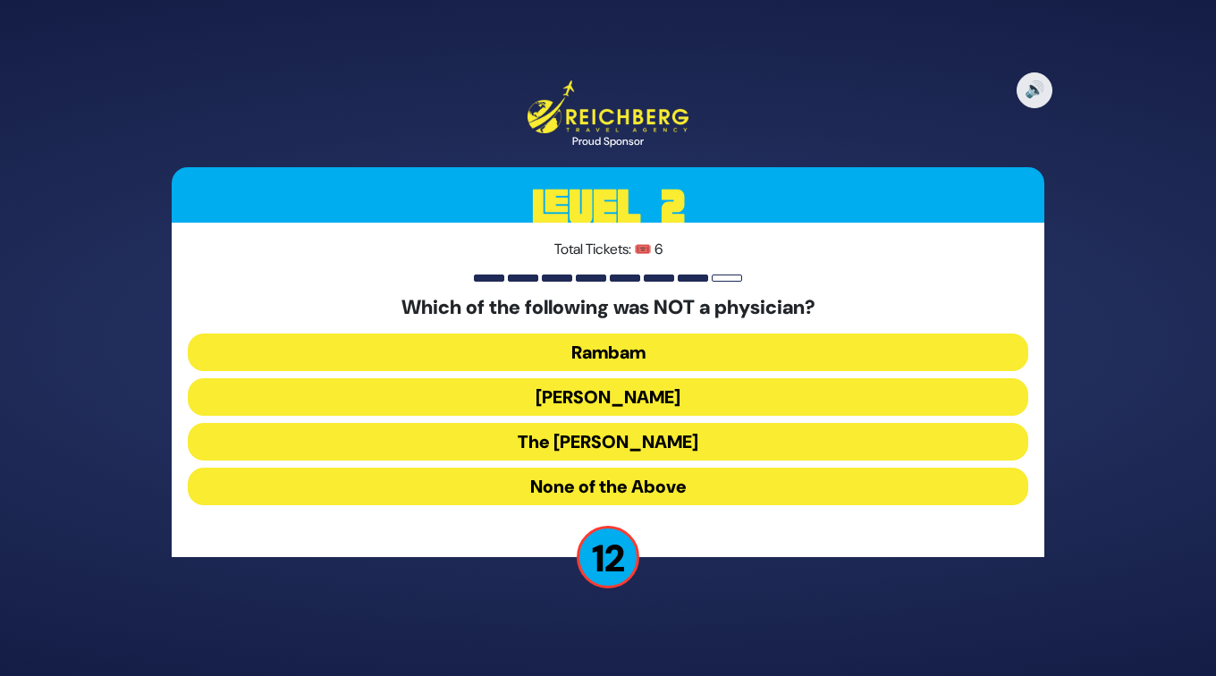
click at [583, 432] on button "The Amorah Shmuel" at bounding box center [608, 442] width 840 height 38
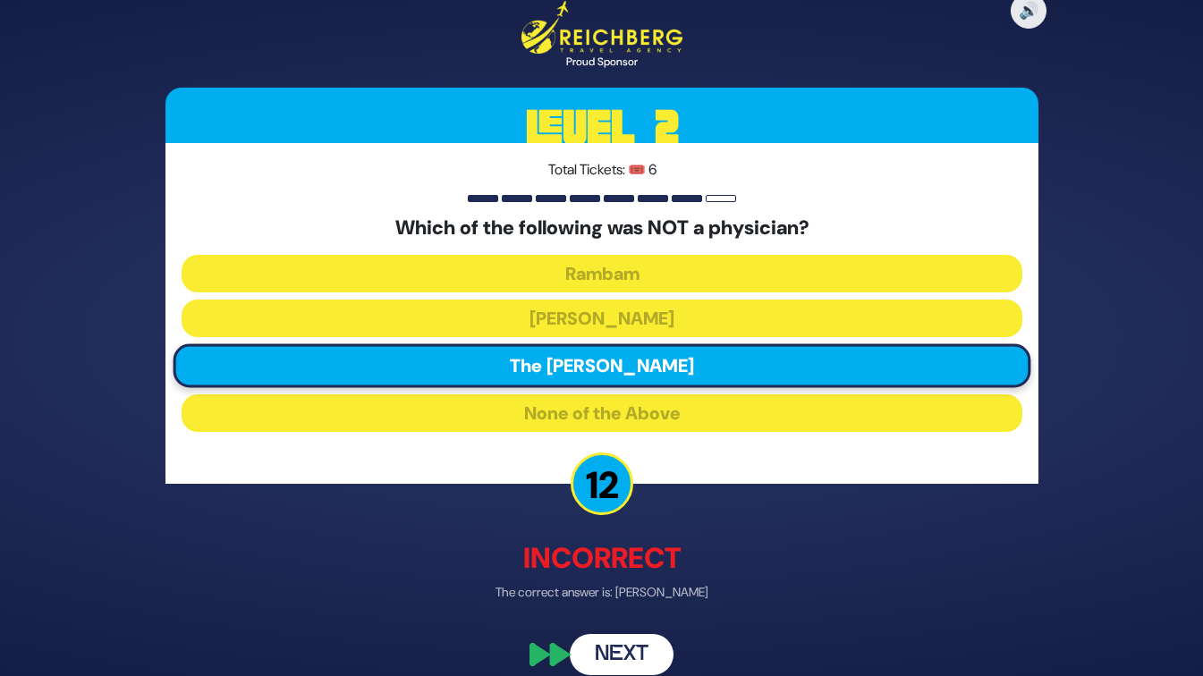
click at [636, 648] on button "Next" at bounding box center [622, 654] width 104 height 41
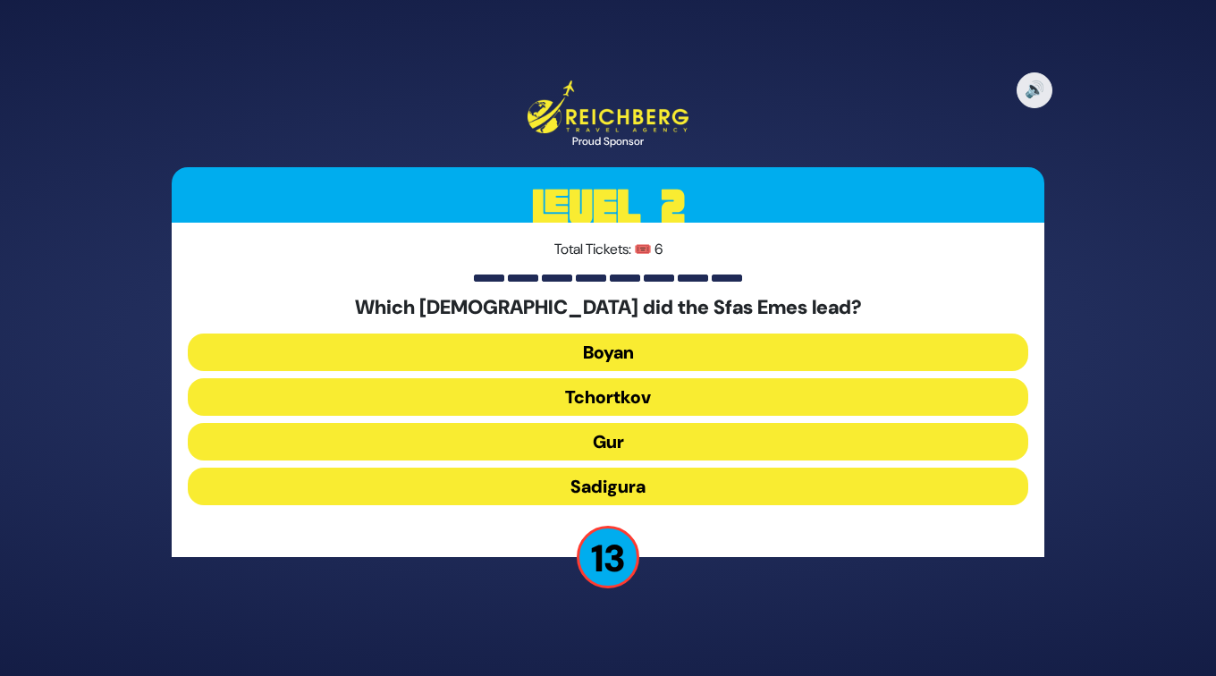
click at [582, 447] on button "Gur" at bounding box center [608, 442] width 840 height 38
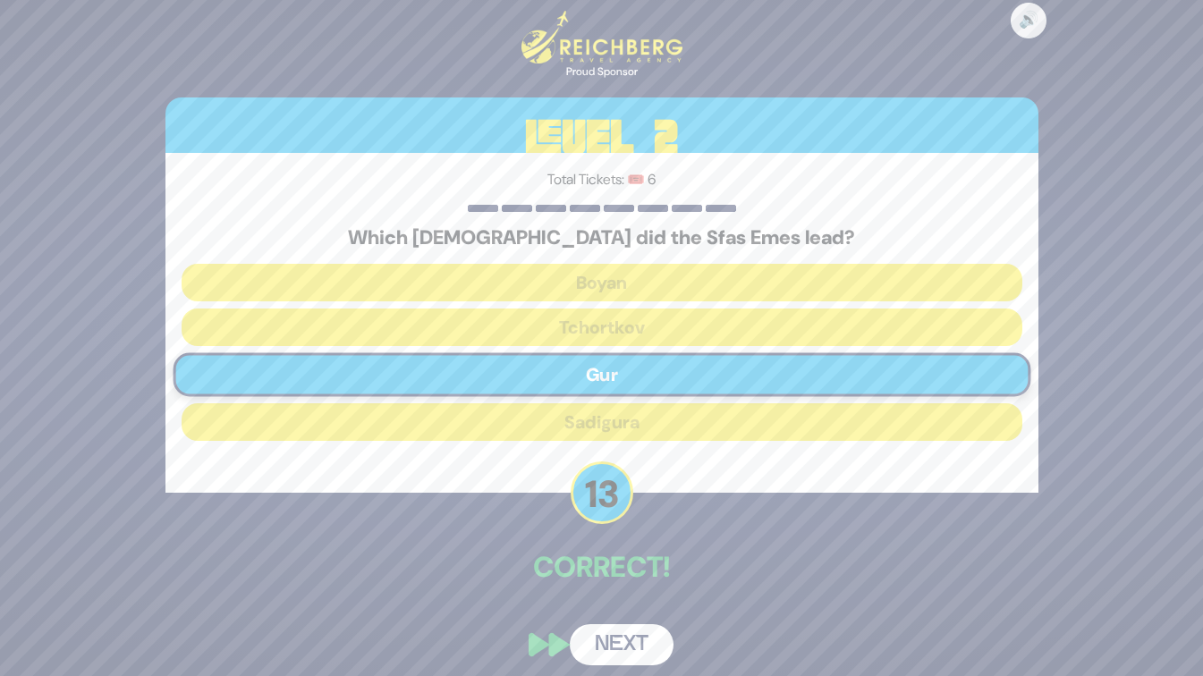
click at [612, 631] on button "Next" at bounding box center [622, 644] width 104 height 41
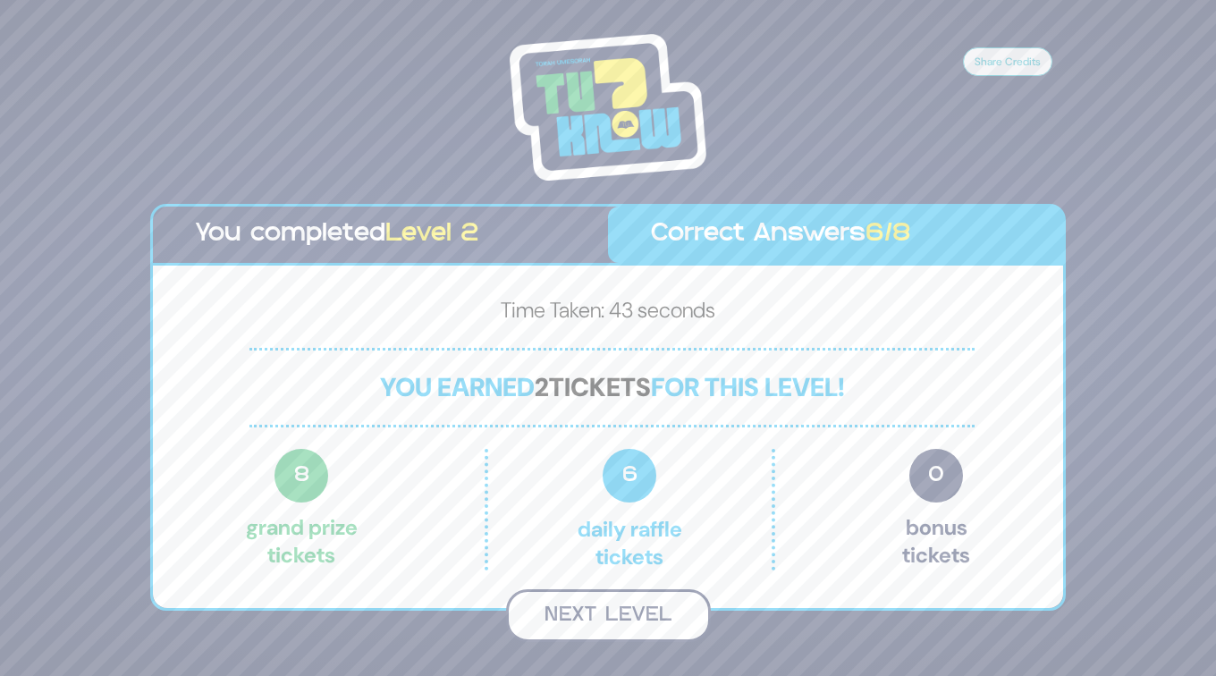
click at [611, 612] on button "Next Level" at bounding box center [608, 615] width 205 height 53
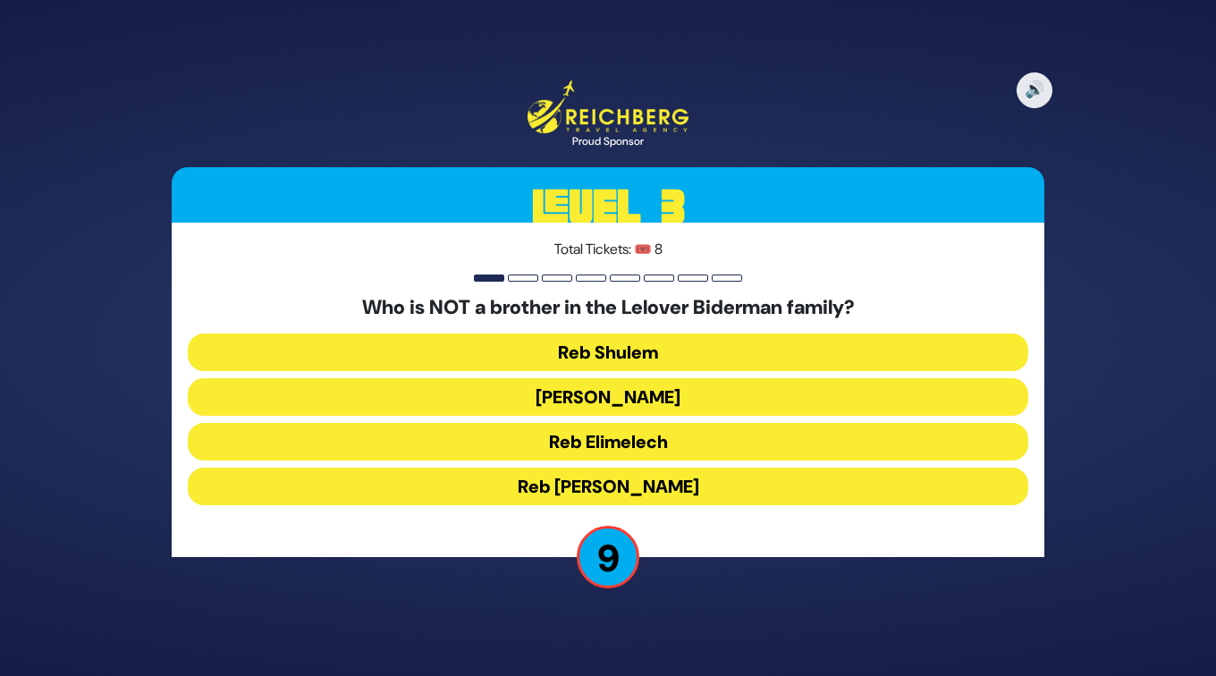
click at [620, 348] on button "Reb Shulem" at bounding box center [608, 352] width 840 height 38
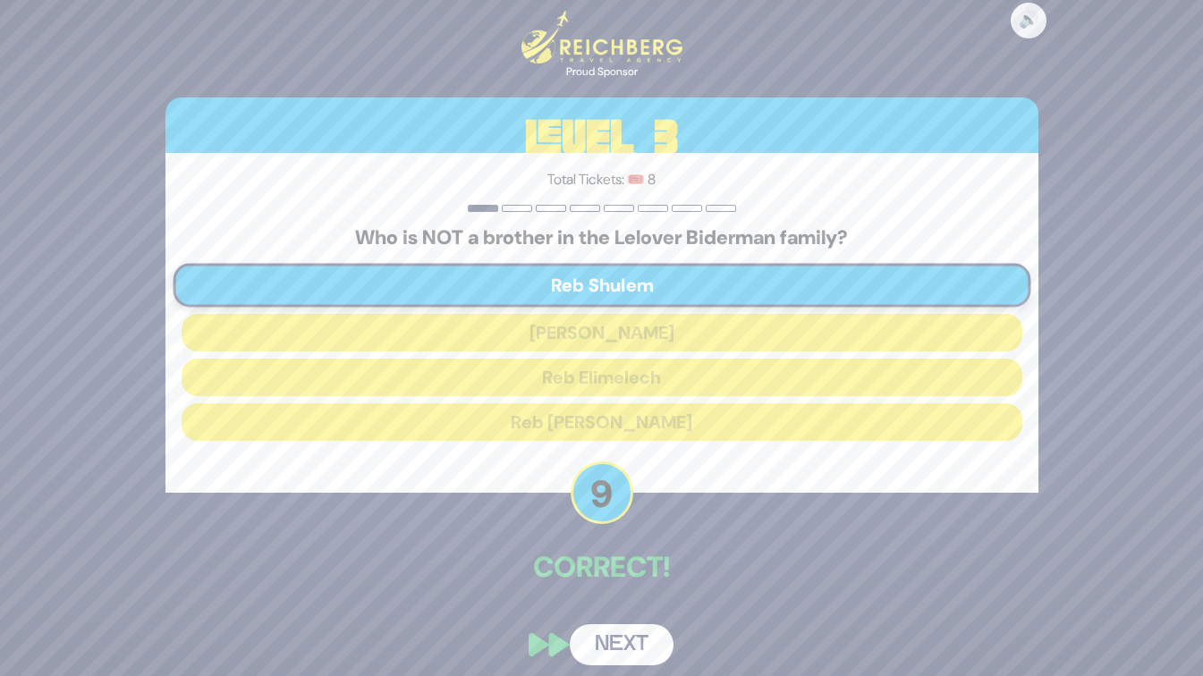
click at [599, 646] on button "Next" at bounding box center [622, 644] width 104 height 41
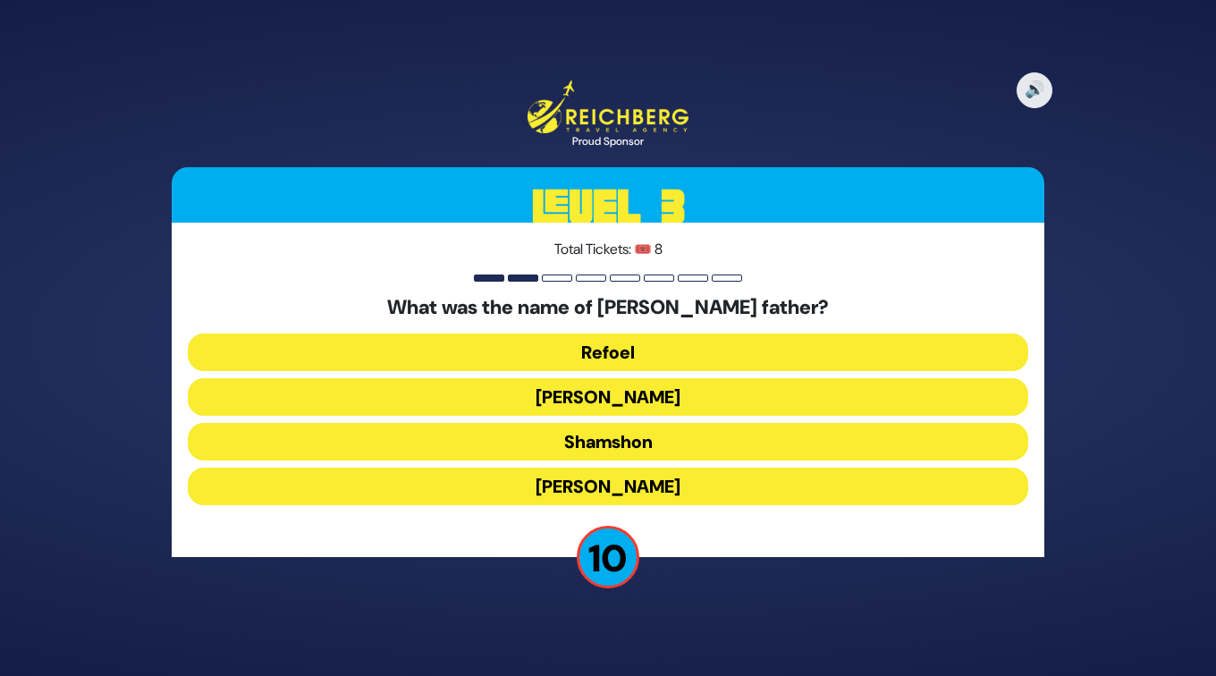
click at [620, 479] on button "Tzvi" at bounding box center [608, 487] width 840 height 38
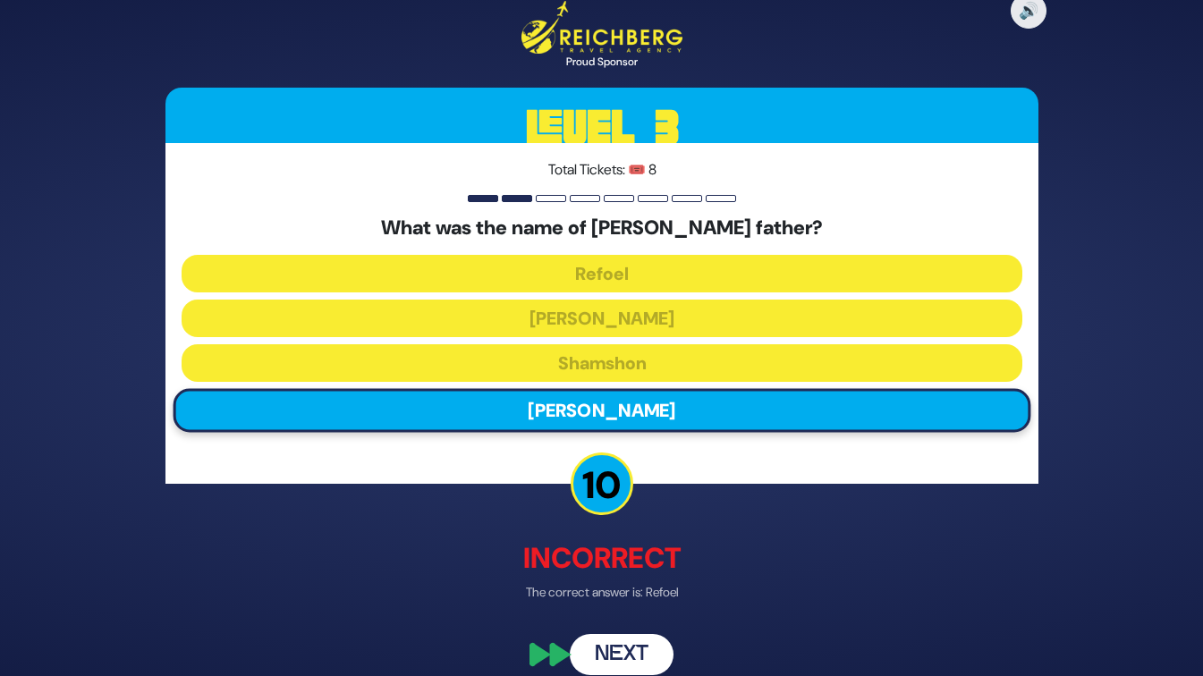
click at [617, 639] on button "Next" at bounding box center [622, 654] width 104 height 41
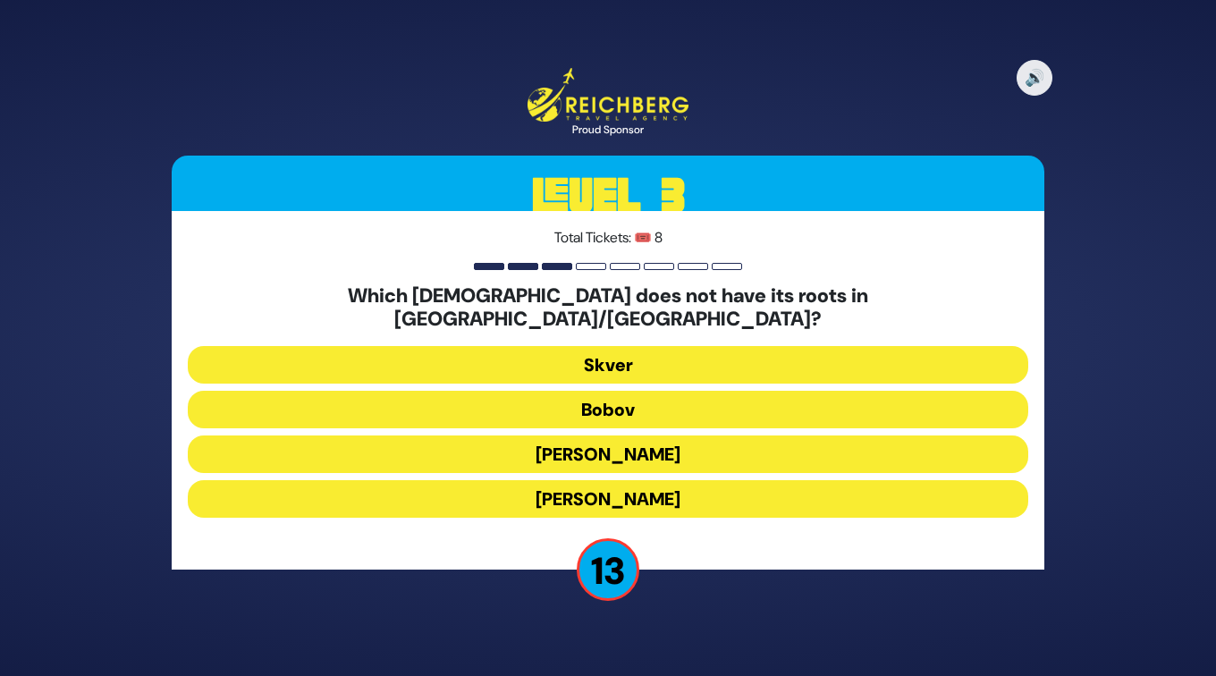
click at [581, 350] on button "Skver" at bounding box center [608, 365] width 840 height 38
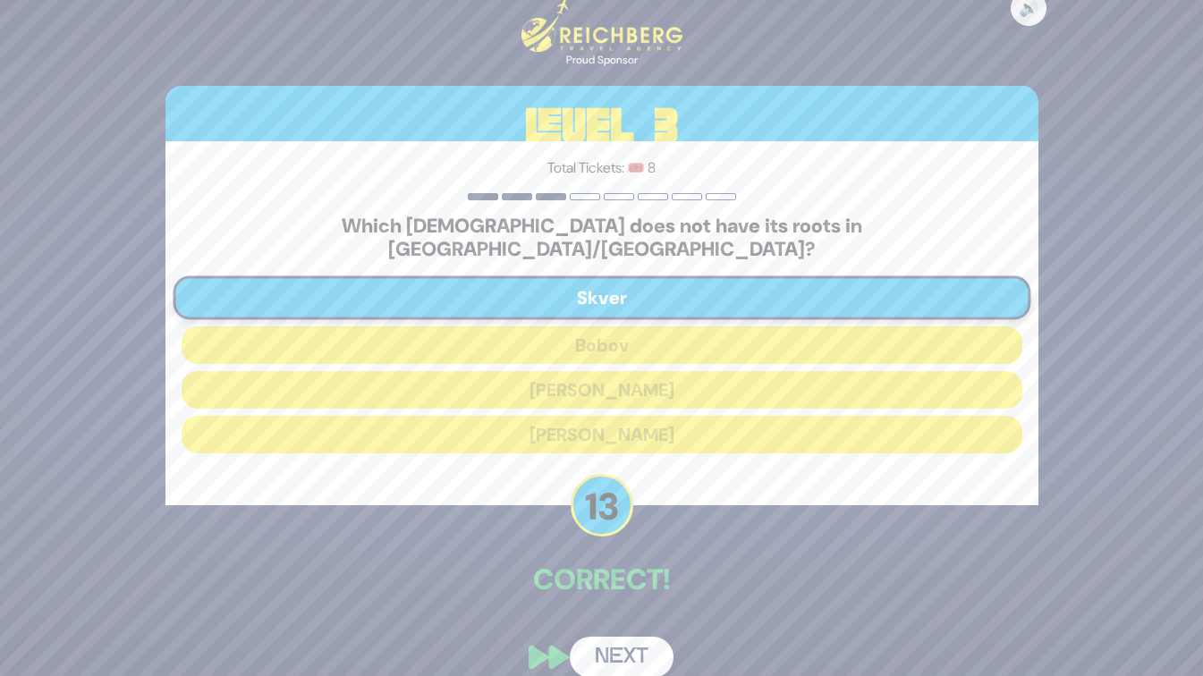
click at [624, 642] on button "Next" at bounding box center [622, 657] width 104 height 41
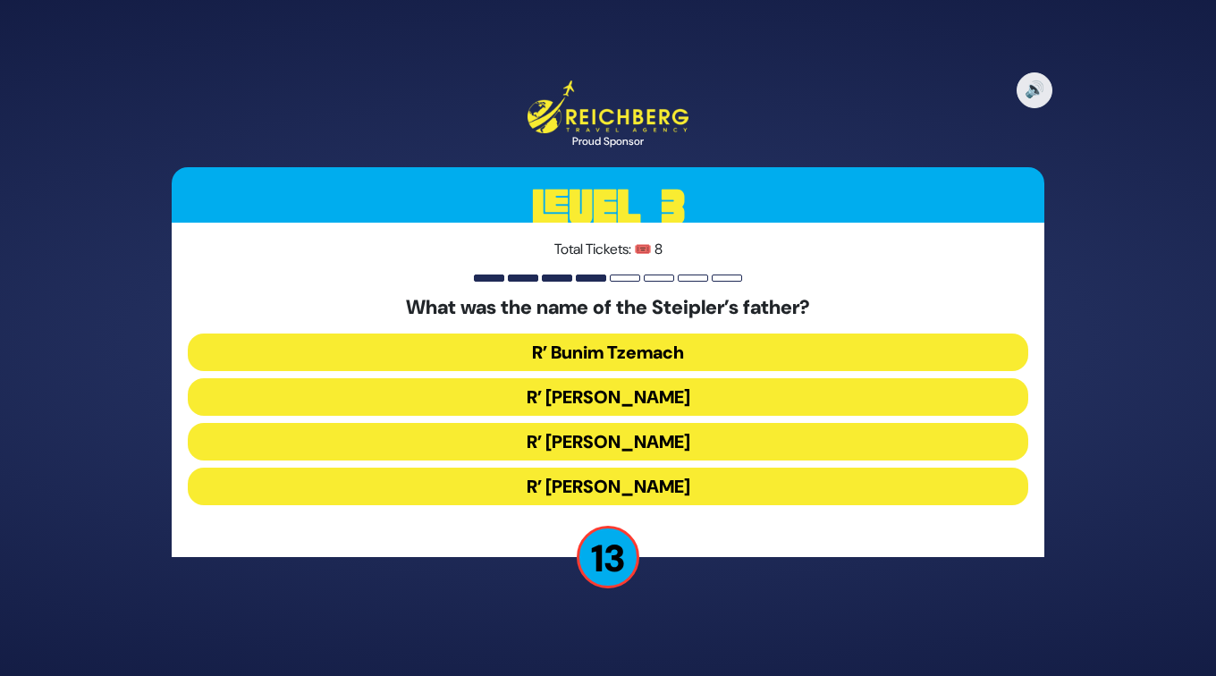
click at [605, 431] on button "R’ Shmaryahu Yosef Chaim" at bounding box center [608, 442] width 840 height 38
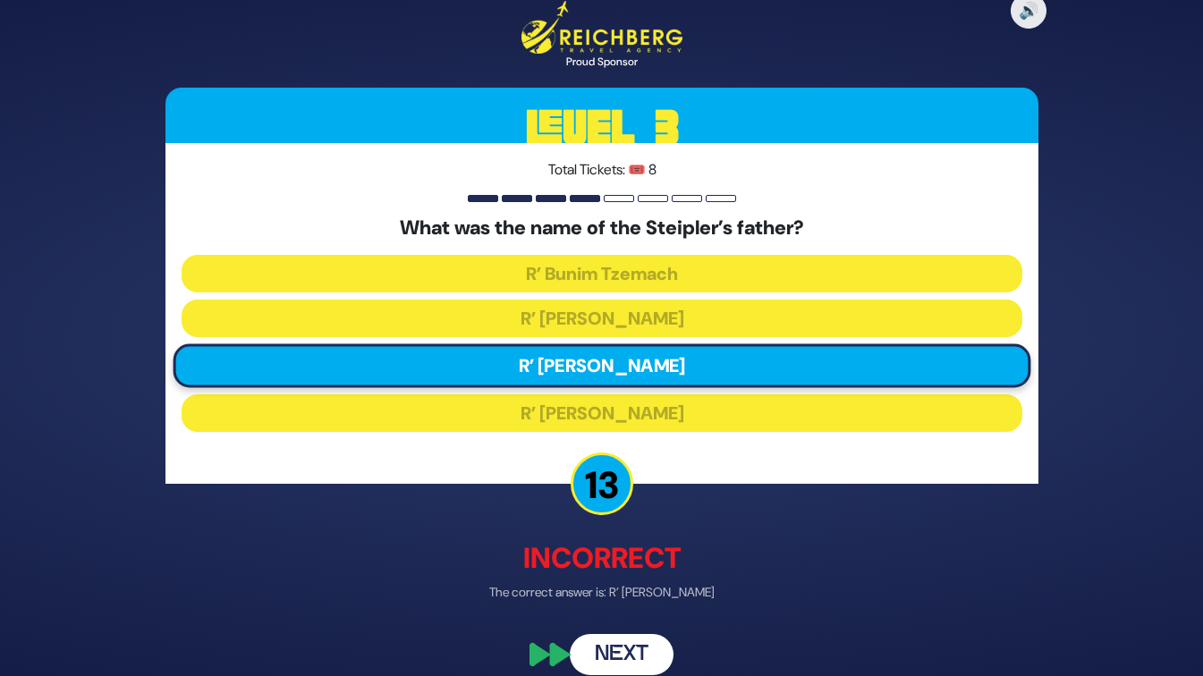
click at [621, 646] on button "Next" at bounding box center [622, 654] width 104 height 41
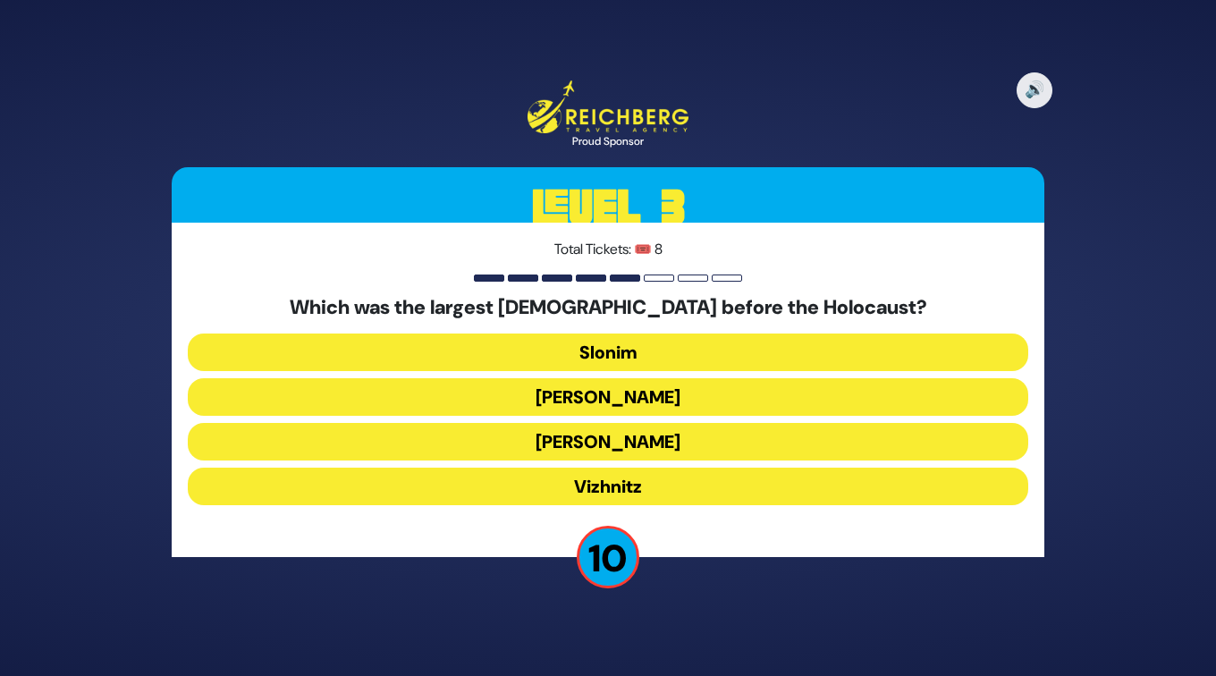
click at [635, 436] on button "Aleksander" at bounding box center [608, 442] width 840 height 38
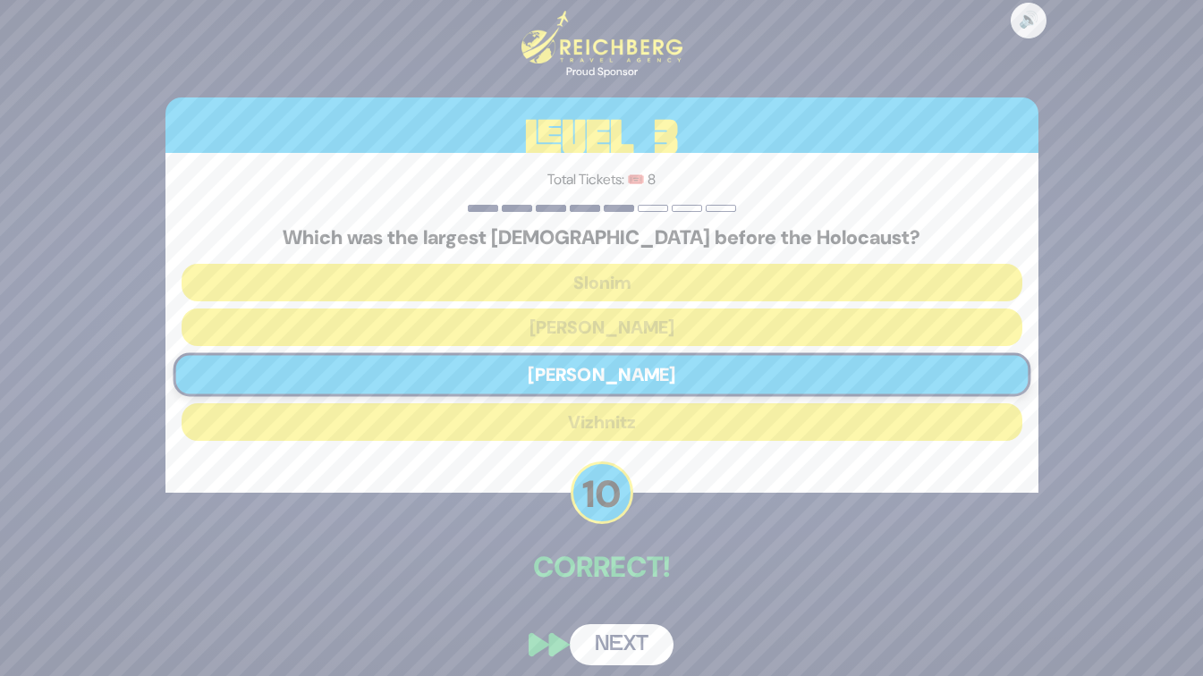
click at [614, 632] on button "Next" at bounding box center [622, 644] width 104 height 41
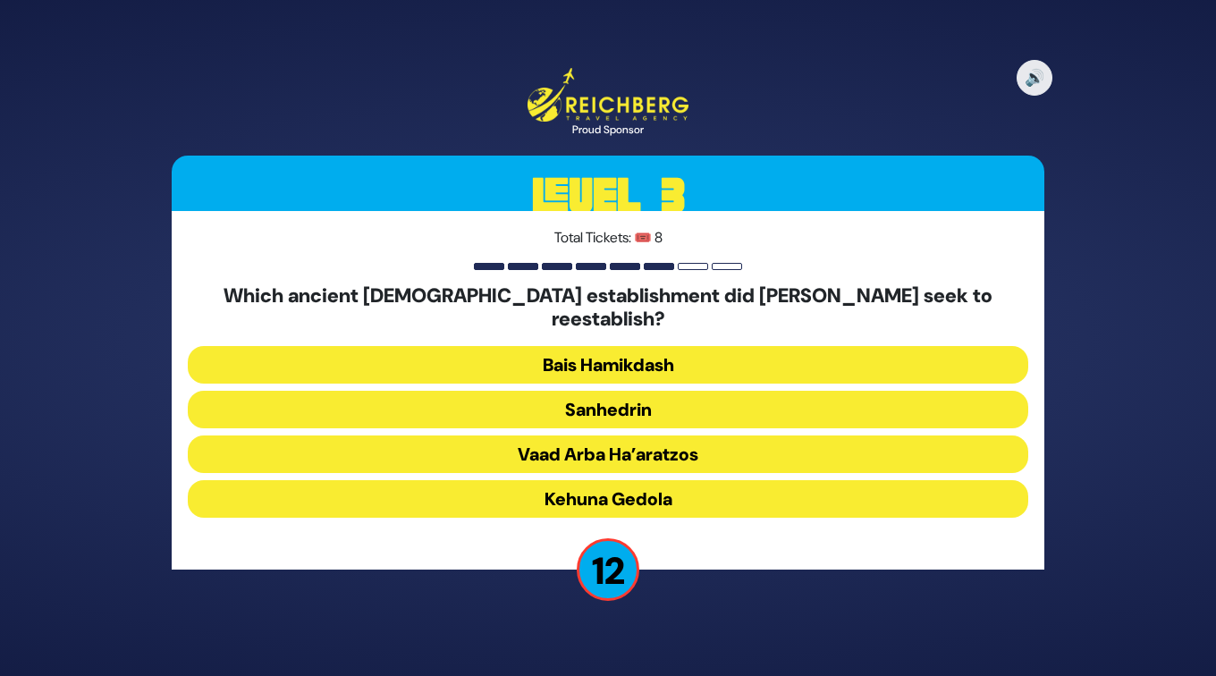
click at [597, 357] on button "Bais Hamikdash" at bounding box center [608, 365] width 840 height 38
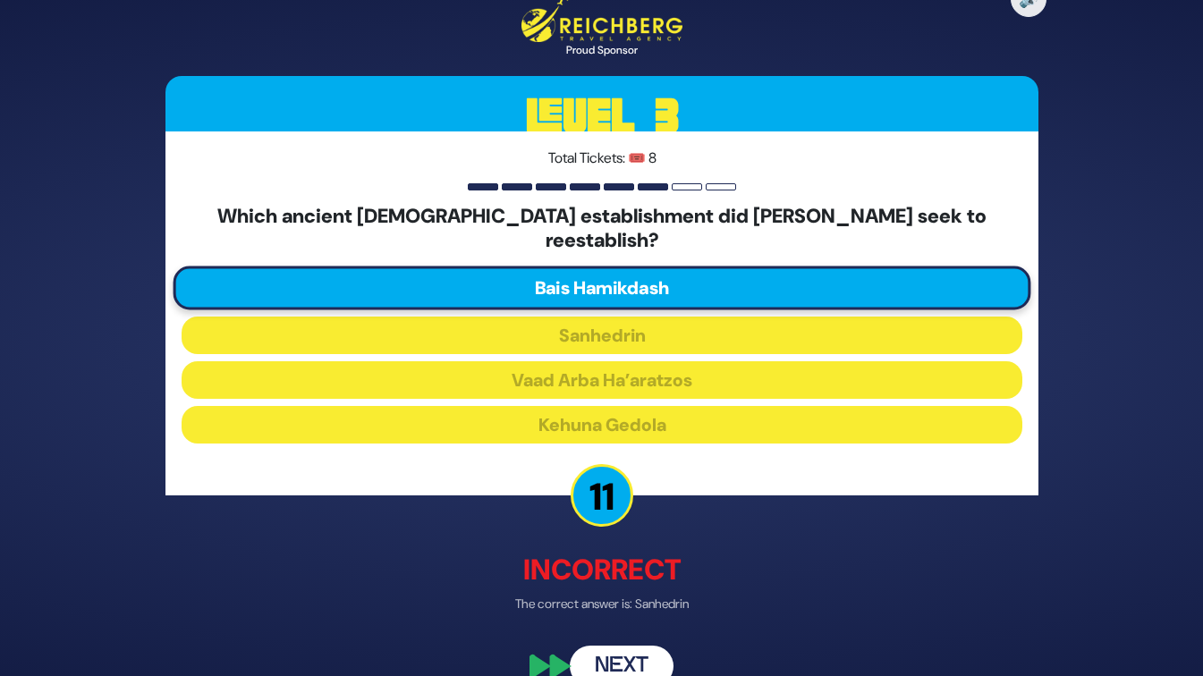
click at [602, 646] on button "Next" at bounding box center [622, 666] width 104 height 41
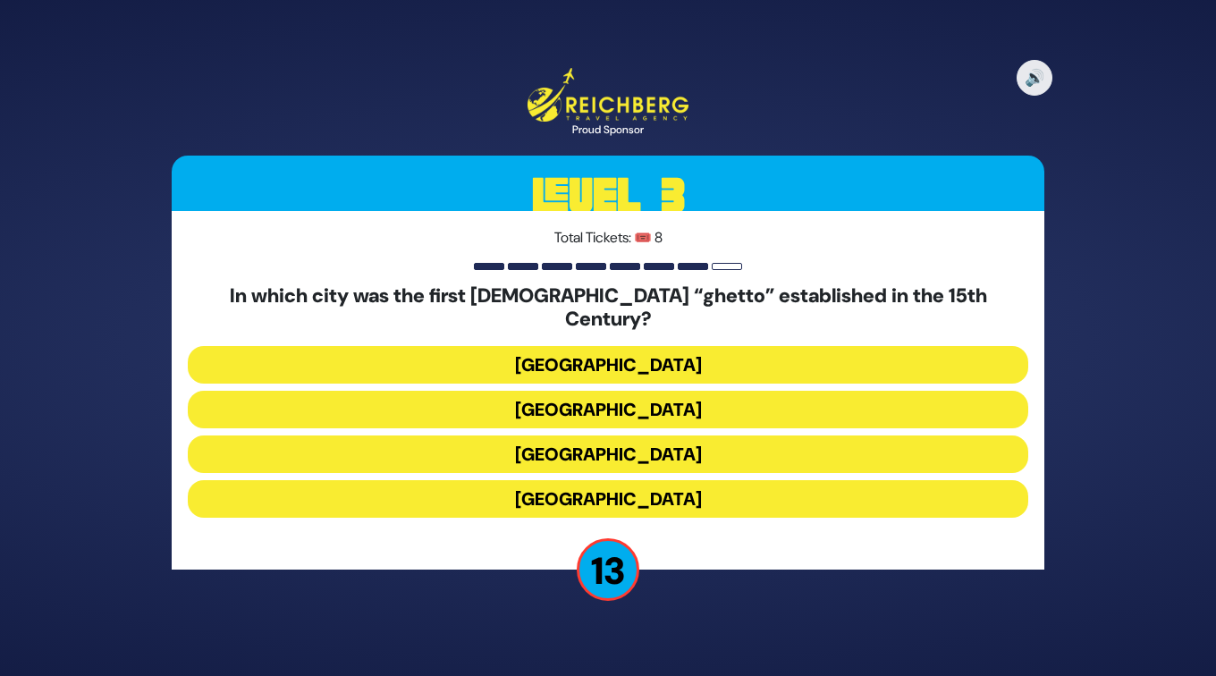
click at [628, 396] on button "Venice" at bounding box center [608, 410] width 840 height 38
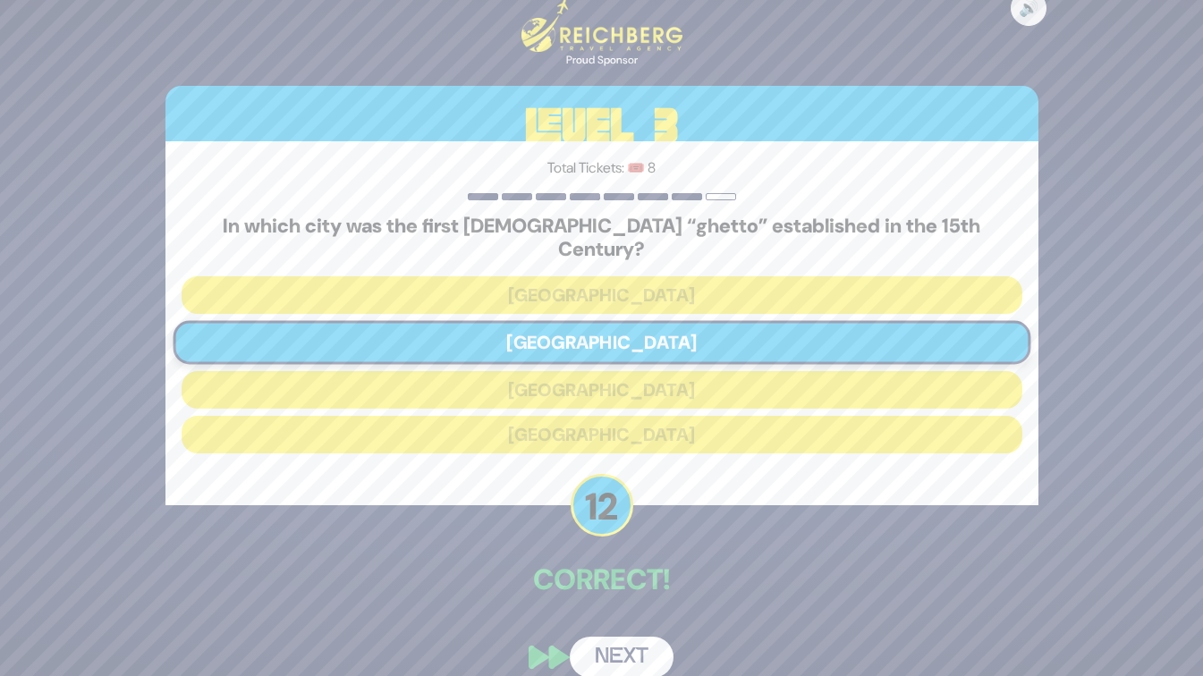
click at [599, 642] on button "Next" at bounding box center [622, 657] width 104 height 41
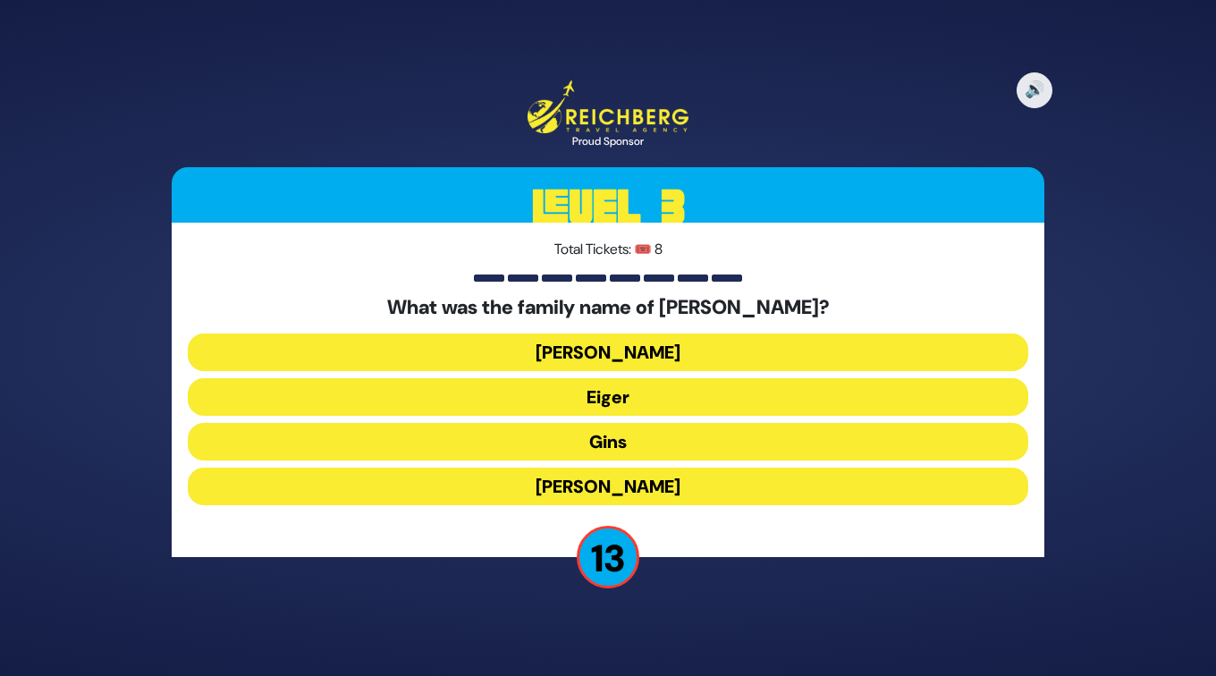
click at [628, 454] on button "Gins" at bounding box center [608, 442] width 840 height 38
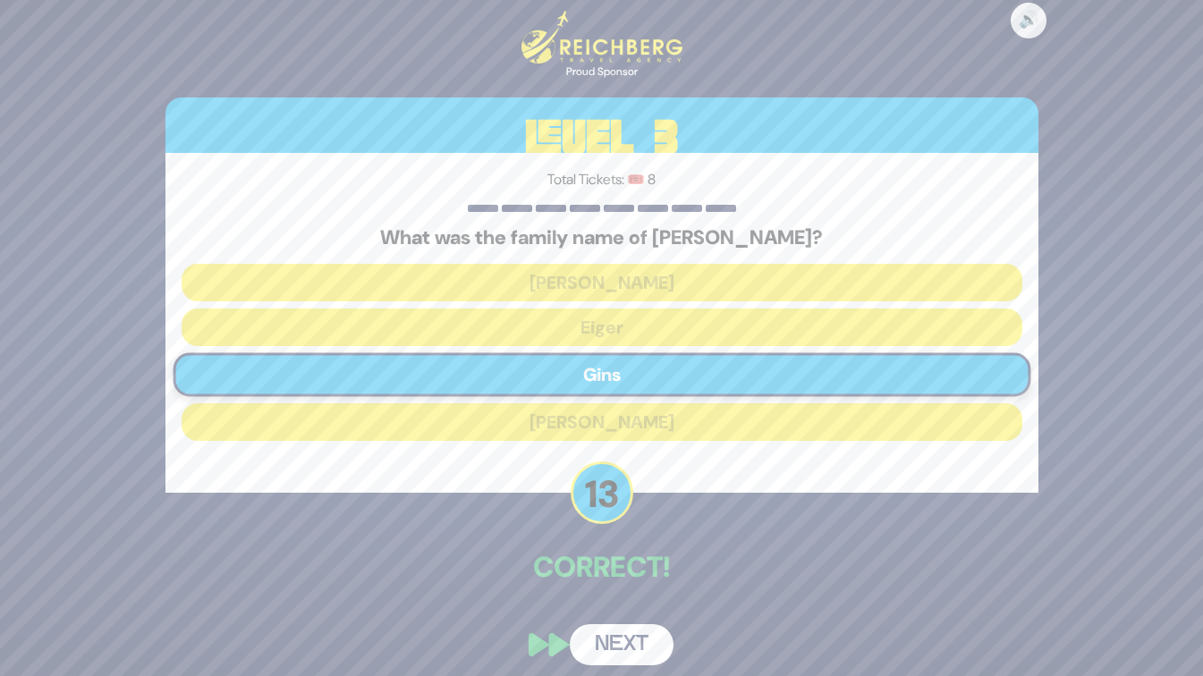
click at [611, 646] on button "Next" at bounding box center [622, 644] width 104 height 41
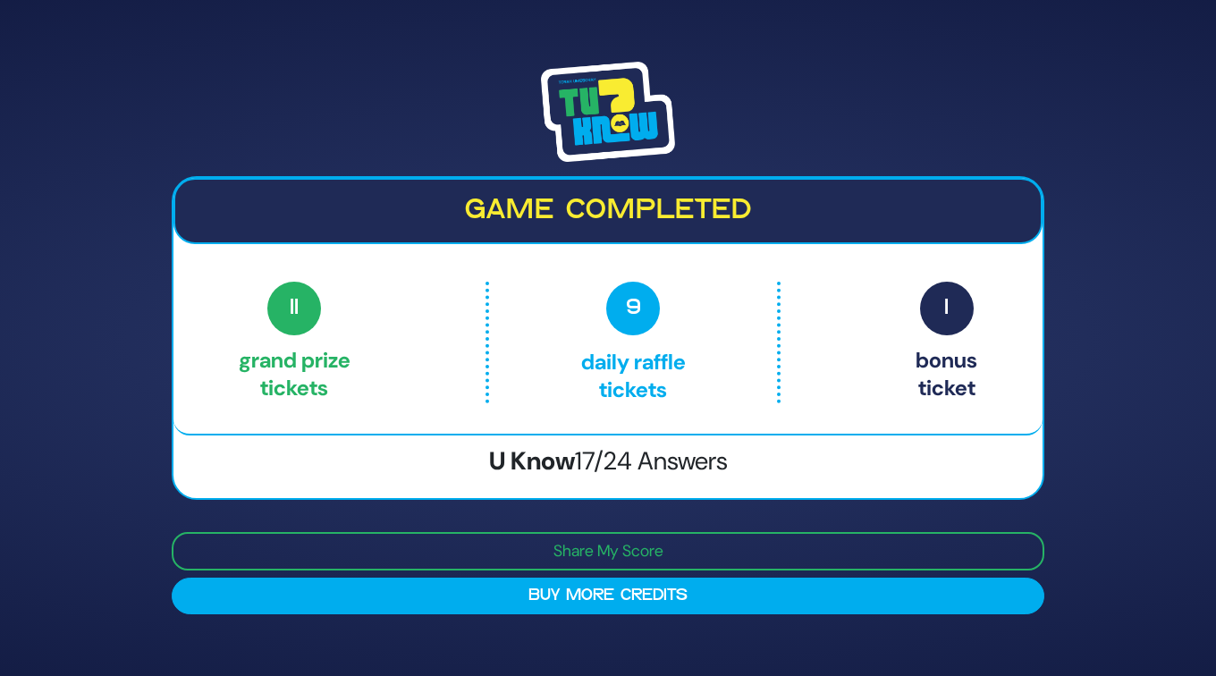
click at [950, 307] on span "1" at bounding box center [947, 309] width 54 height 54
click at [637, 110] on img at bounding box center [608, 112] width 134 height 100
click at [317, 312] on span "11" at bounding box center [294, 309] width 54 height 54
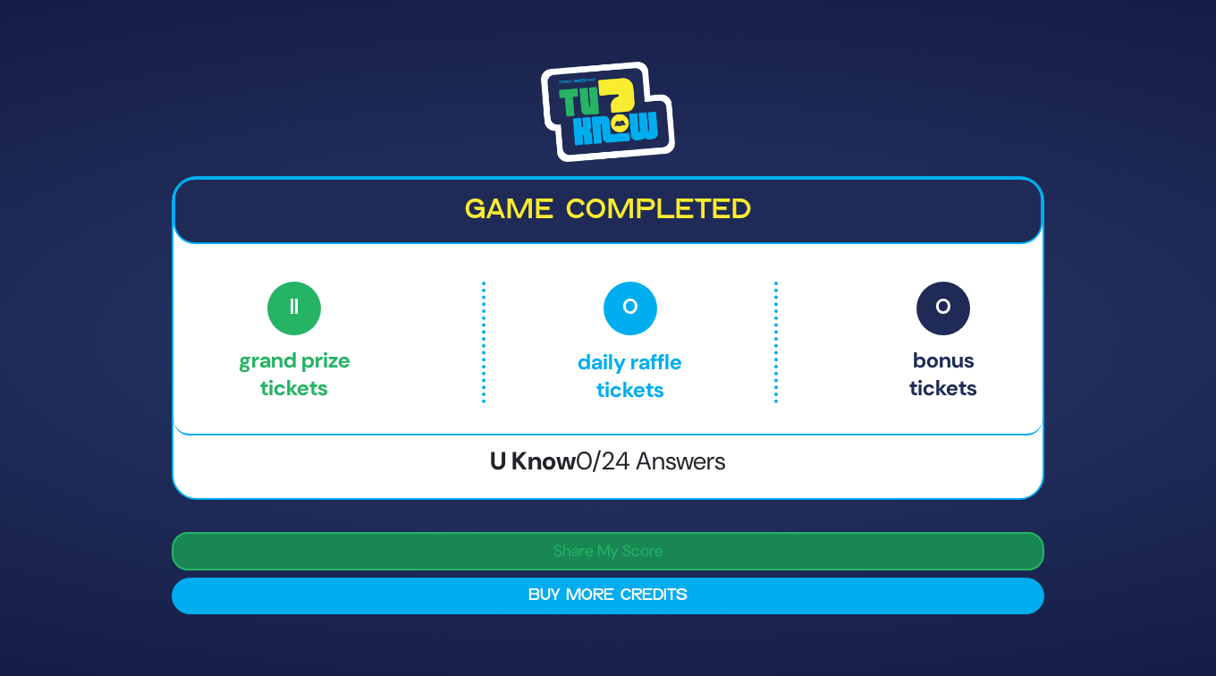
click at [409, 541] on button "Share My Score" at bounding box center [608, 551] width 873 height 38
